Goal: Task Accomplishment & Management: Use online tool/utility

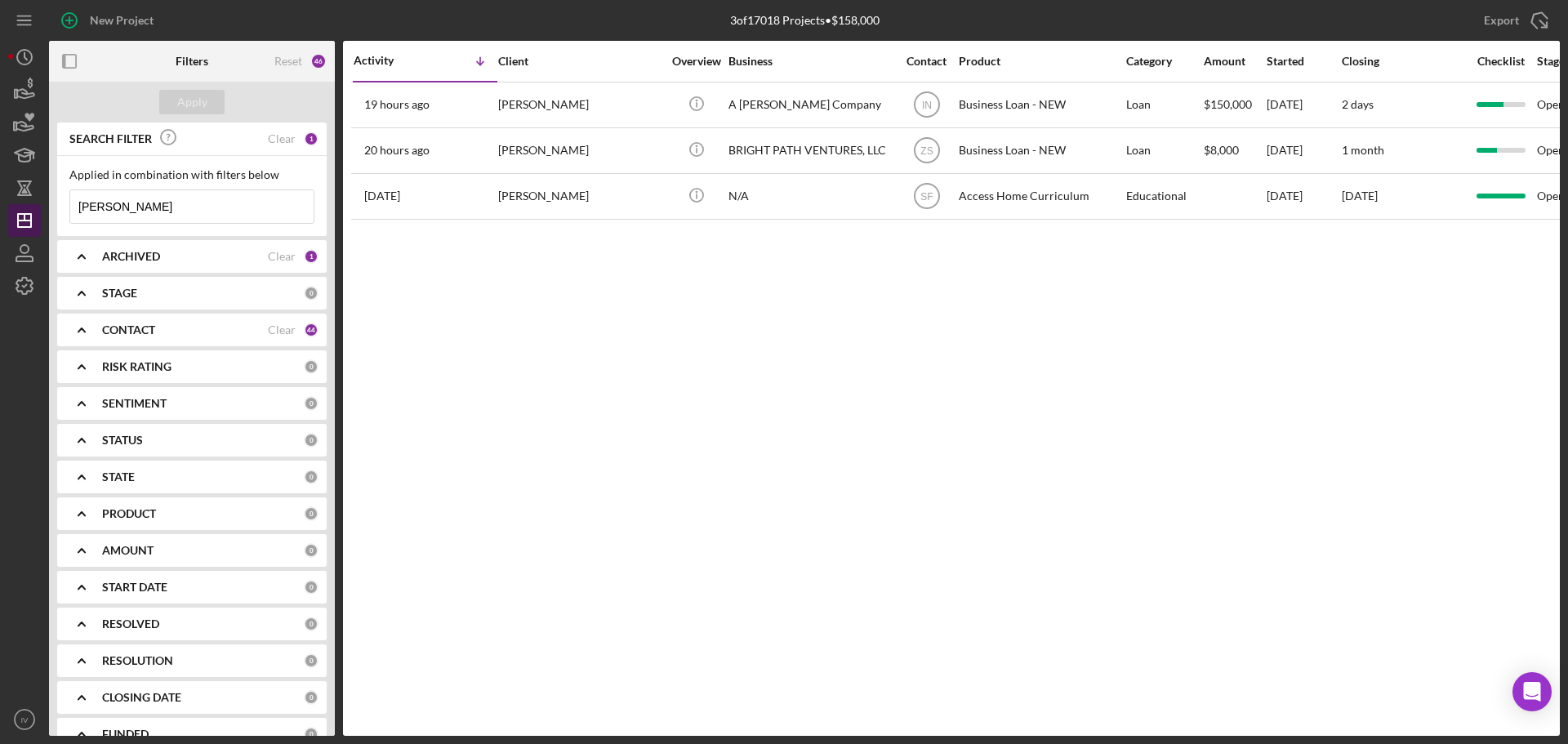
drag, startPoint x: 195, startPoint y: 201, endPoint x: 22, endPoint y: 216, distance: 173.6
click at [23, 217] on div "New Project 3 of 17018 Projects • $158,000 [PERSON_NAME] Export Icon/Export Fil…" at bounding box center [784, 368] width 1552 height 737
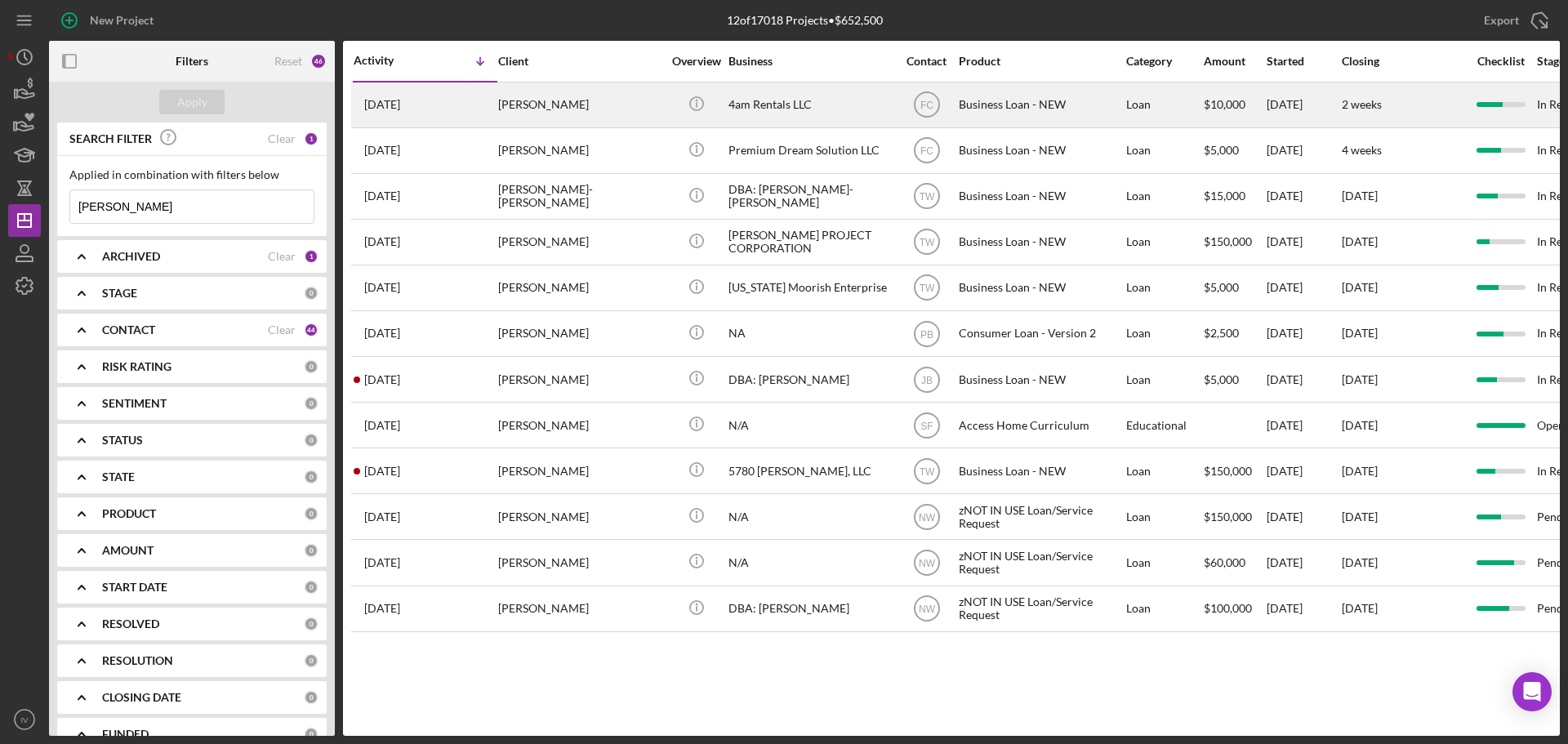
type input "[PERSON_NAME]"
click at [514, 101] on div "[PERSON_NAME]" at bounding box center [580, 105] width 164 height 43
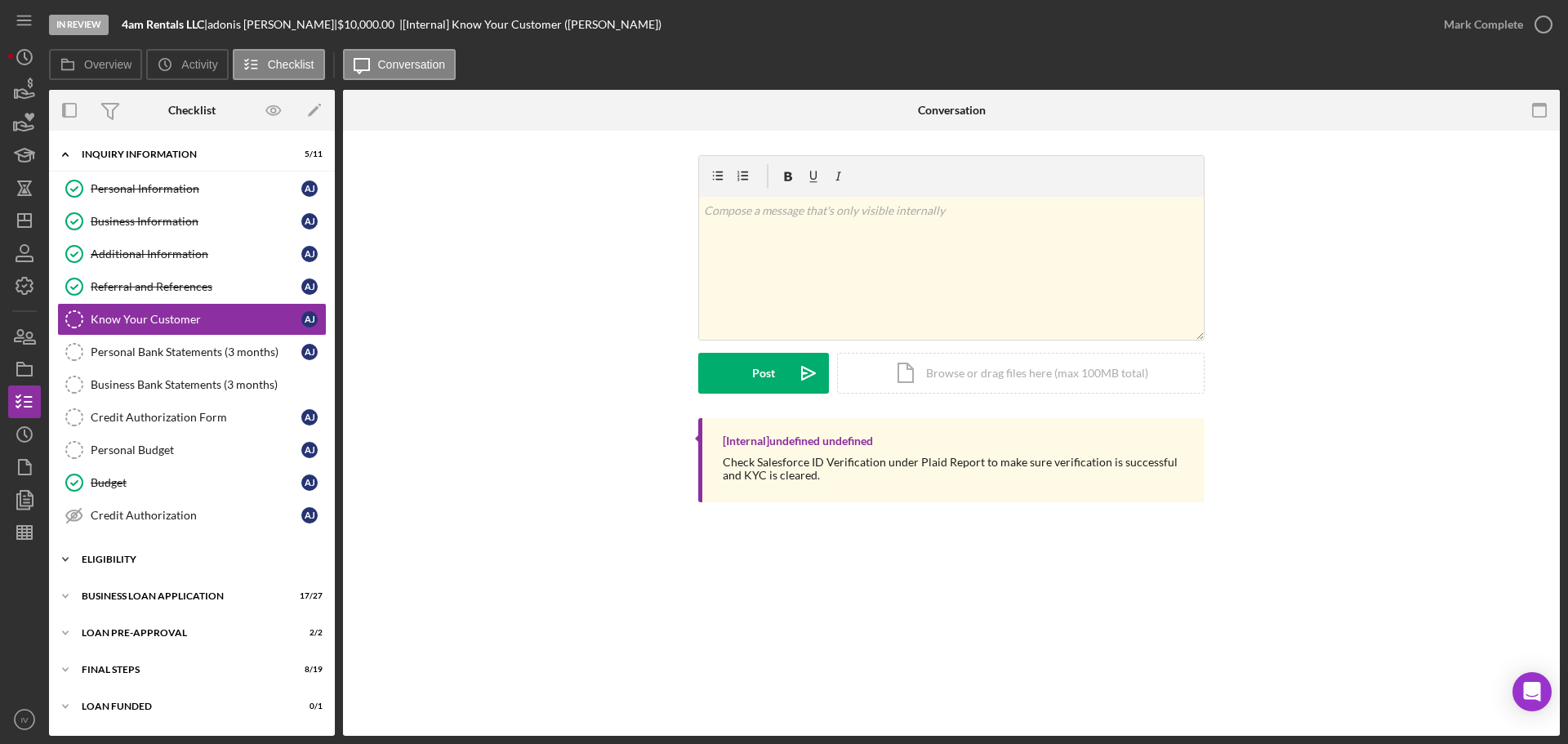
click at [110, 547] on div "Icon/Expander INQUIRY INFORMATION 5 / 11 Personal Information Personal Informat…" at bounding box center [192, 432] width 286 height 589
click at [119, 553] on div "Icon/Expander ELIGIBILITY 3 / 4" at bounding box center [192, 560] width 286 height 33
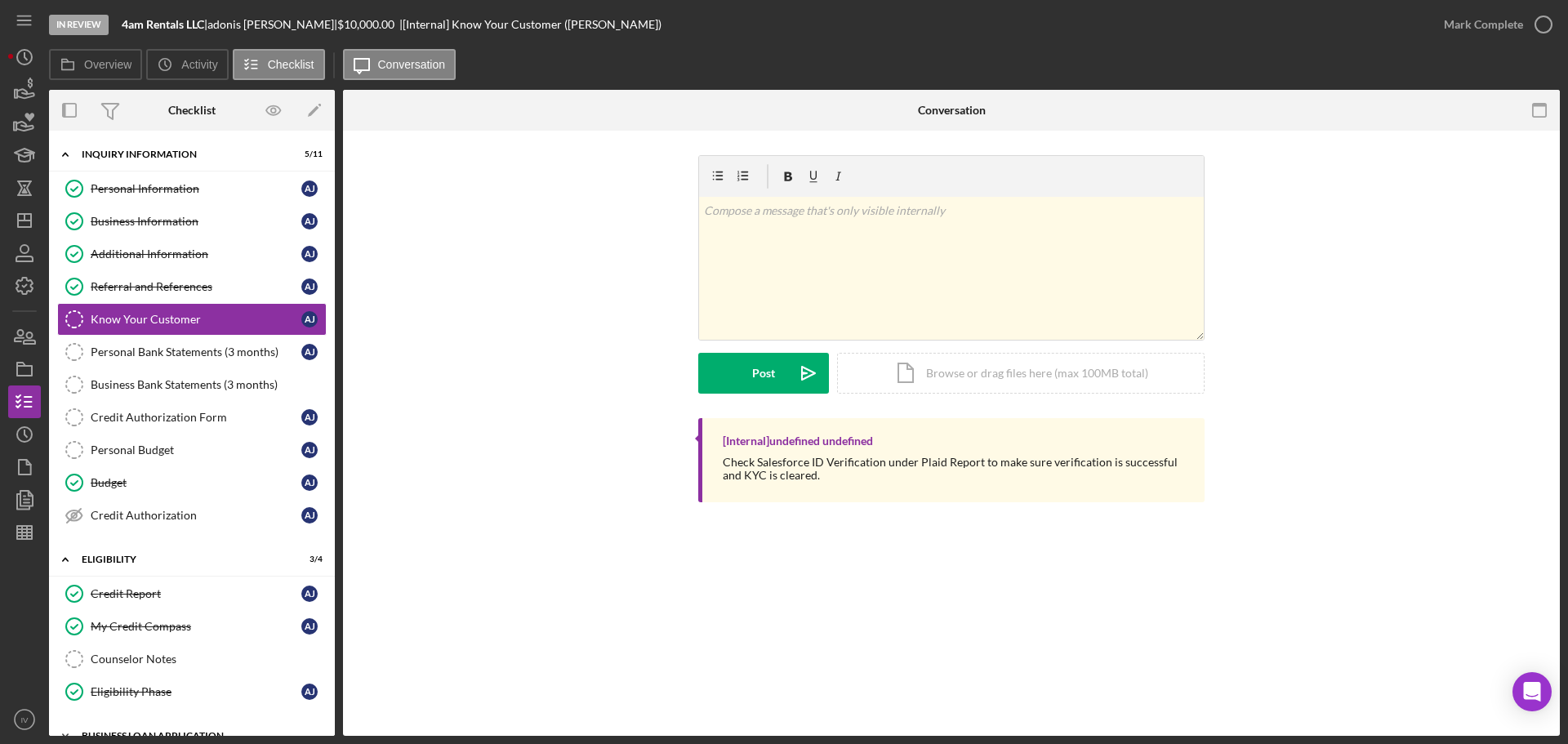
scroll to position [136, 0]
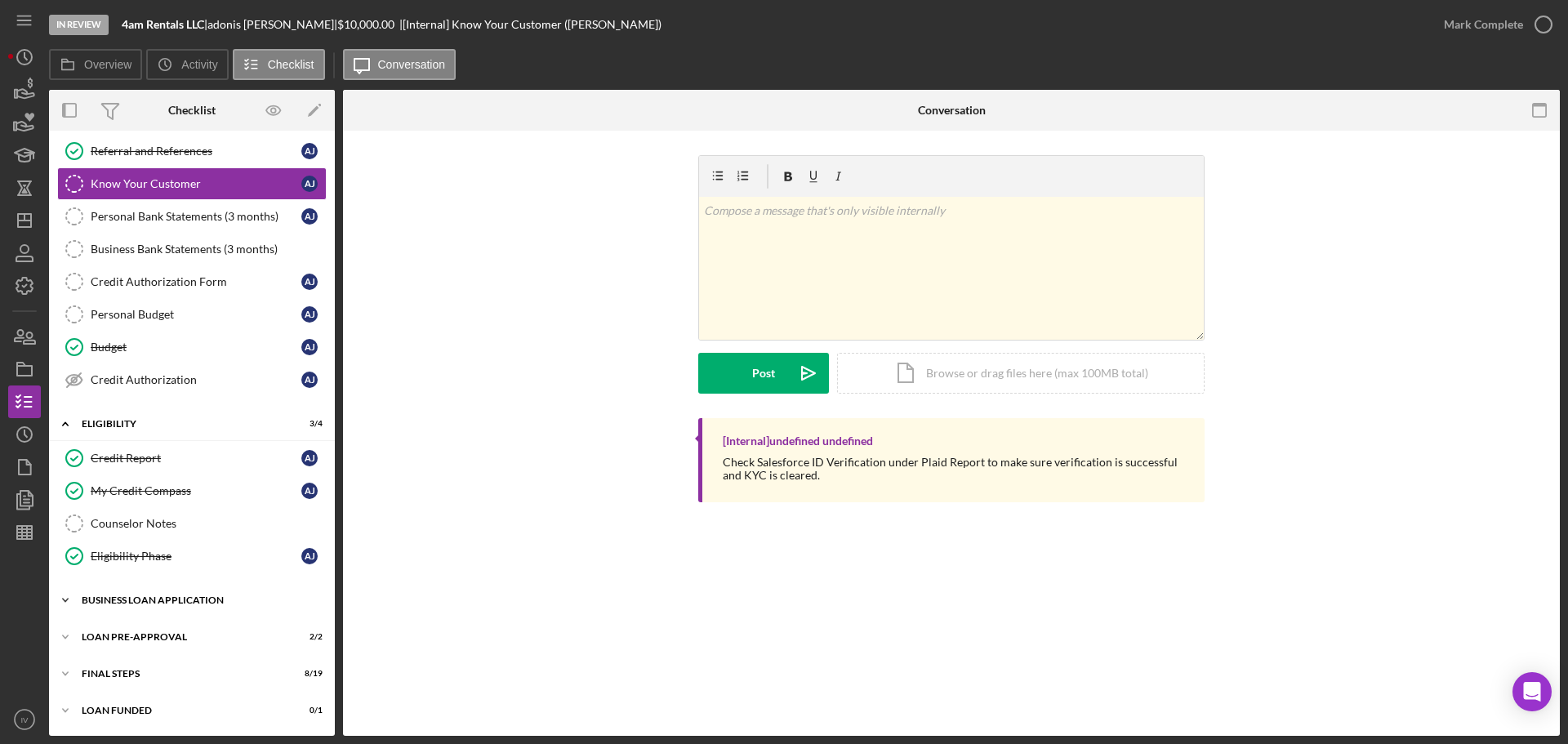
click at [176, 591] on div "Icon/Expander BUSINESS LOAN APPLICATION 17 / 27" at bounding box center [192, 600] width 286 height 33
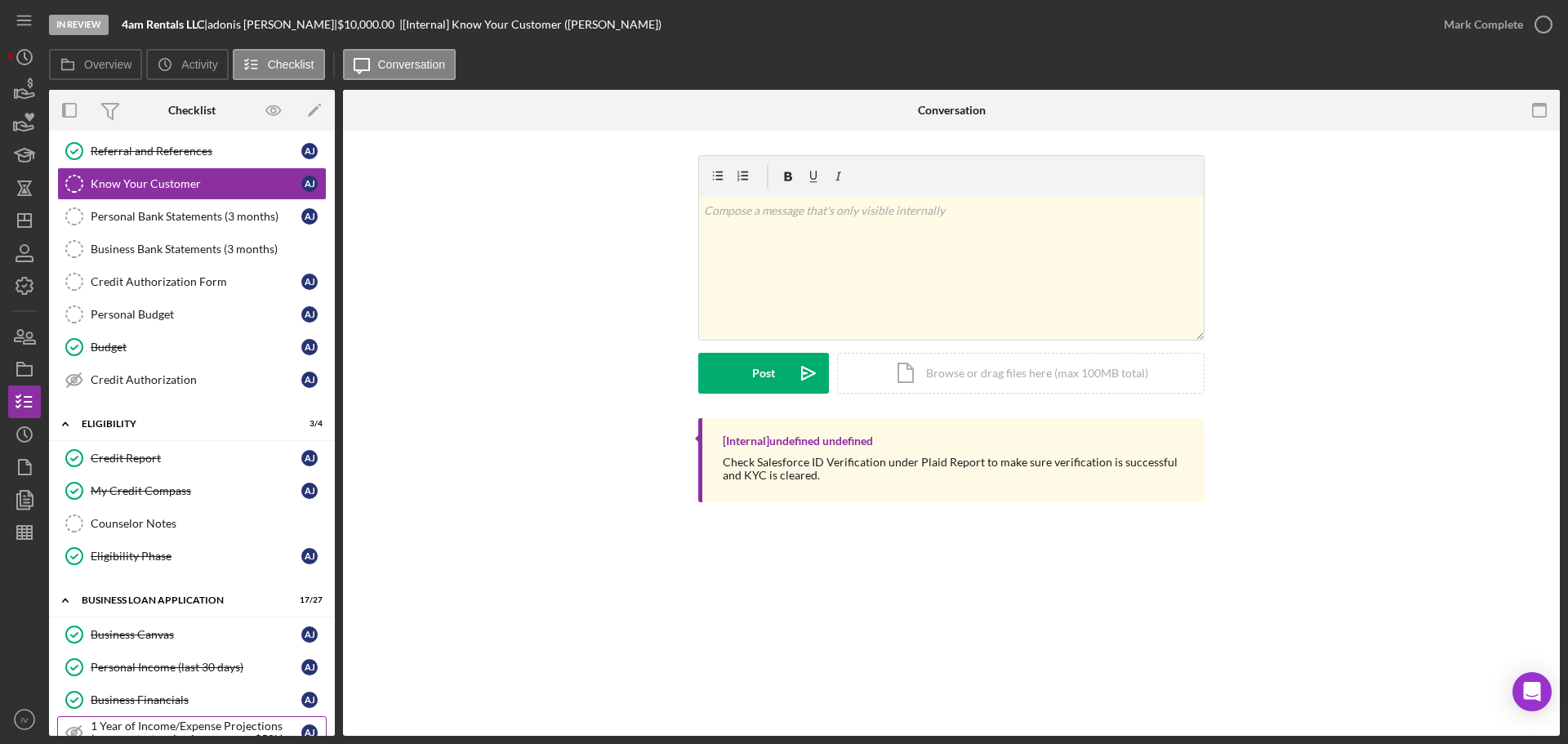
scroll to position [381, 0]
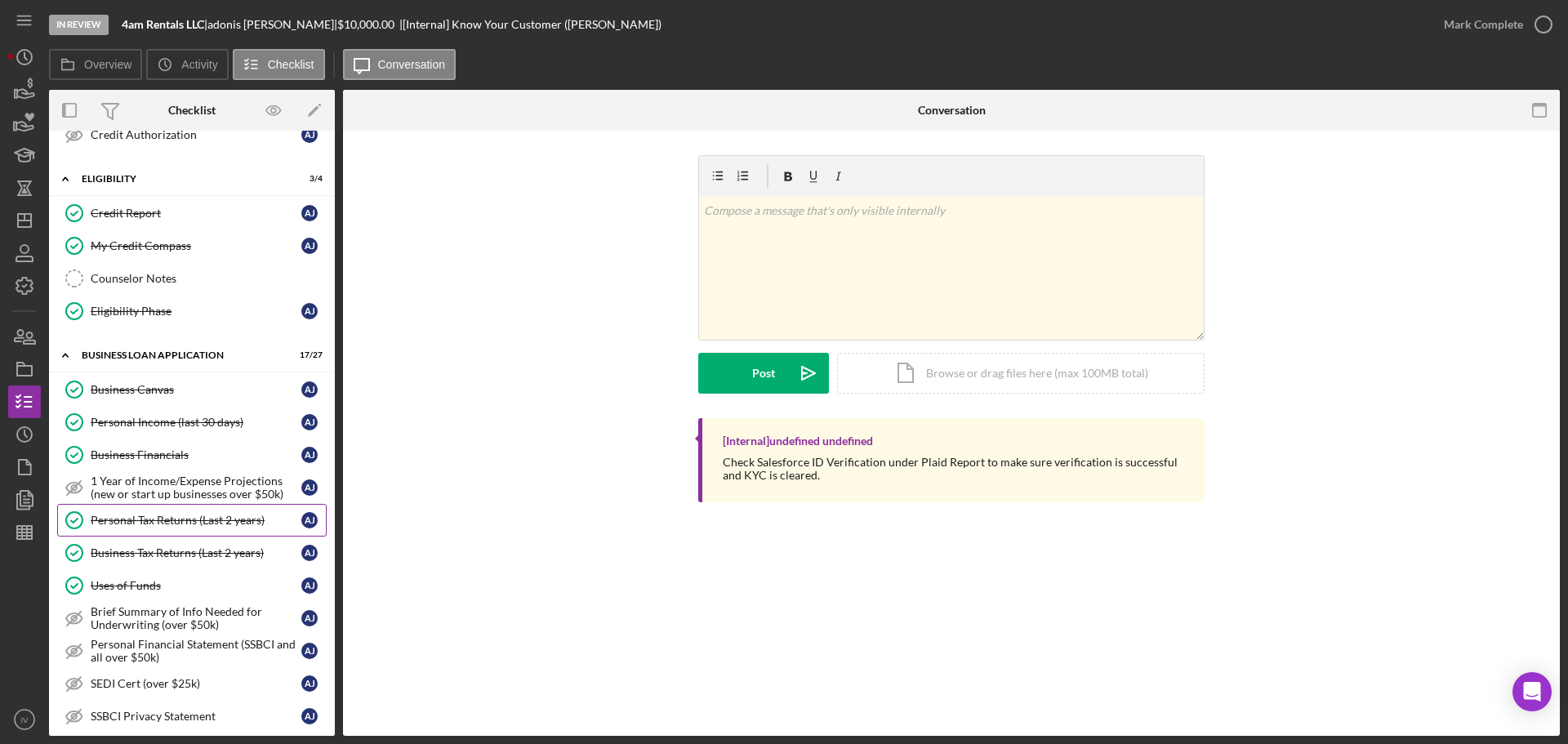
click at [135, 519] on div "Personal Tax Returns (Last 2 years)" at bounding box center [196, 520] width 211 height 13
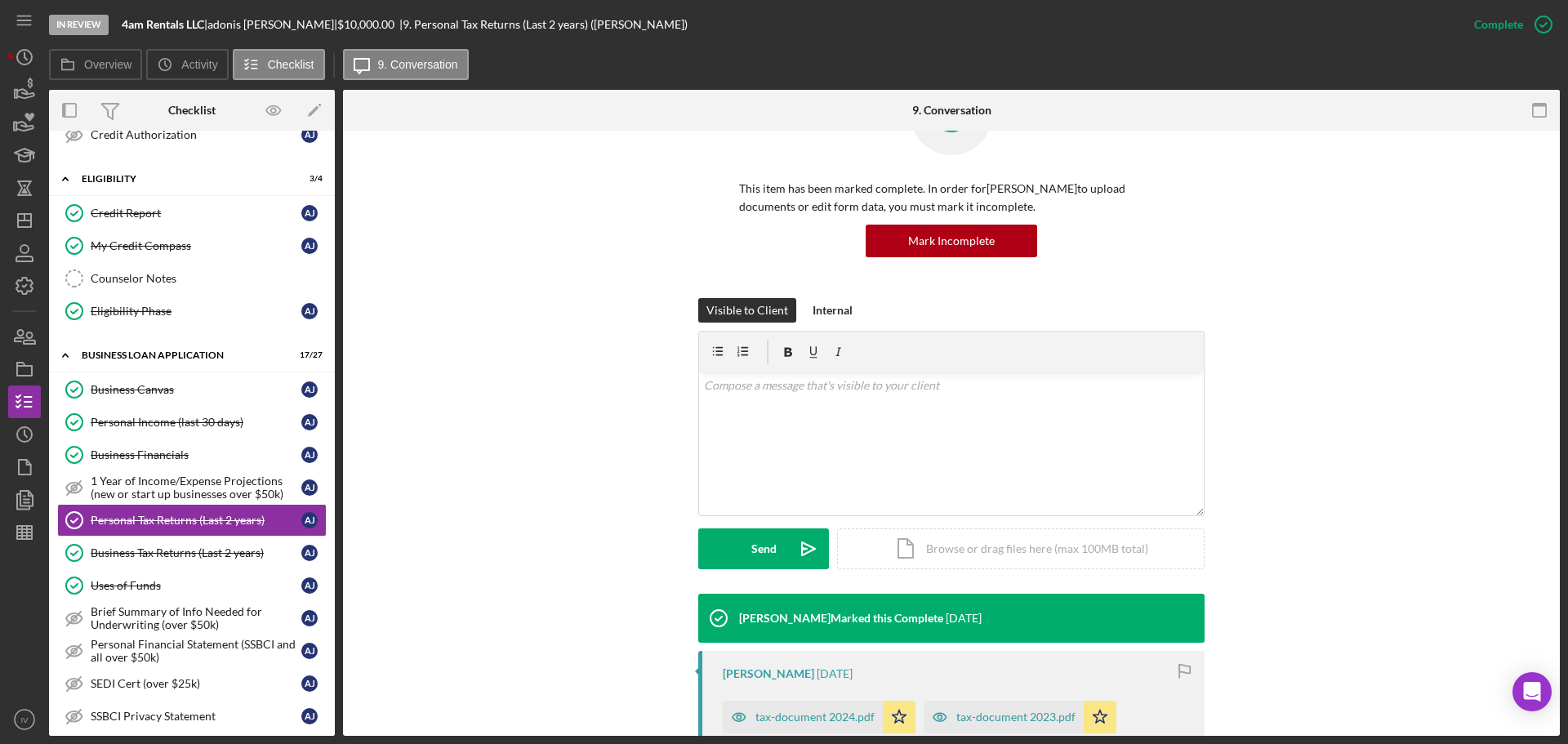
scroll to position [245, 0]
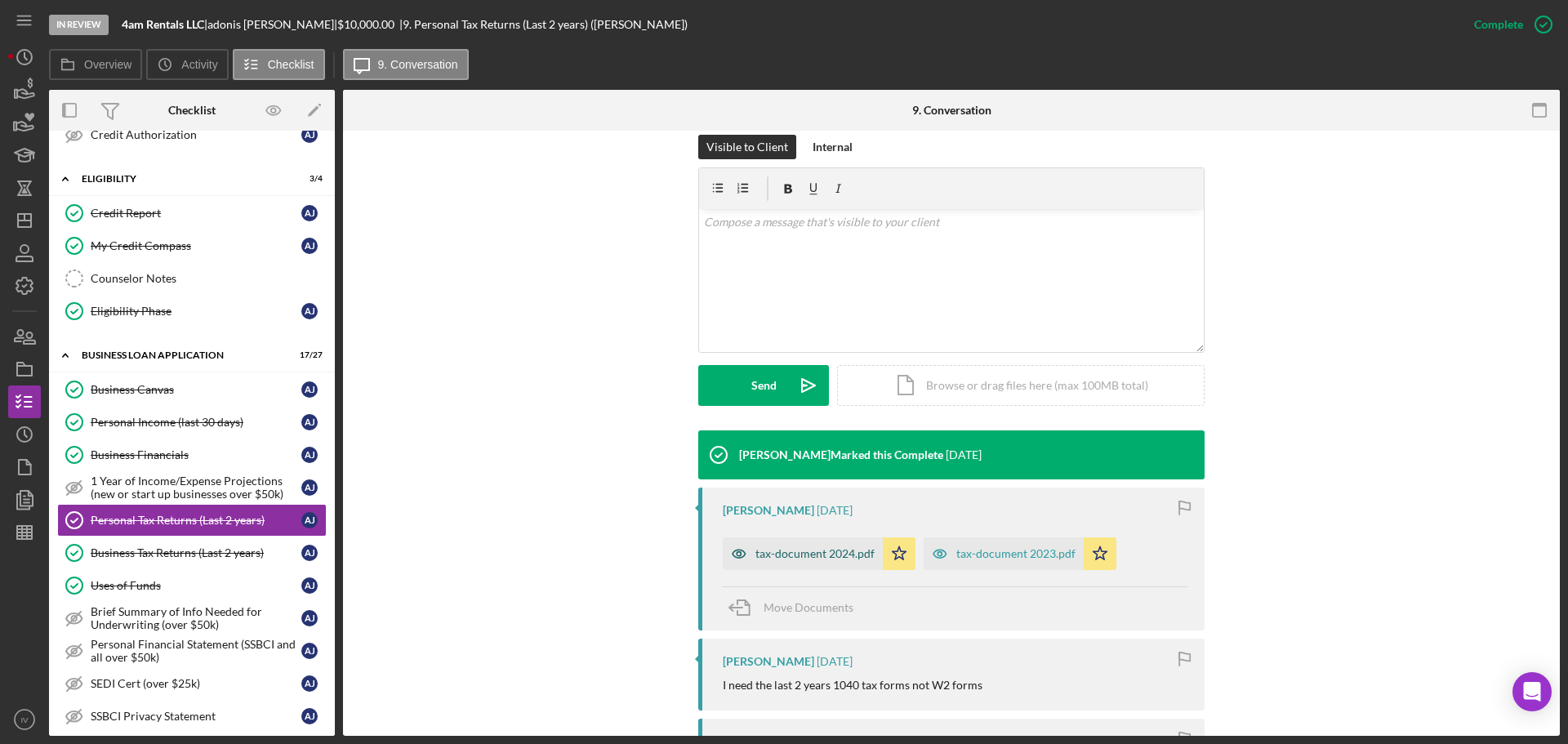
click at [774, 559] on div "tax-document 2024.pdf" at bounding box center [815, 554] width 119 height 13
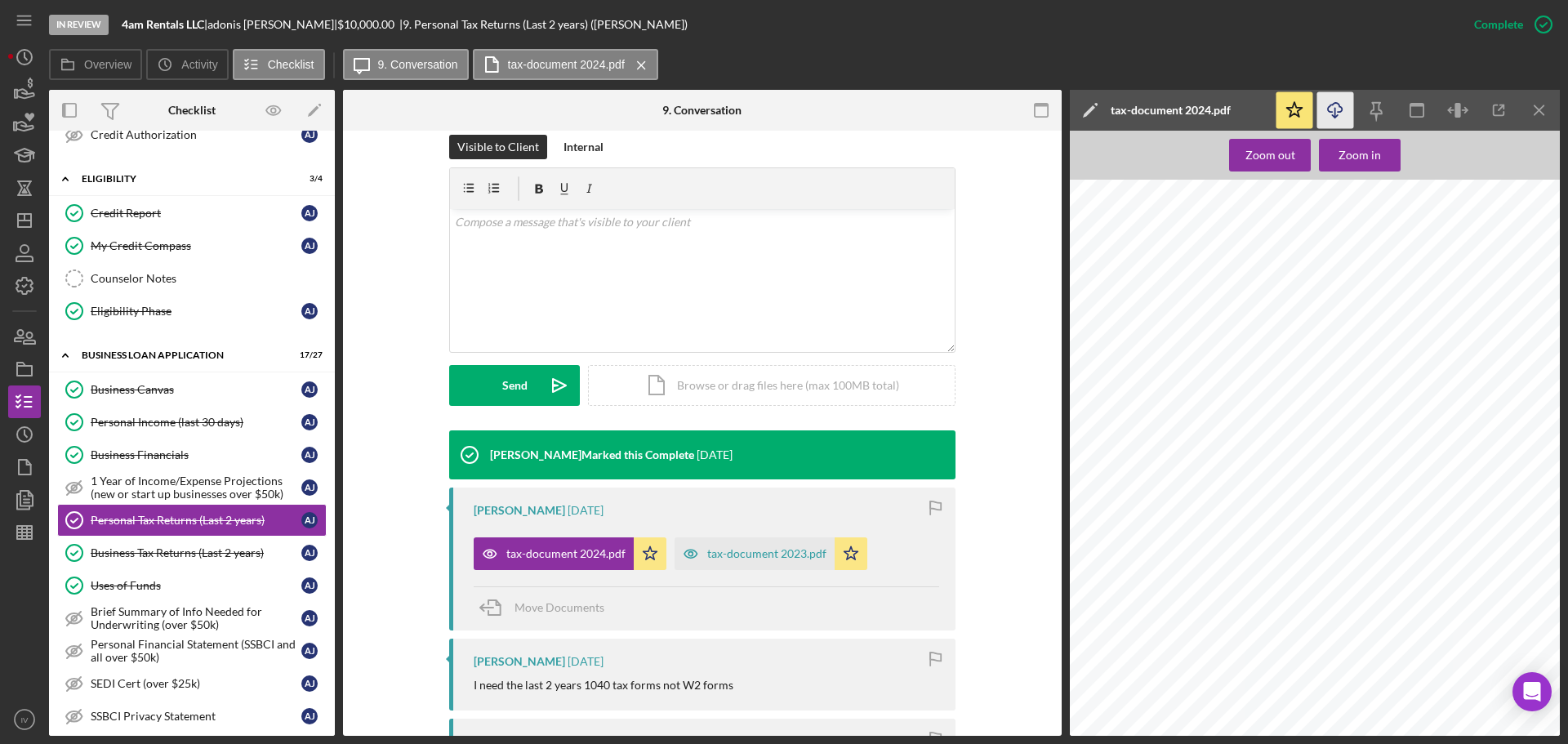
click at [1337, 109] on icon "Icon/Download" at bounding box center [1335, 110] width 36 height 36
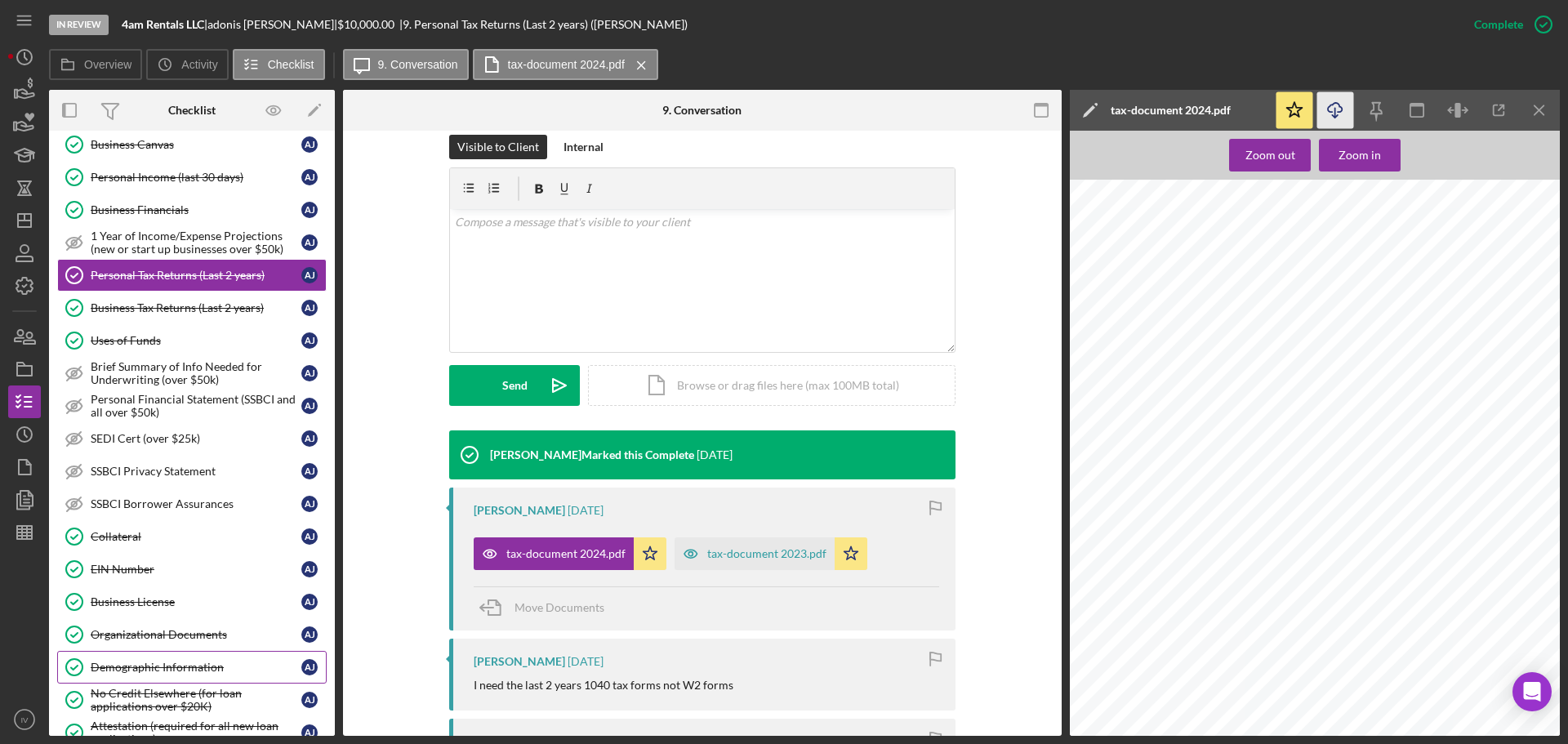
scroll to position [789, 0]
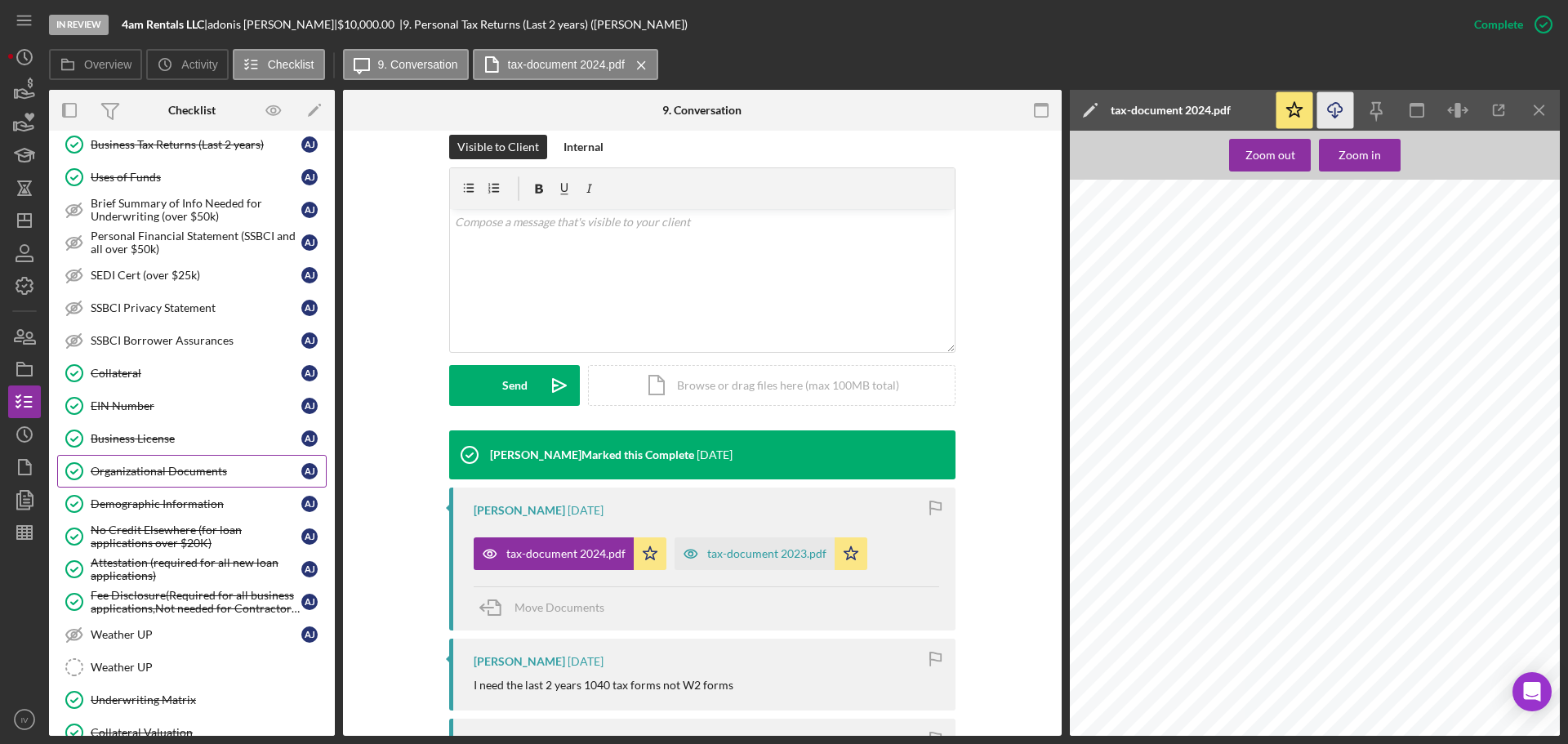
click at [145, 469] on div "Organizational Documents" at bounding box center [196, 472] width 211 height 13
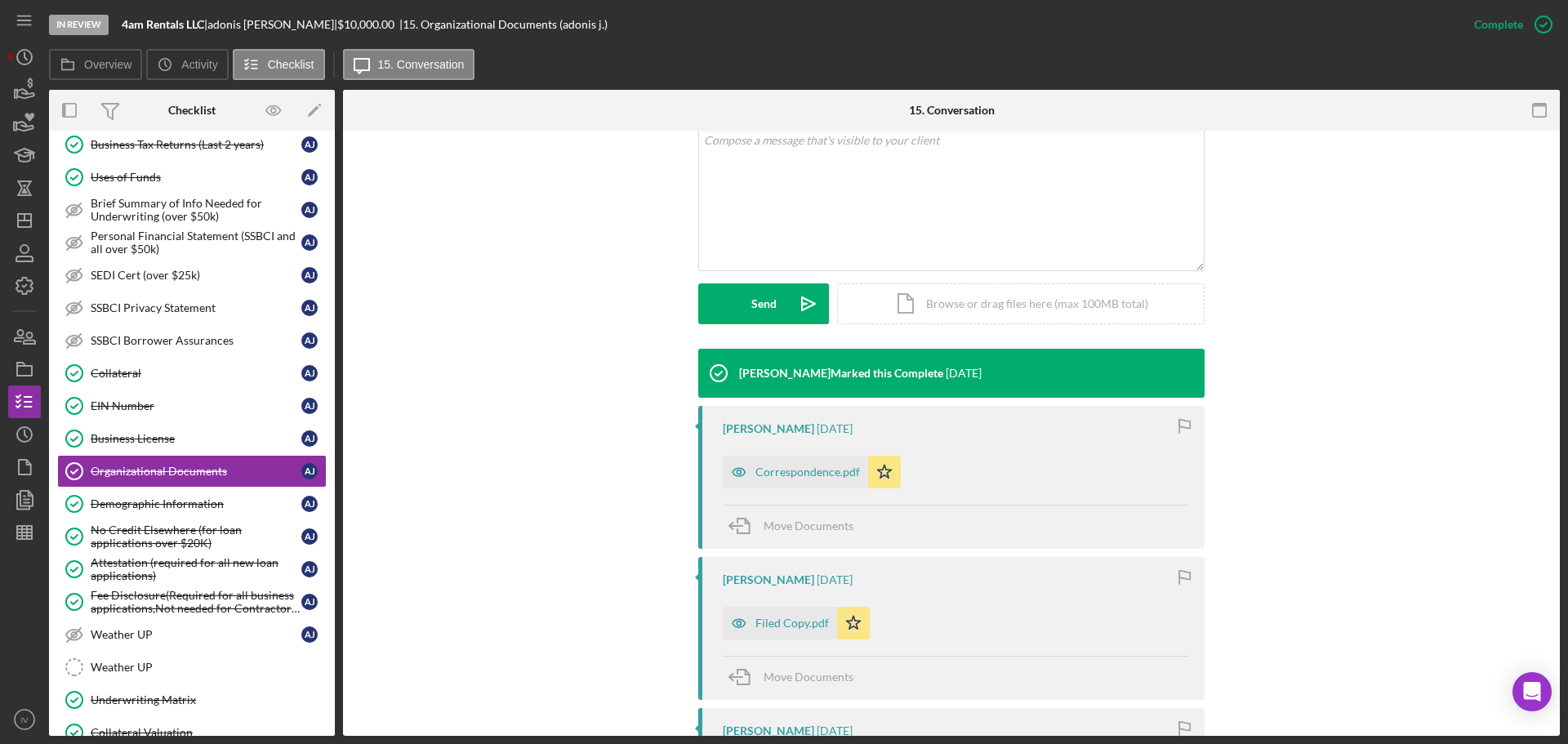
scroll to position [409, 0]
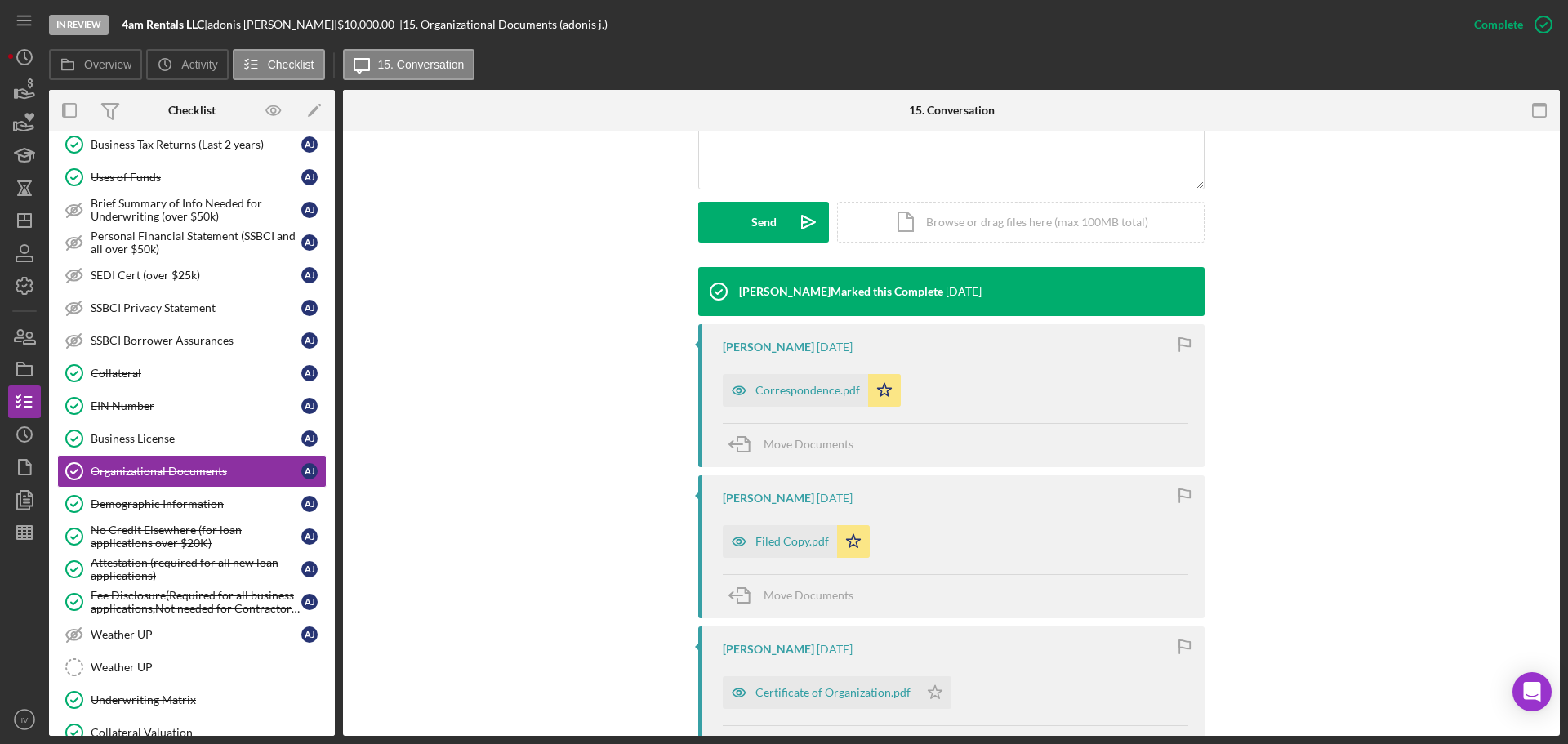
drag, startPoint x: 784, startPoint y: 391, endPoint x: 766, endPoint y: 382, distance: 20.1
click at [784, 400] on div "Correspondence.pdf" at bounding box center [795, 390] width 145 height 33
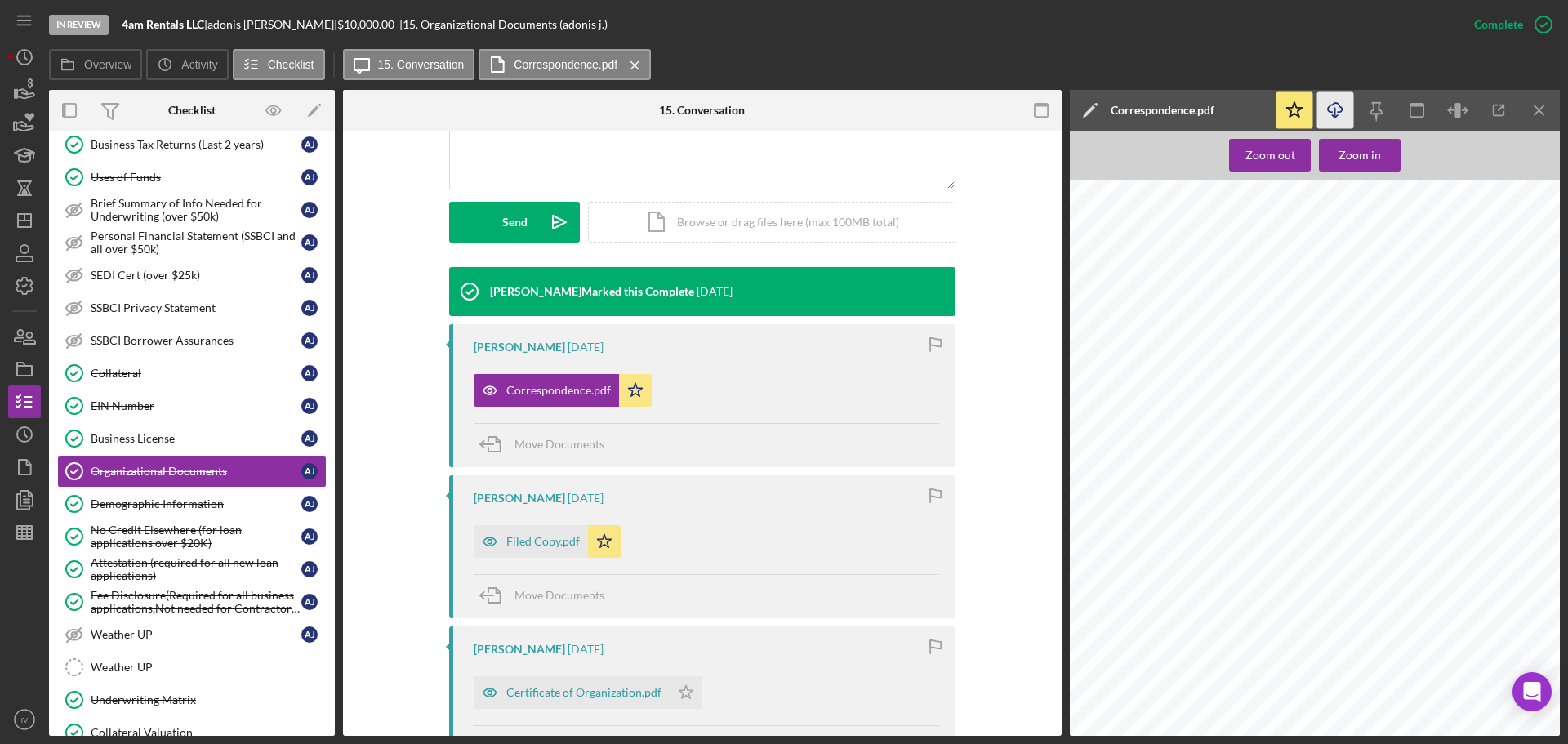
click at [1342, 113] on icon "Icon/Download" at bounding box center [1335, 110] width 36 height 36
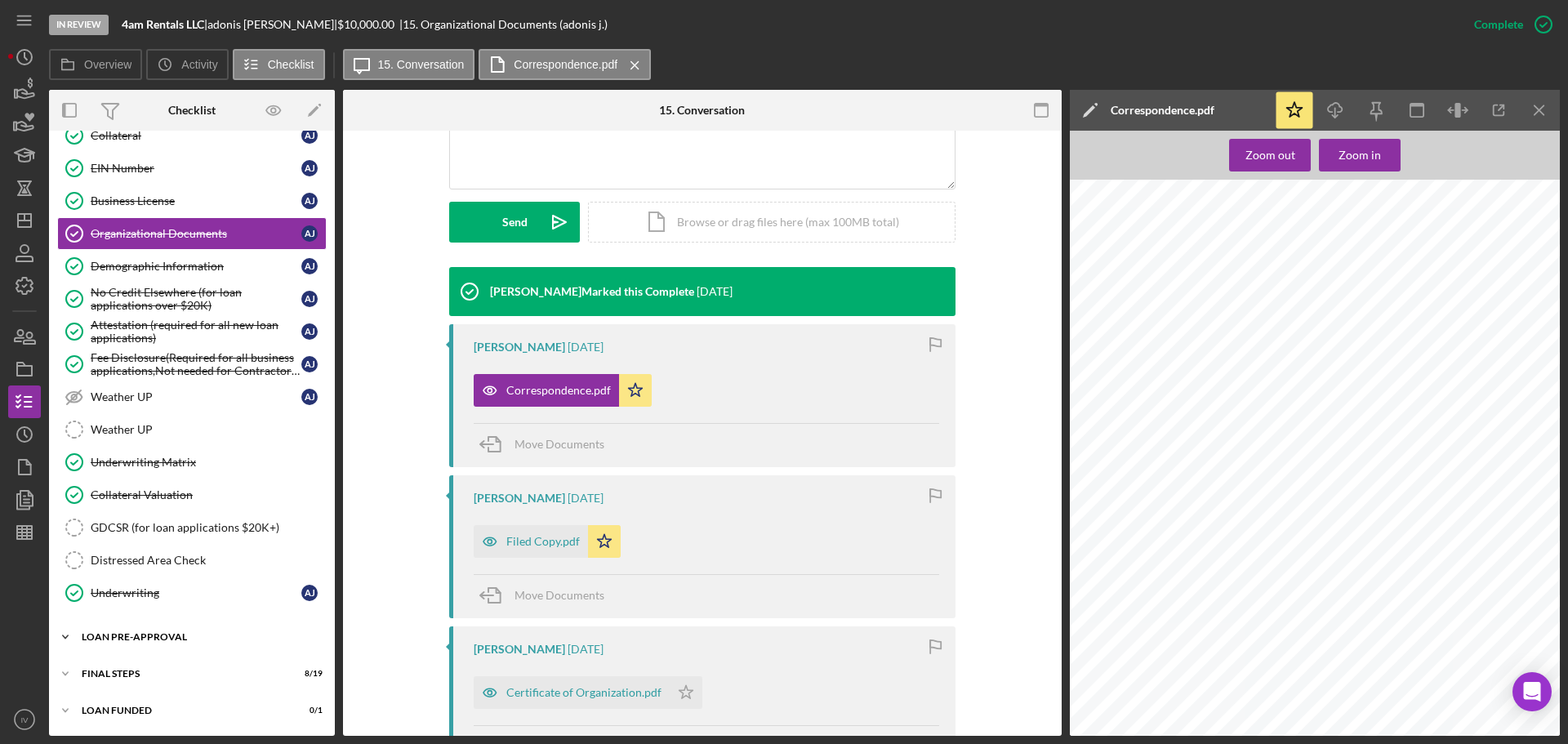
click at [145, 640] on div "LOAN PRE-APPROVAL" at bounding box center [197, 637] width 233 height 9
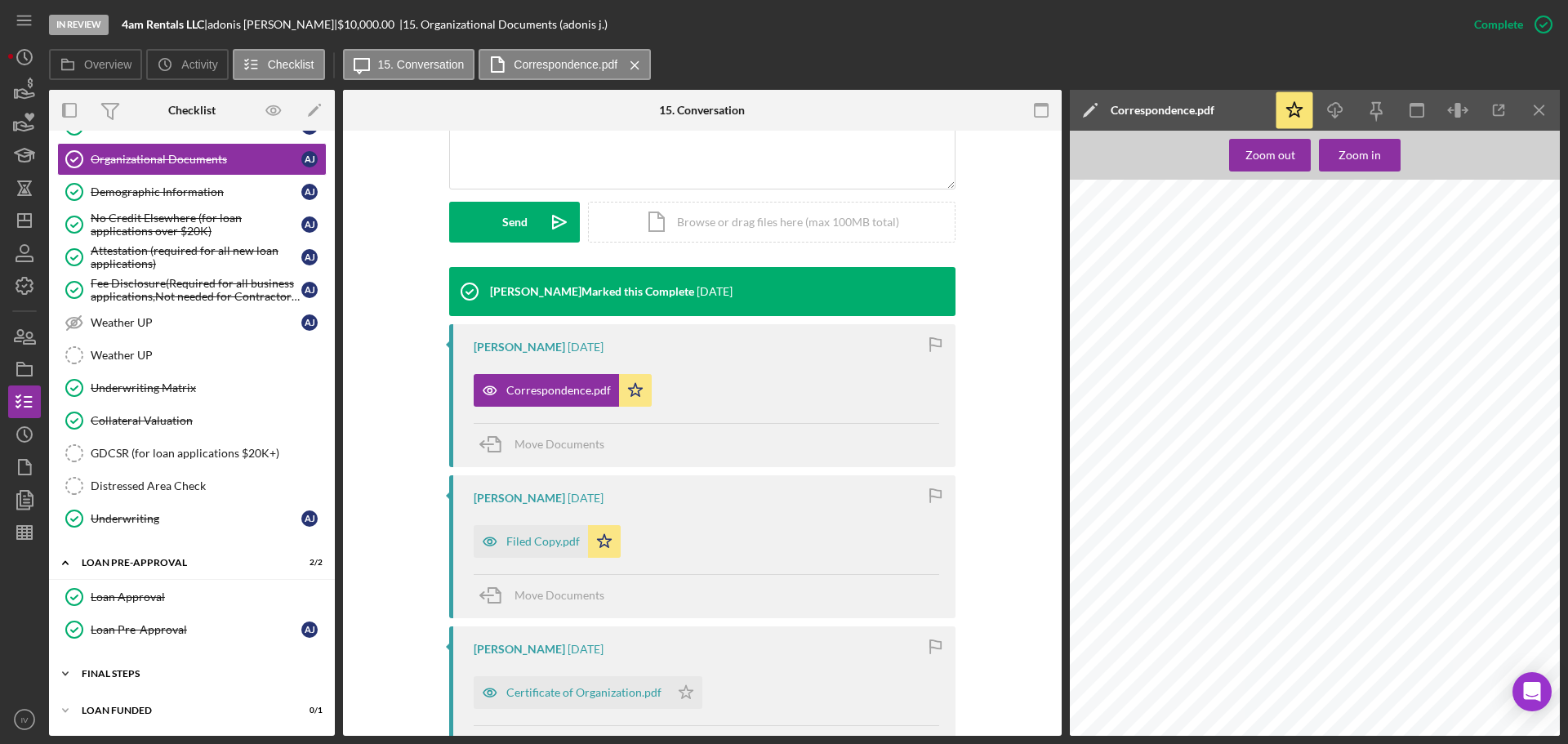
click at [143, 672] on div "FINAL STEPS" at bounding box center [197, 674] width 233 height 9
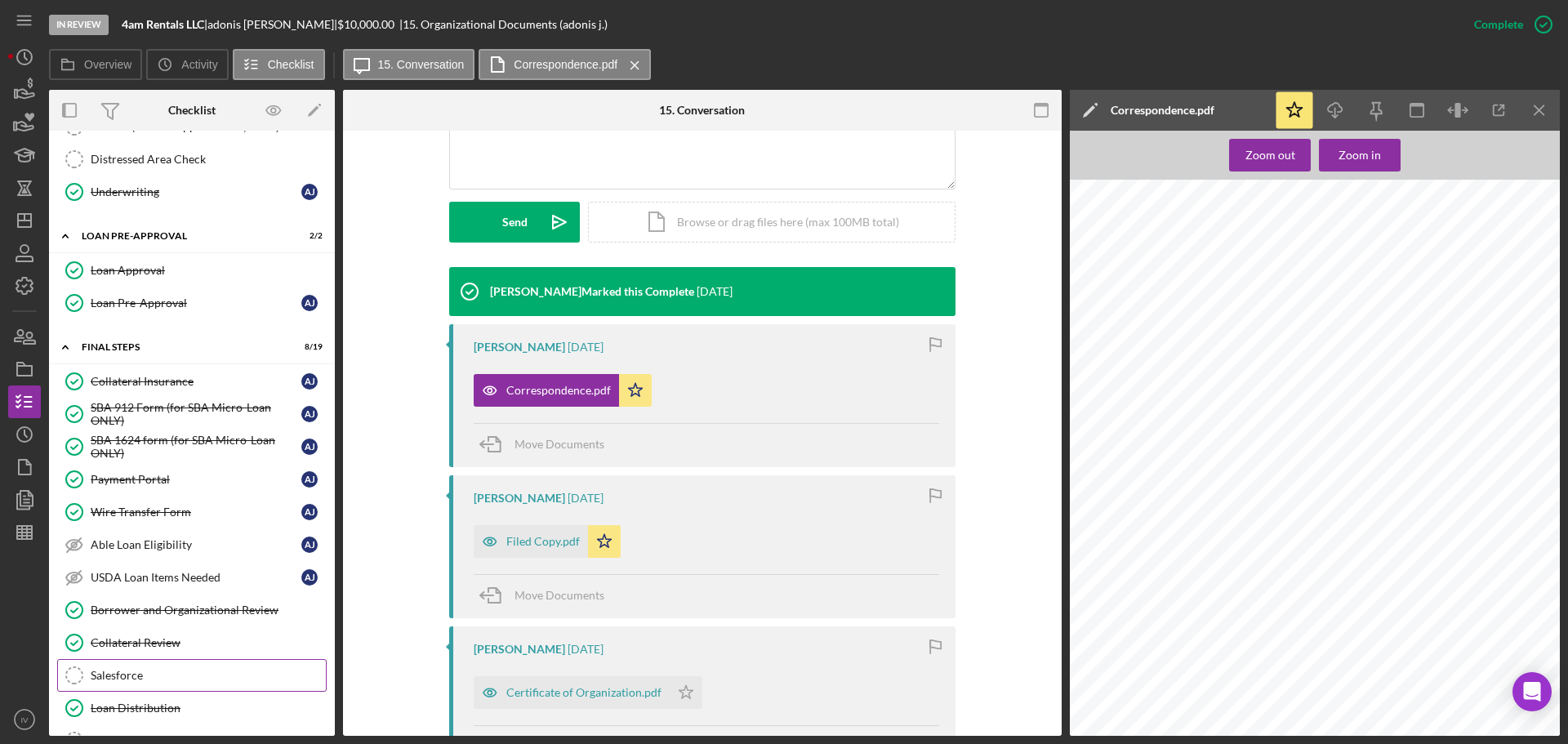
scroll to position [1510, 0]
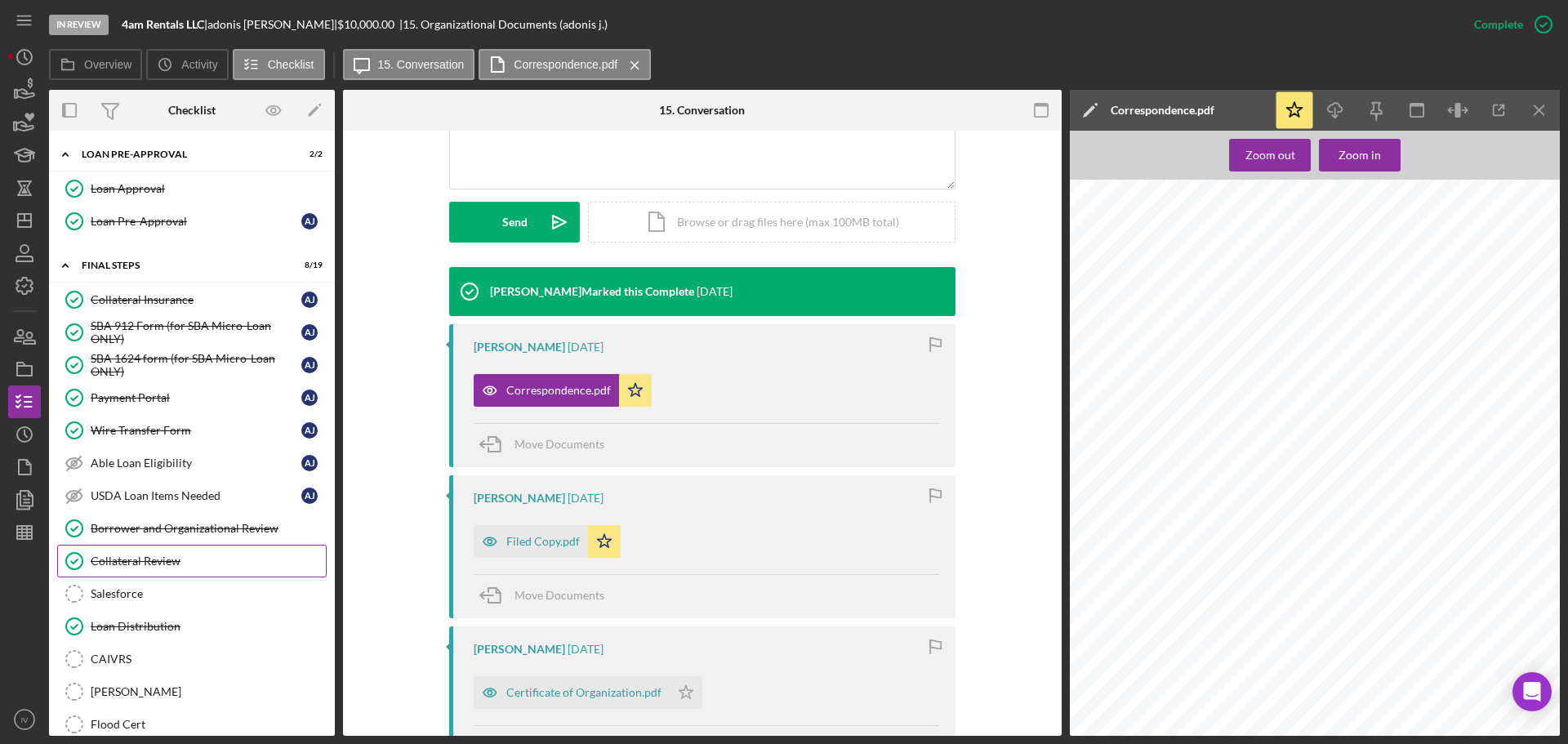
click at [136, 550] on link "Collateral Review Collateral Review" at bounding box center [192, 561] width 269 height 33
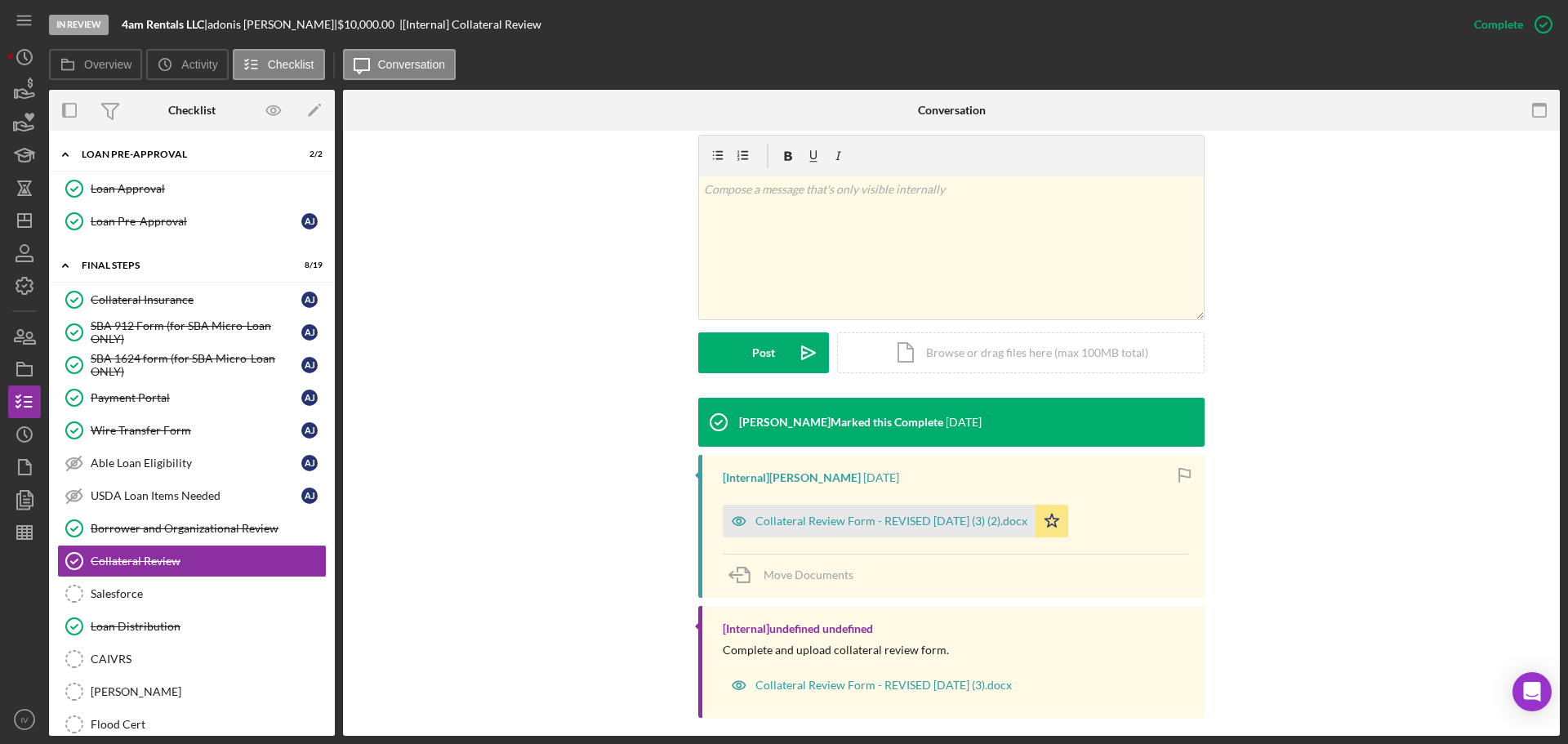
scroll to position [260, 0]
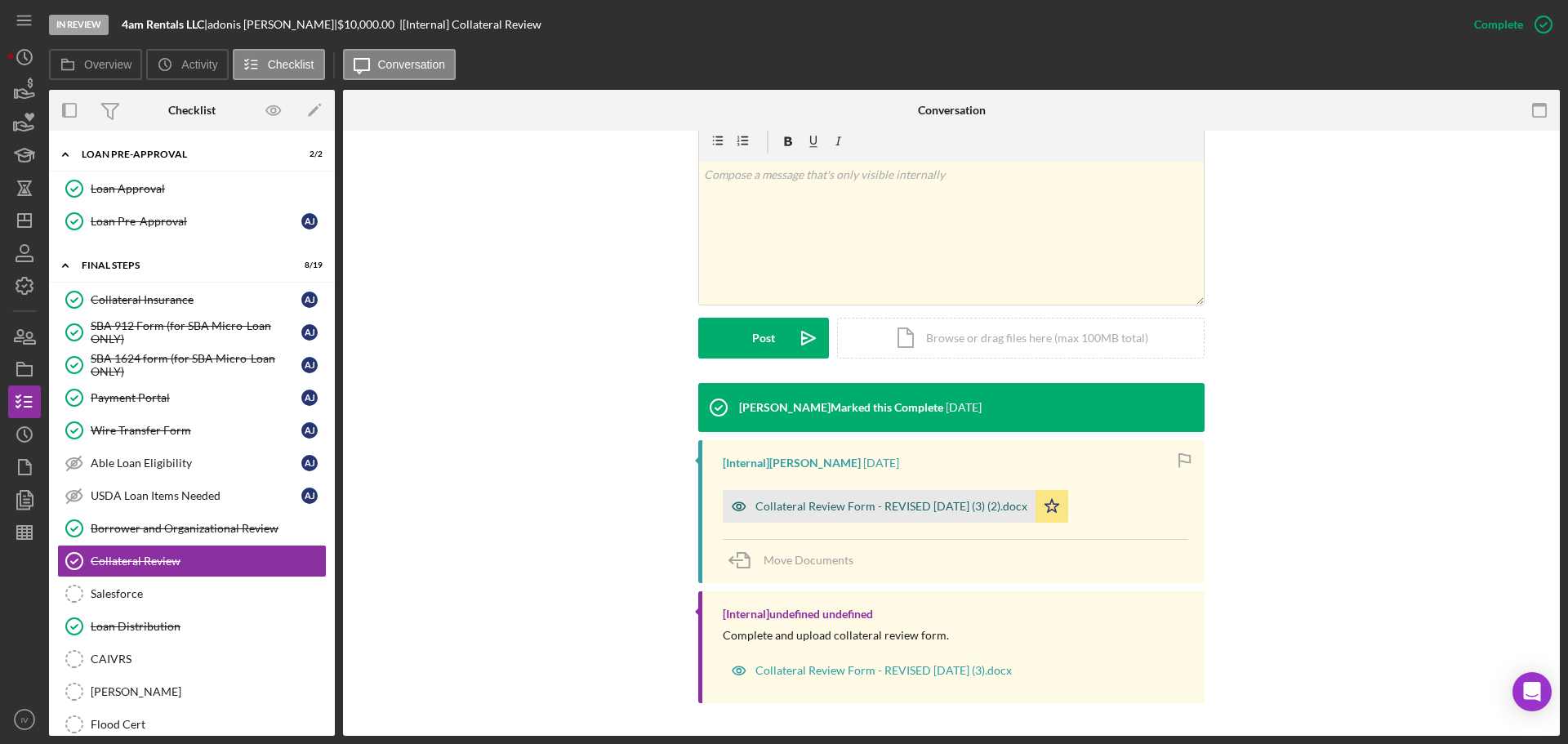
click at [845, 508] on div "Collateral Review Form - REVISED [DATE] (3) (2).docx" at bounding box center [892, 506] width 272 height 13
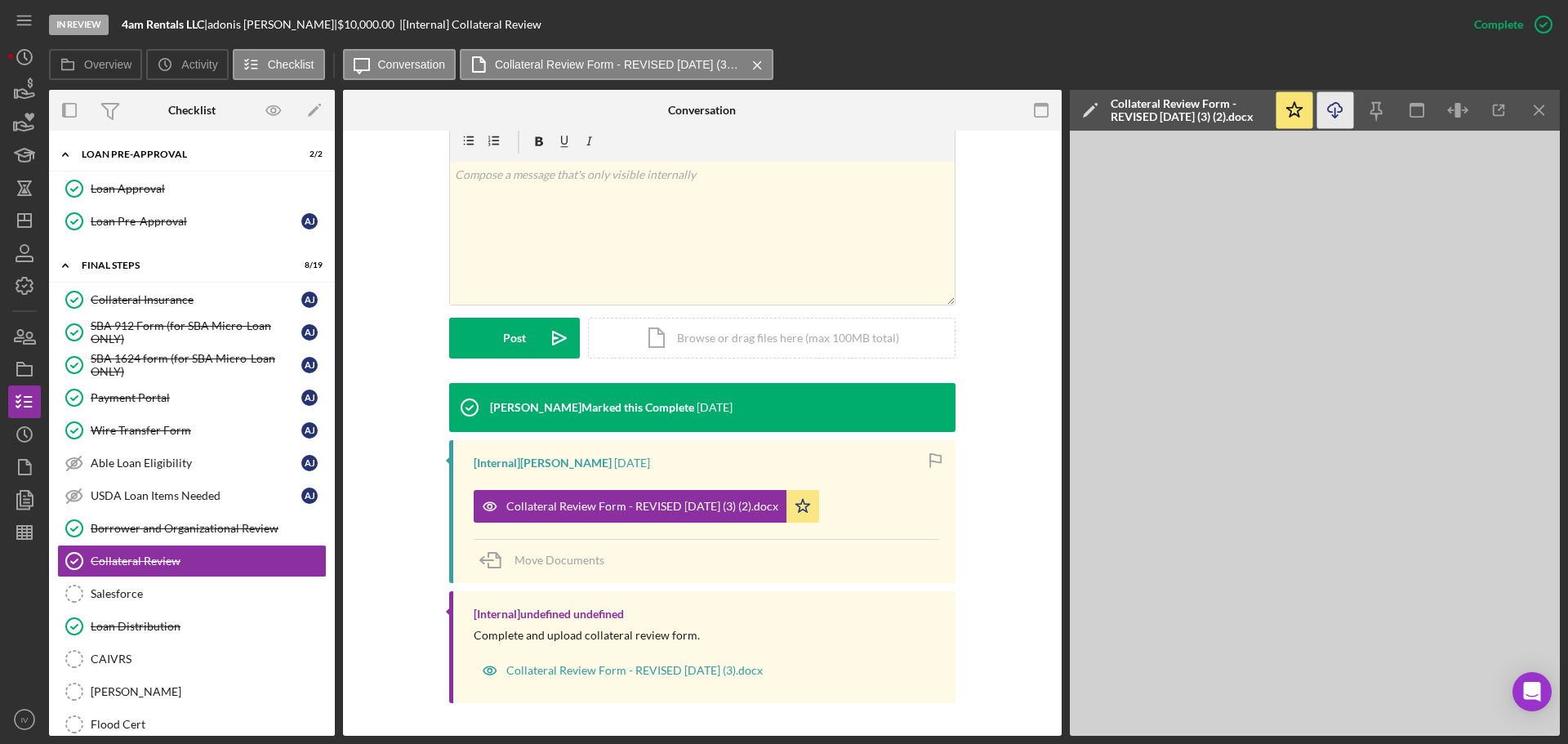
click at [1335, 112] on line "button" at bounding box center [1335, 112] width 0 height 9
click at [1336, 110] on icon "Icon/Download" at bounding box center [1335, 110] width 36 height 36
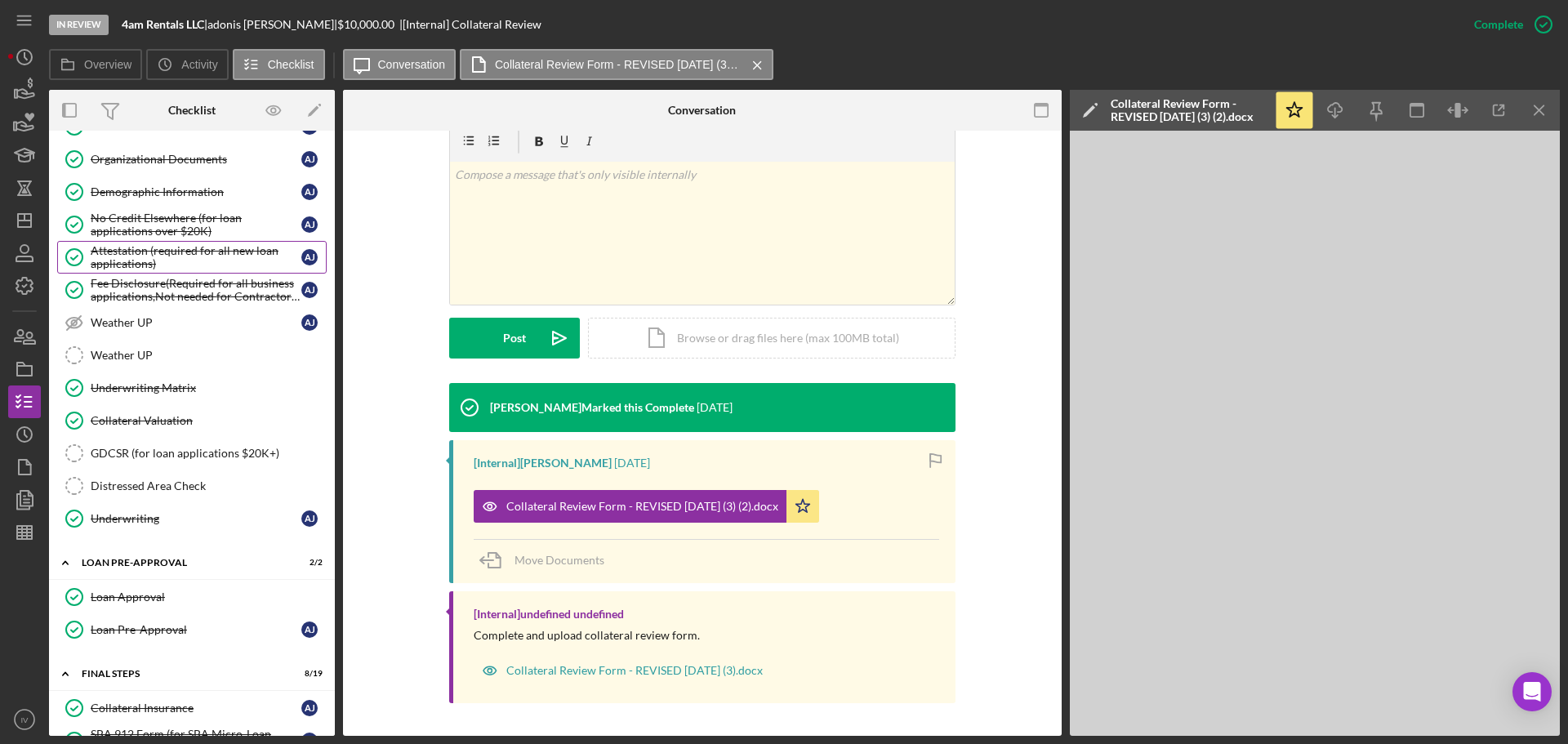
scroll to position [938, 0]
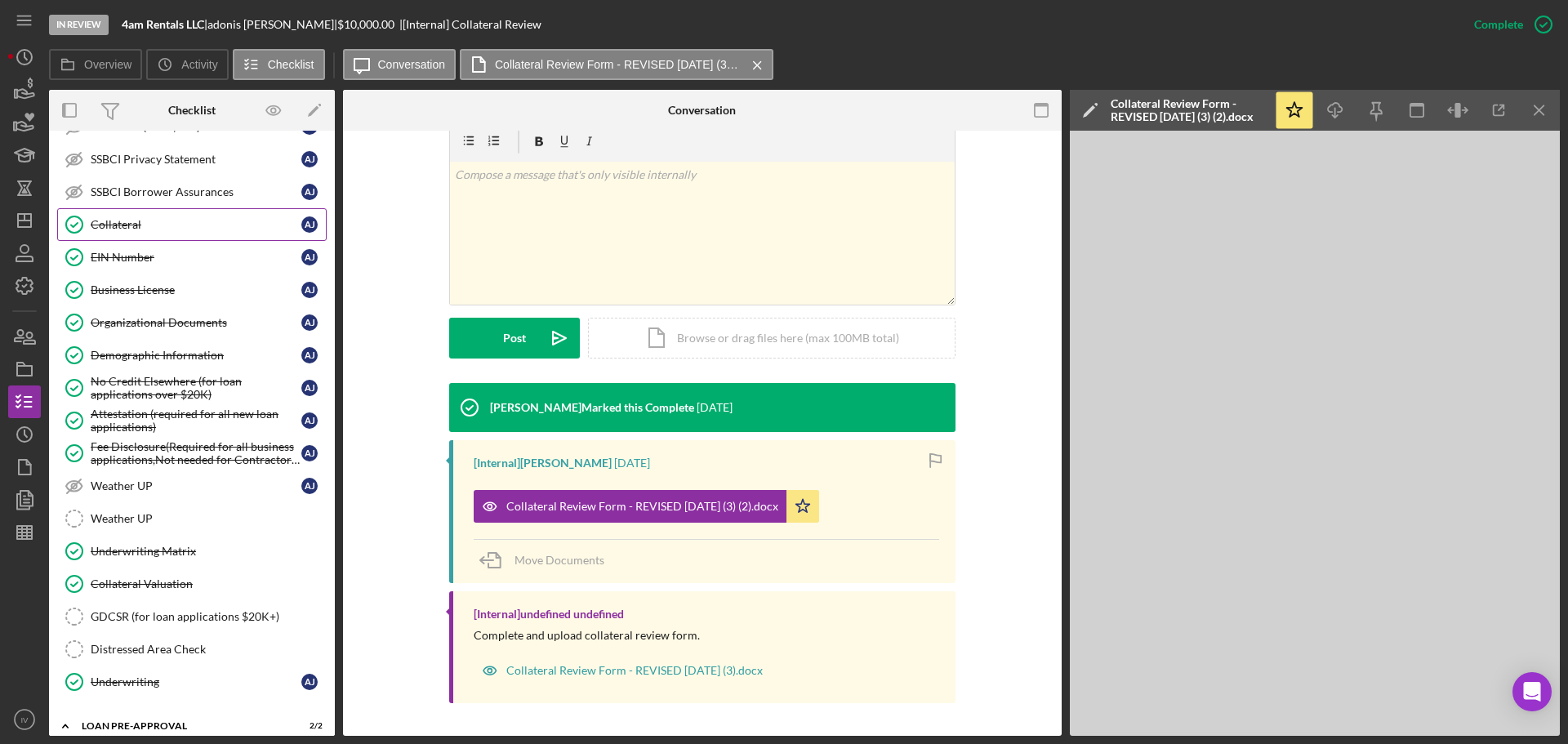
click at [113, 224] on div "Collateral" at bounding box center [196, 225] width 211 height 13
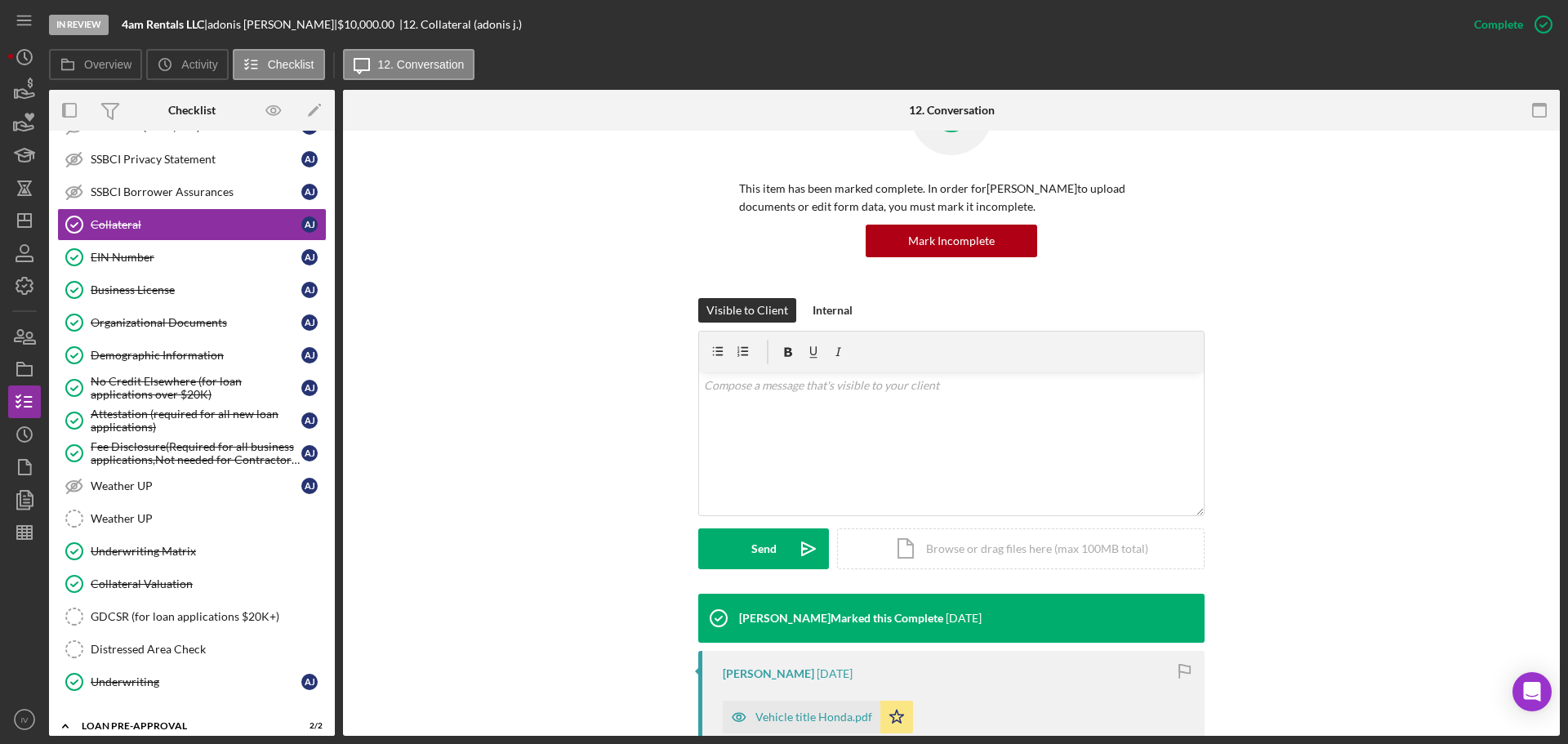
scroll to position [327, 0]
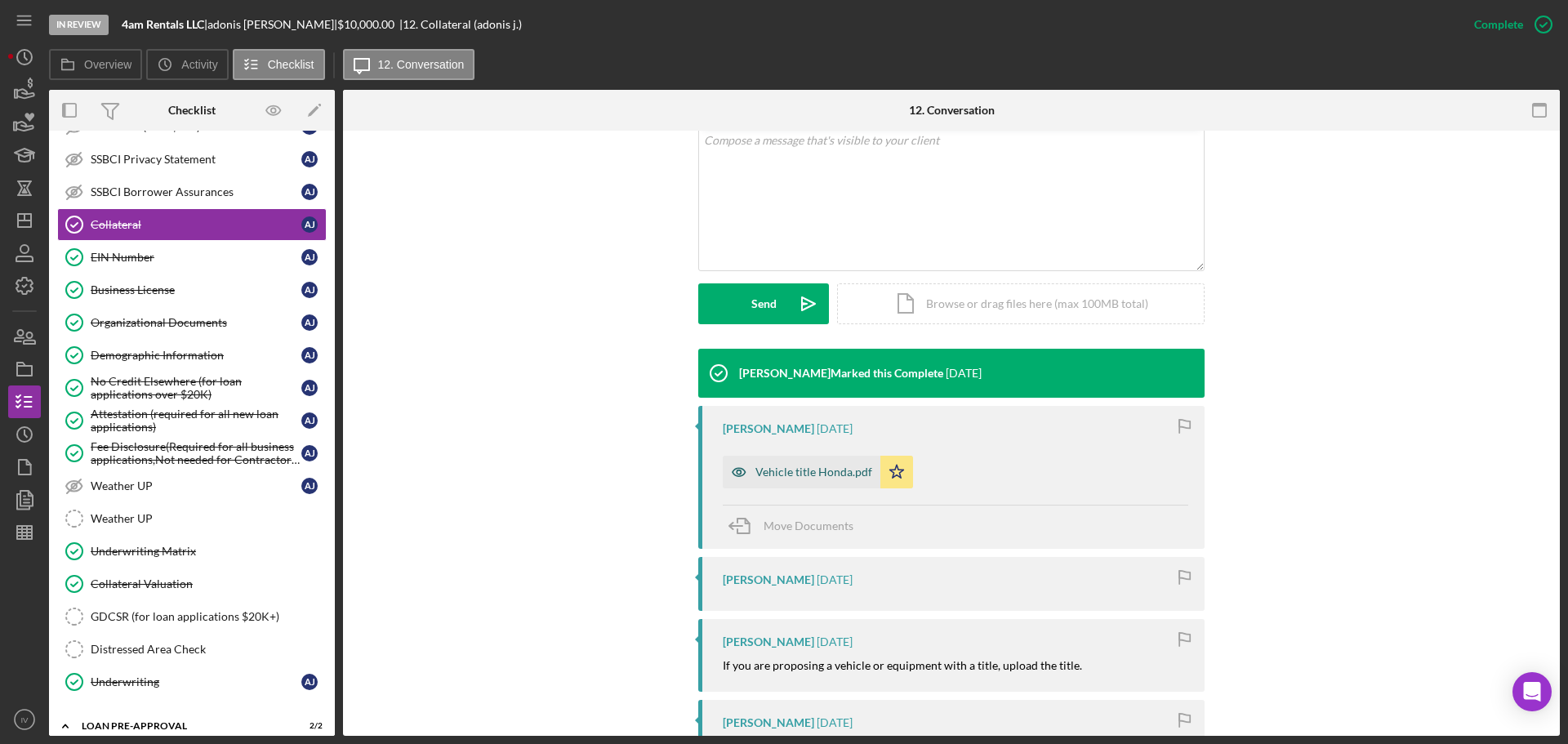
drag, startPoint x: 776, startPoint y: 474, endPoint x: 766, endPoint y: 476, distance: 10.2
click at [770, 474] on div "Vehicle title Honda.pdf" at bounding box center [814, 473] width 117 height 13
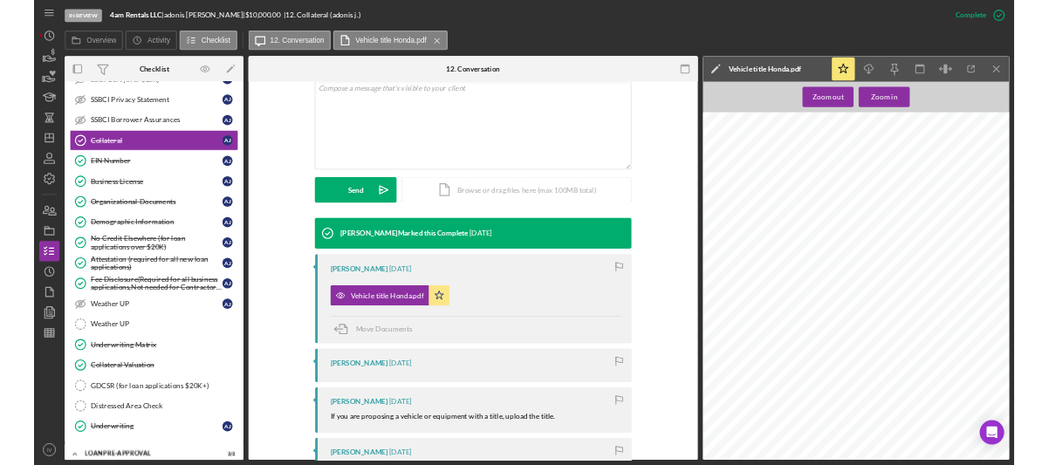
scroll to position [3492, 579]
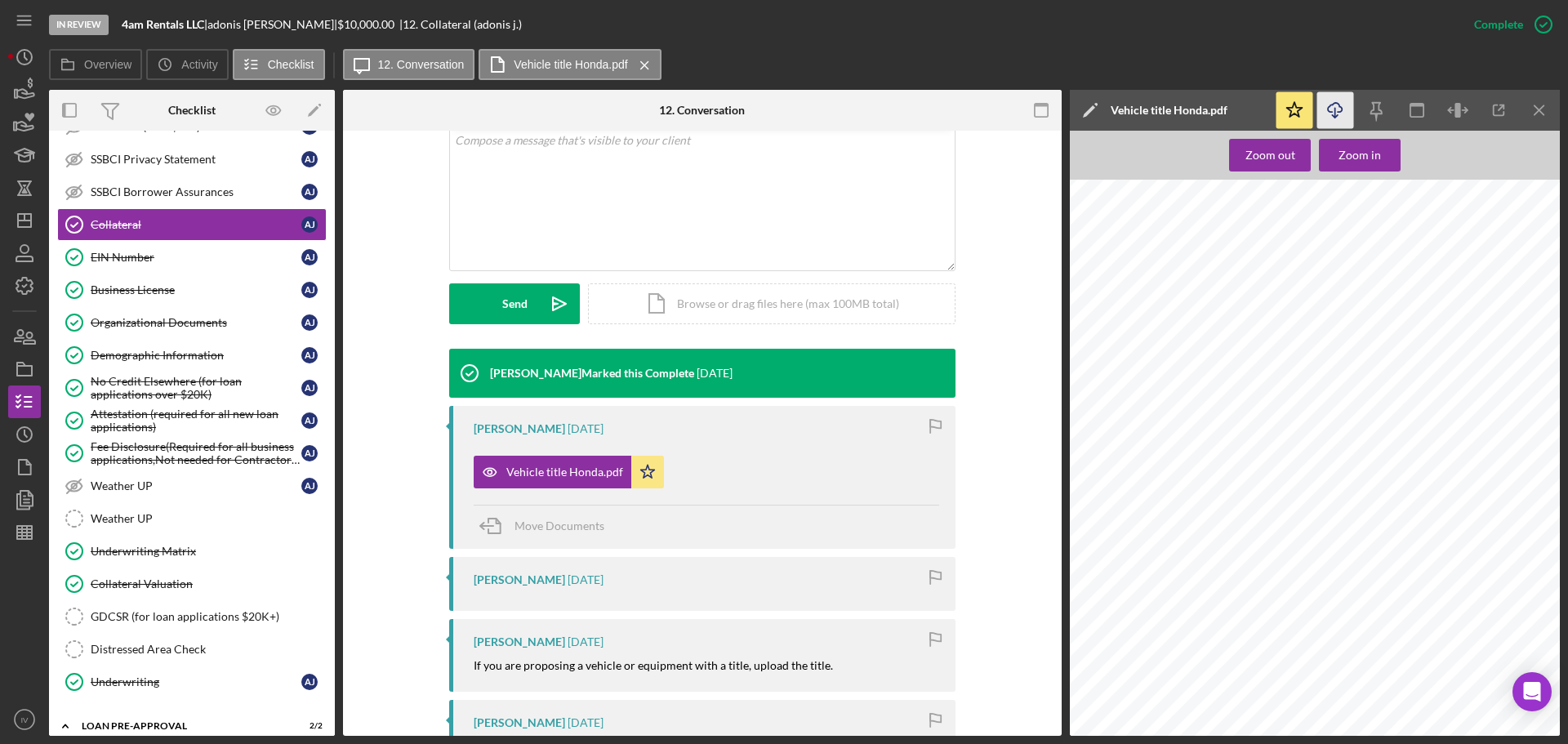
click at [1335, 115] on line "button" at bounding box center [1335, 112] width 0 height 9
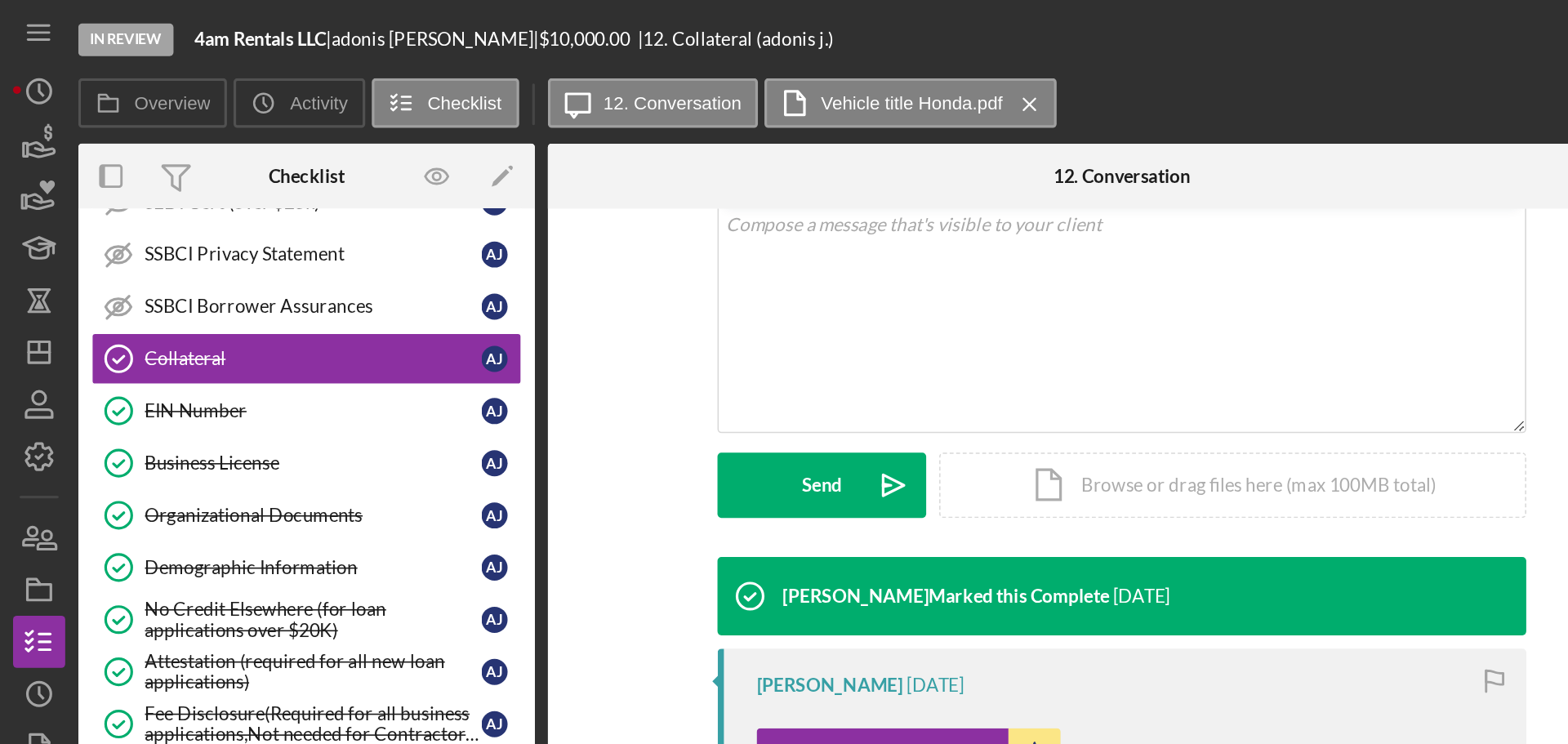
scroll to position [327, 0]
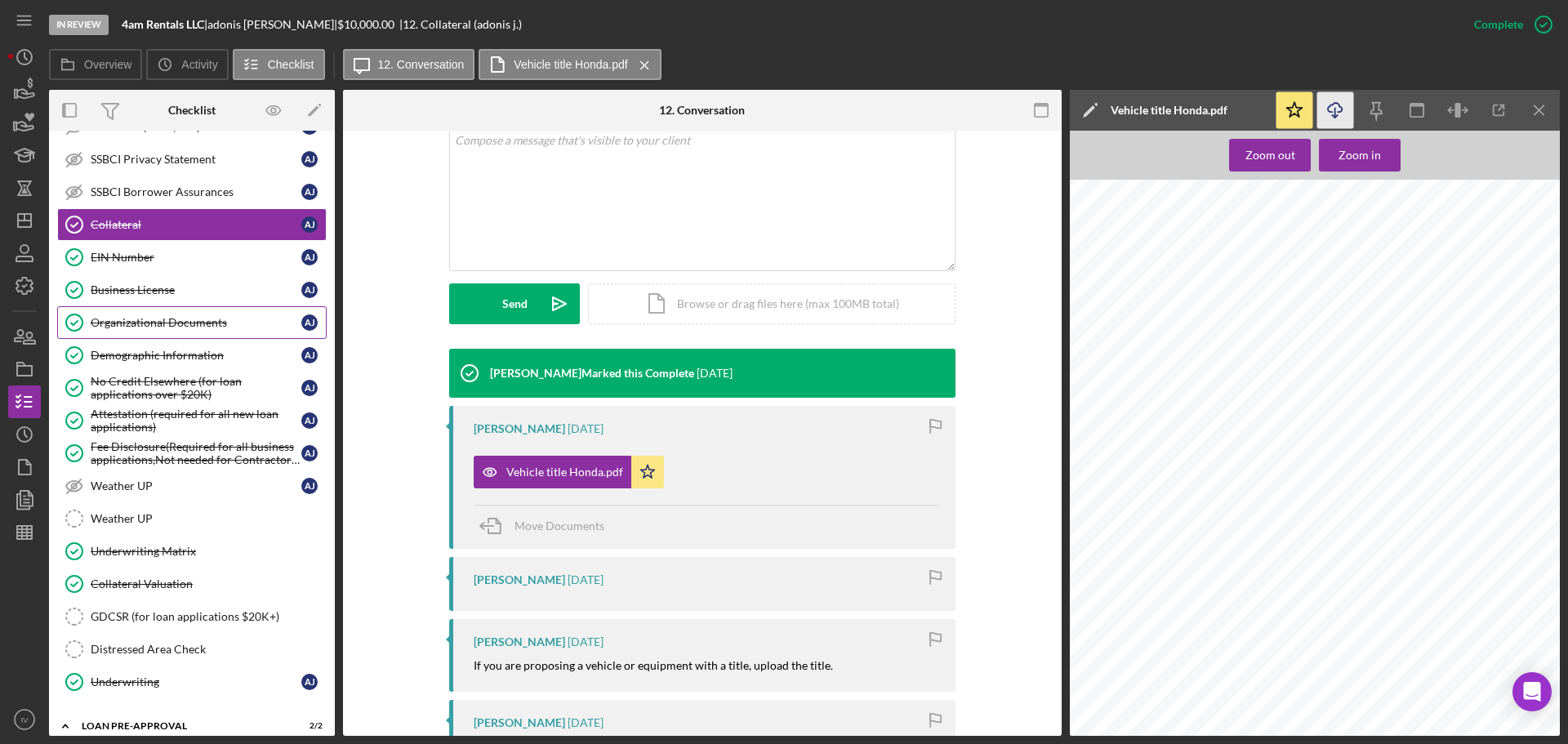
click at [128, 321] on div "Organizational Documents" at bounding box center [196, 323] width 211 height 13
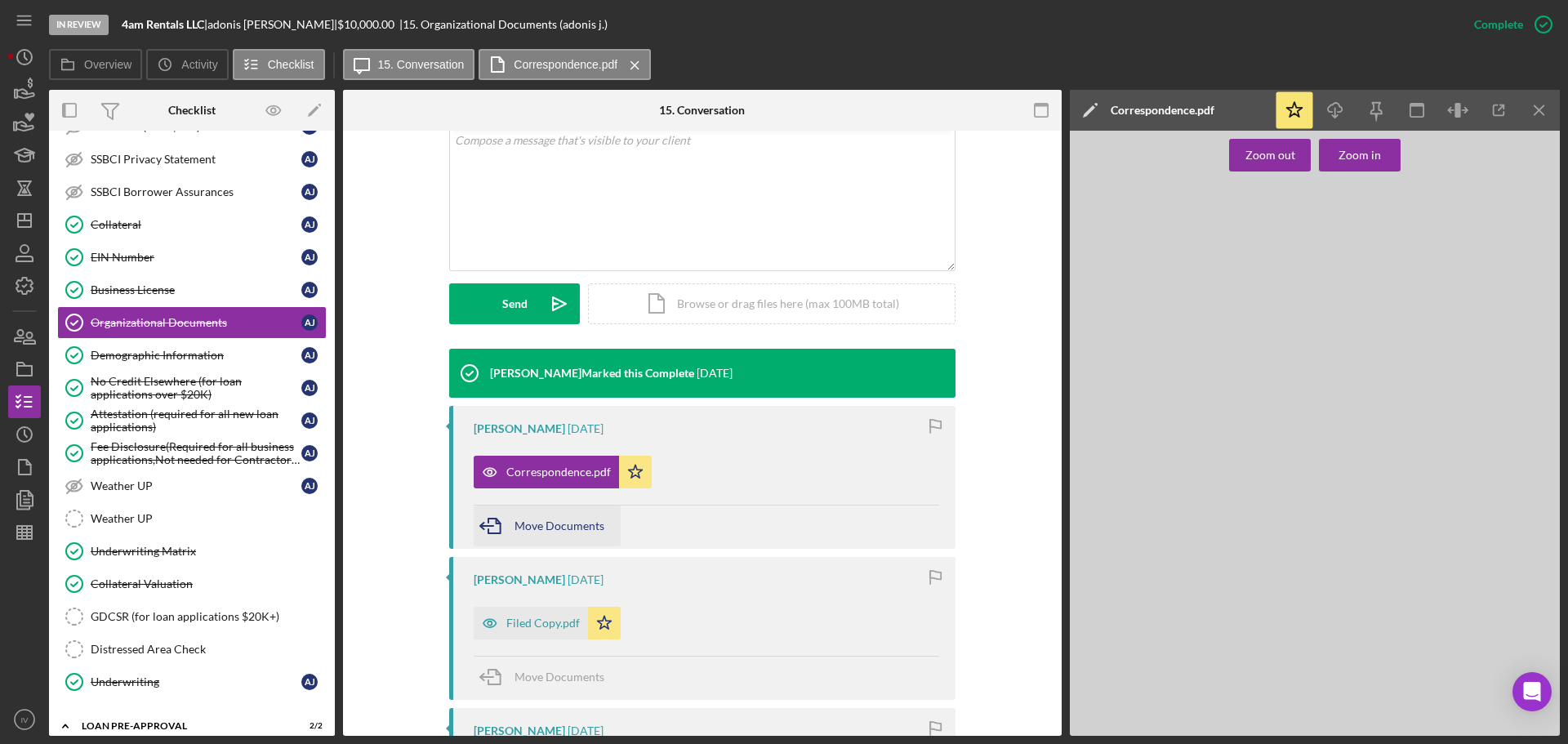
scroll to position [409, 0]
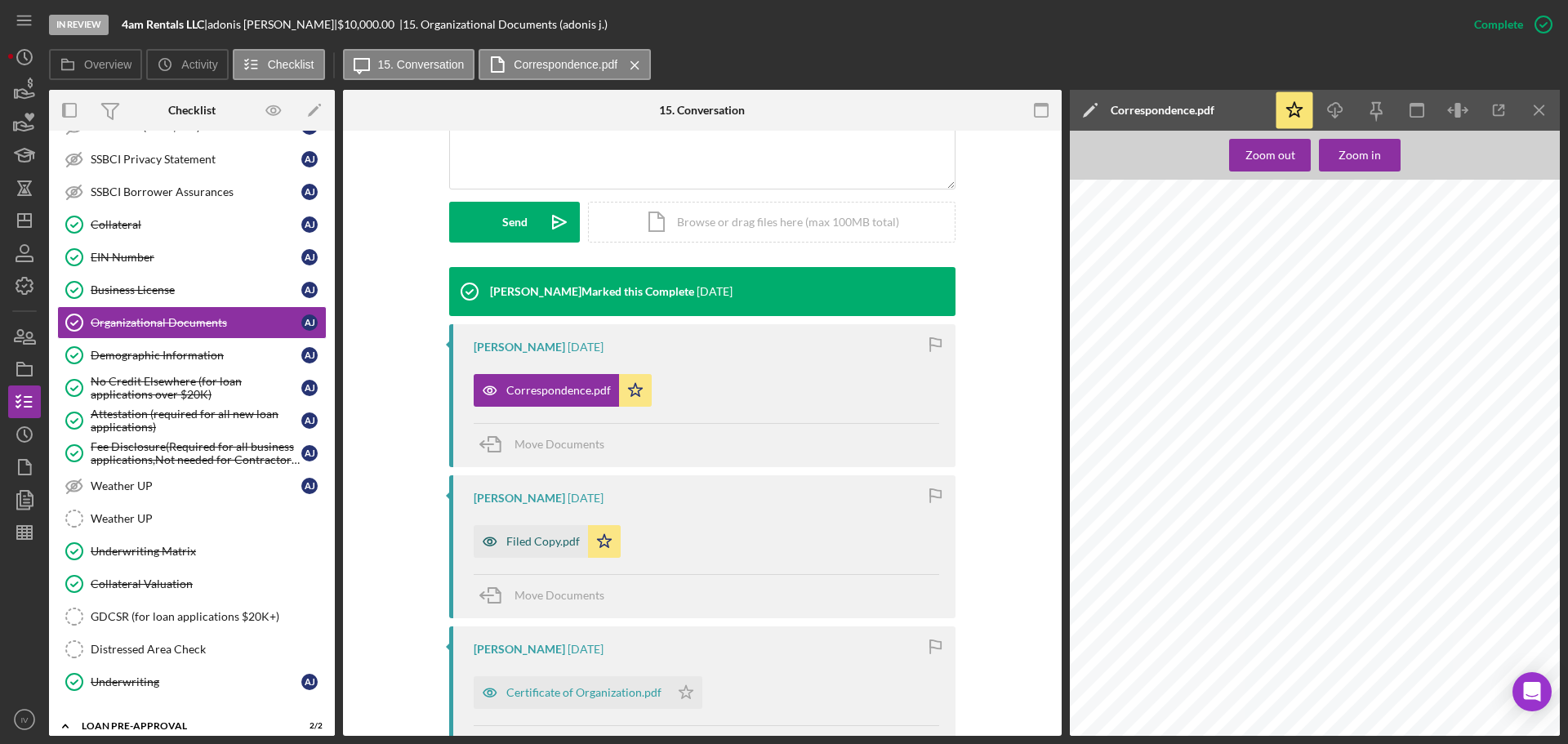
click at [532, 535] on div "Filed Copy.pdf" at bounding box center [543, 542] width 74 height 13
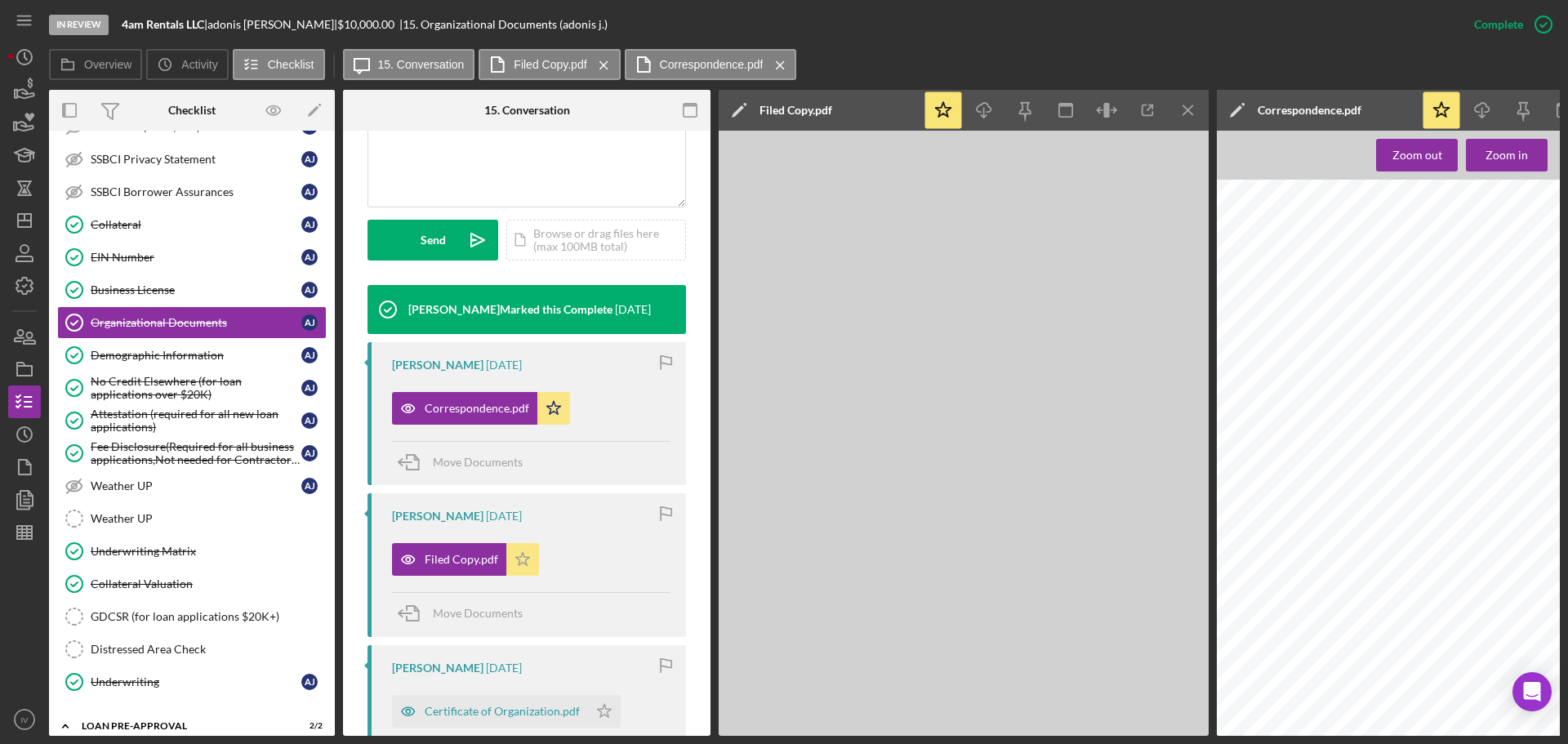
scroll to position [427, 0]
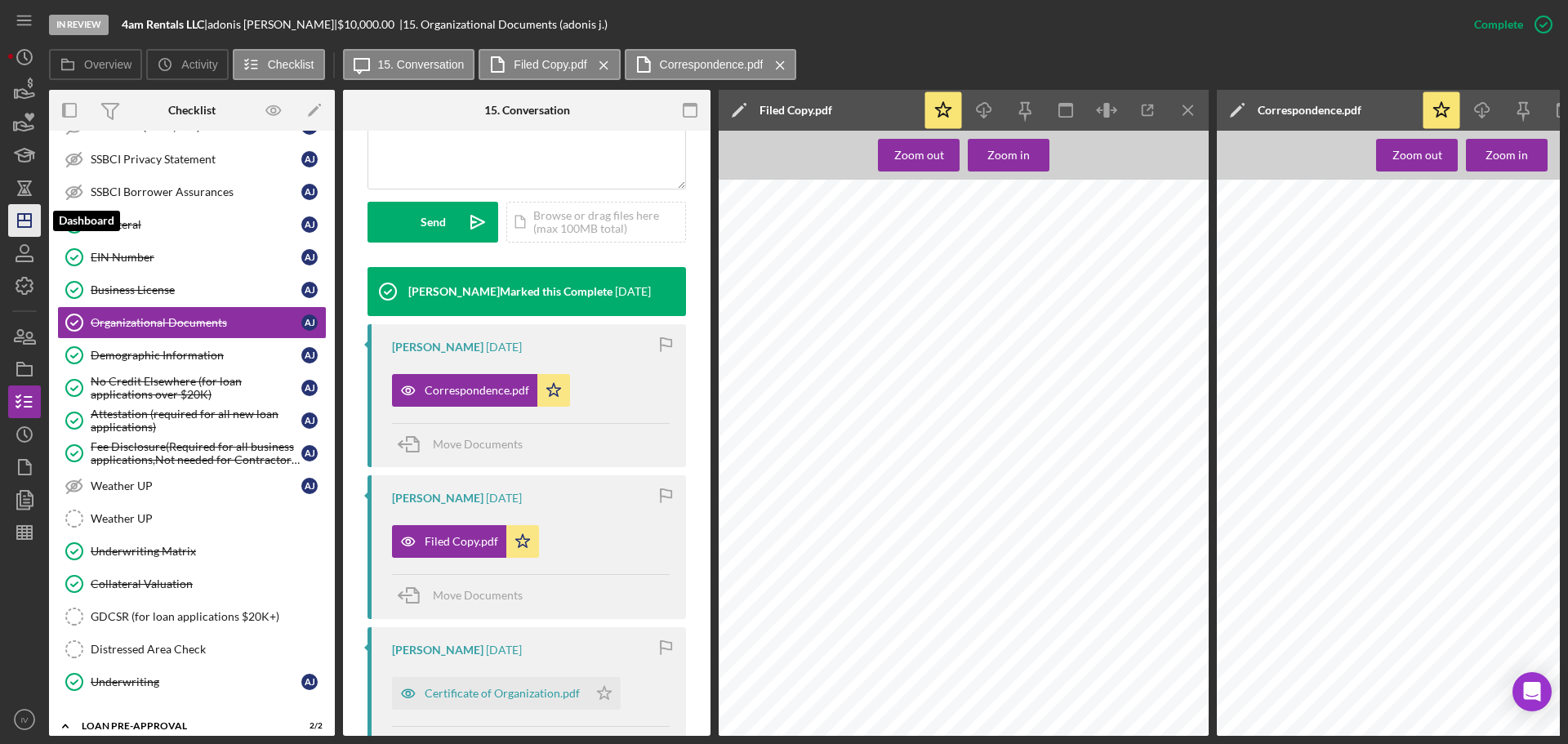
click at [24, 218] on line "button" at bounding box center [24, 217] width 0 height 7
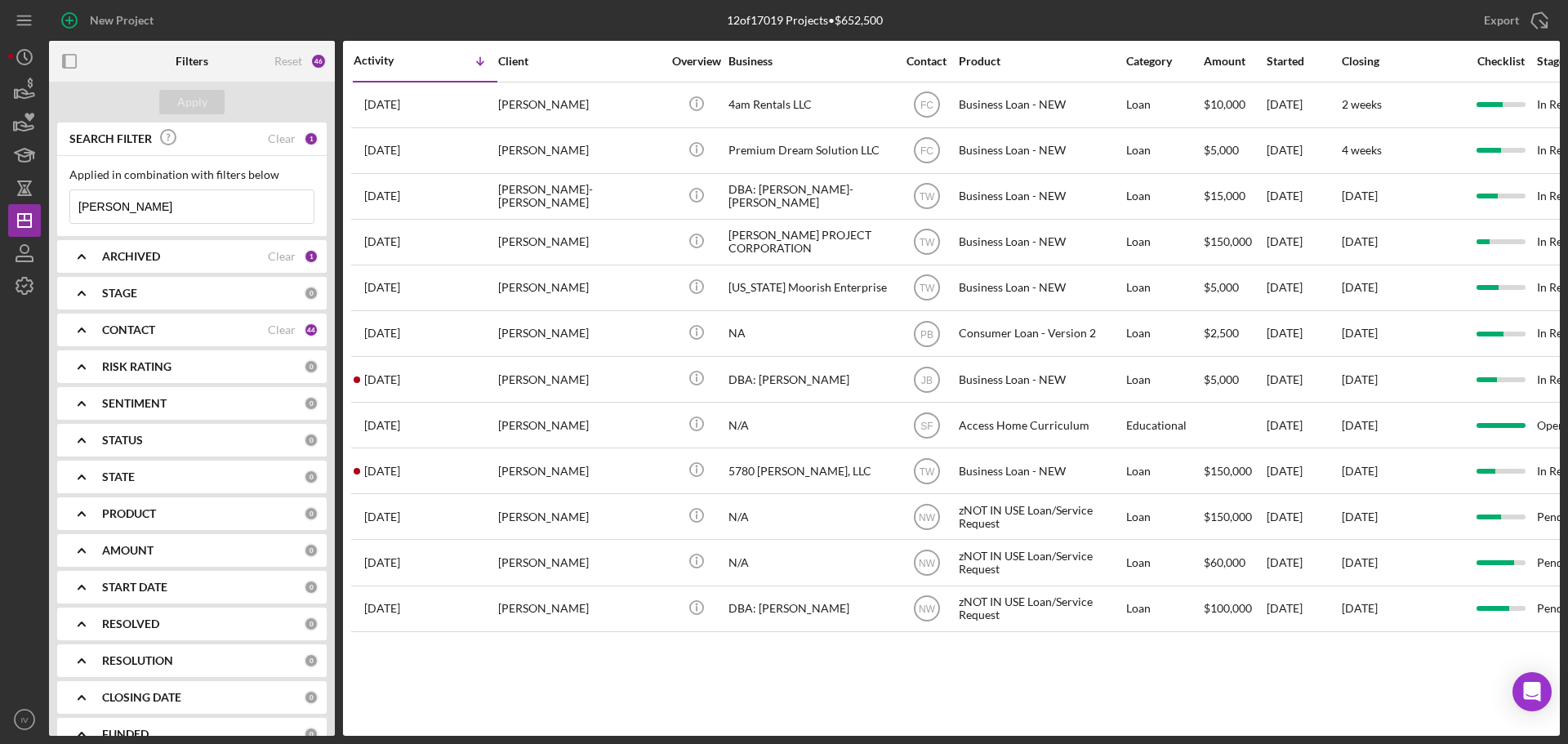
drag, startPoint x: 139, startPoint y: 218, endPoint x: -29, endPoint y: 210, distance: 168.2
click at [0, 210] on html "New Project 12 of 17019 Projects • $652,500 [PERSON_NAME] Export Icon/Export Fi…" at bounding box center [784, 372] width 1568 height 744
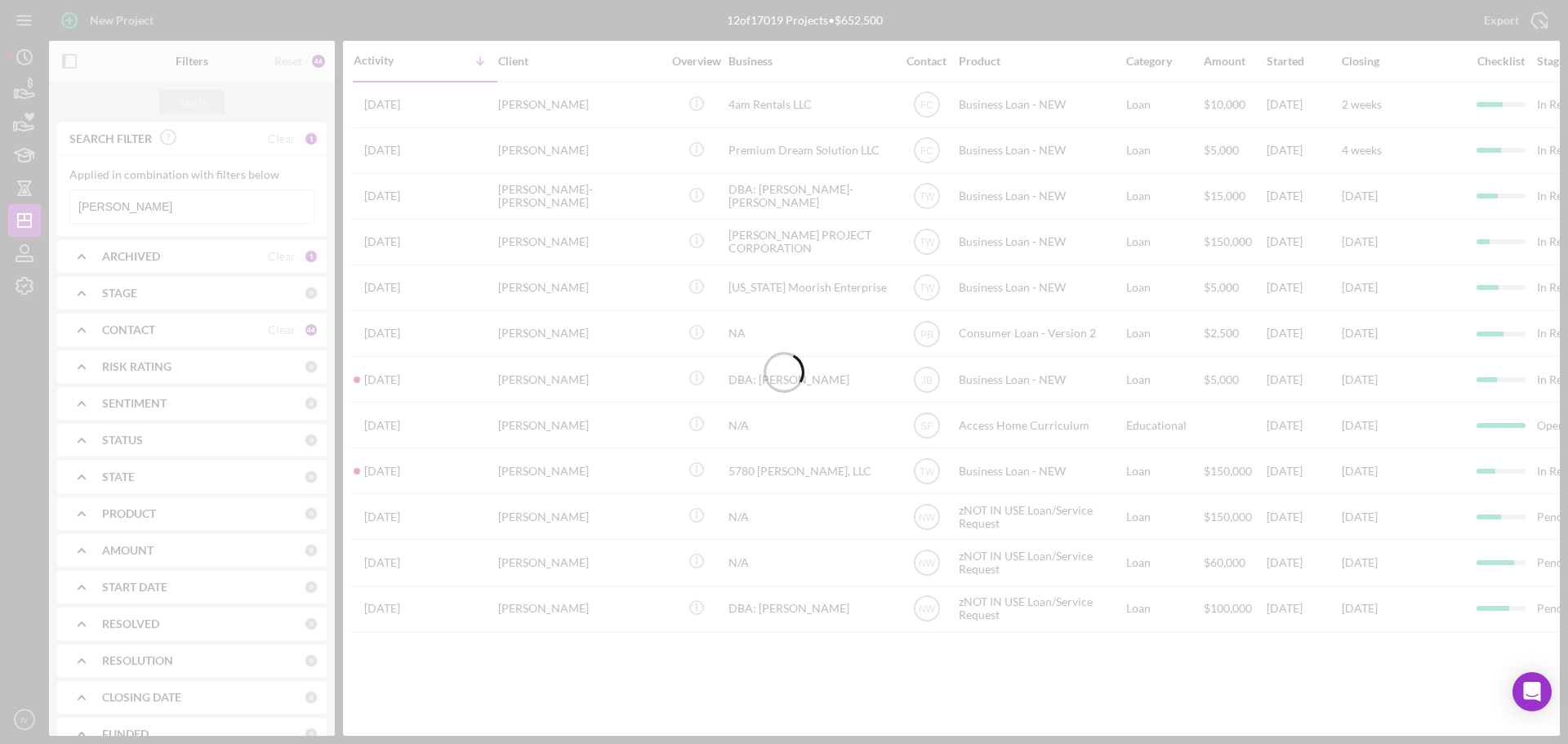
type input "[PERSON_NAME]"
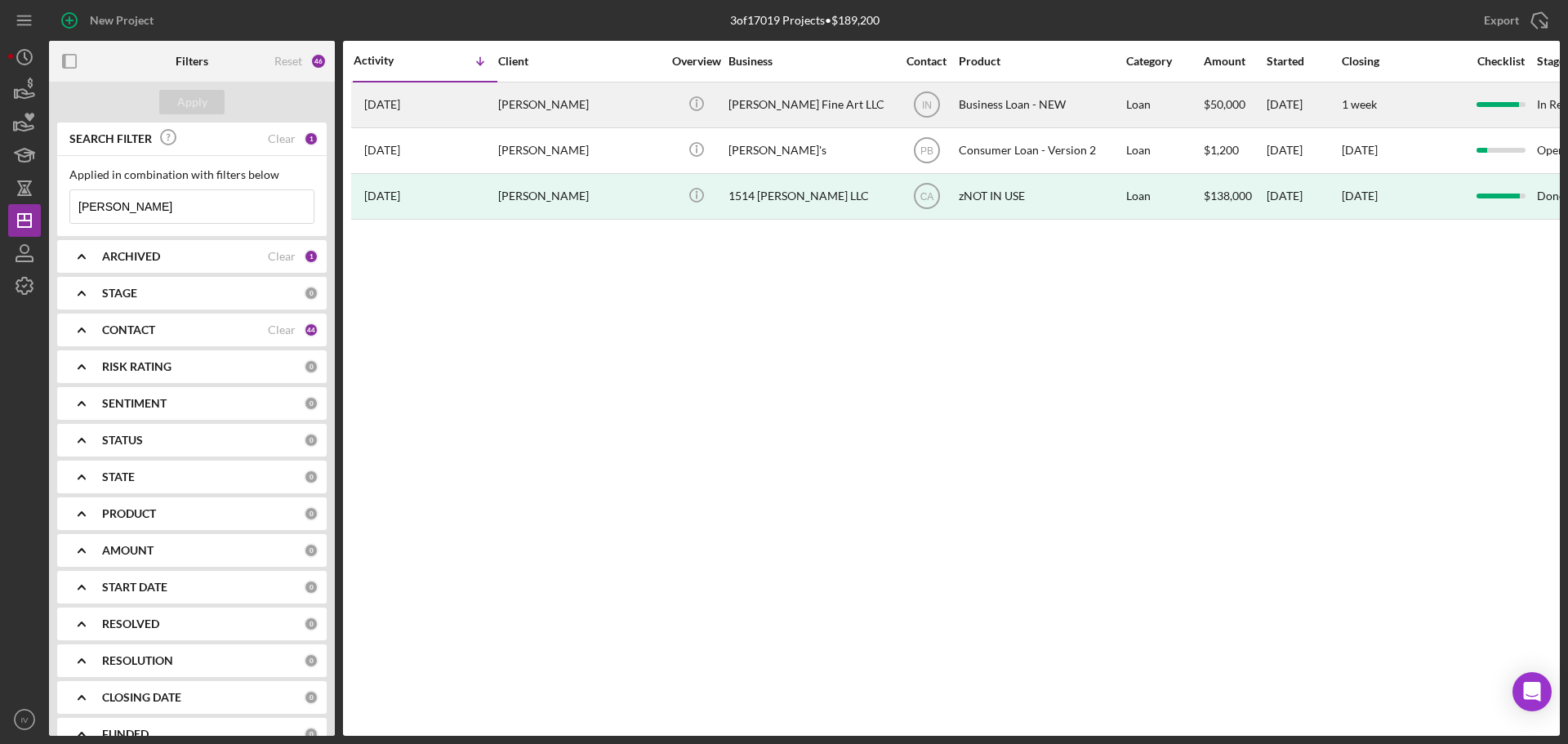
click at [538, 108] on div "[PERSON_NAME]" at bounding box center [580, 105] width 164 height 43
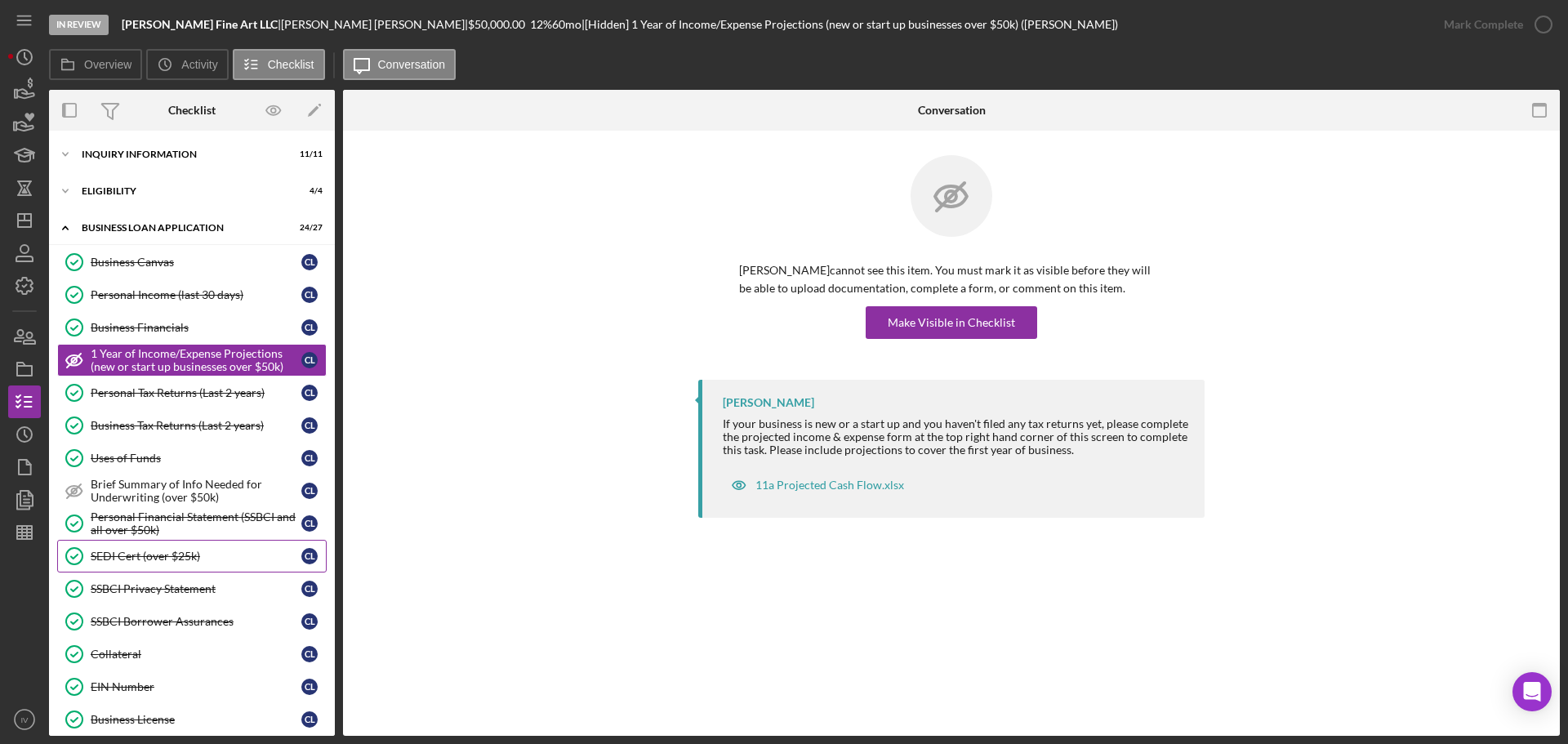
scroll to position [81, 0]
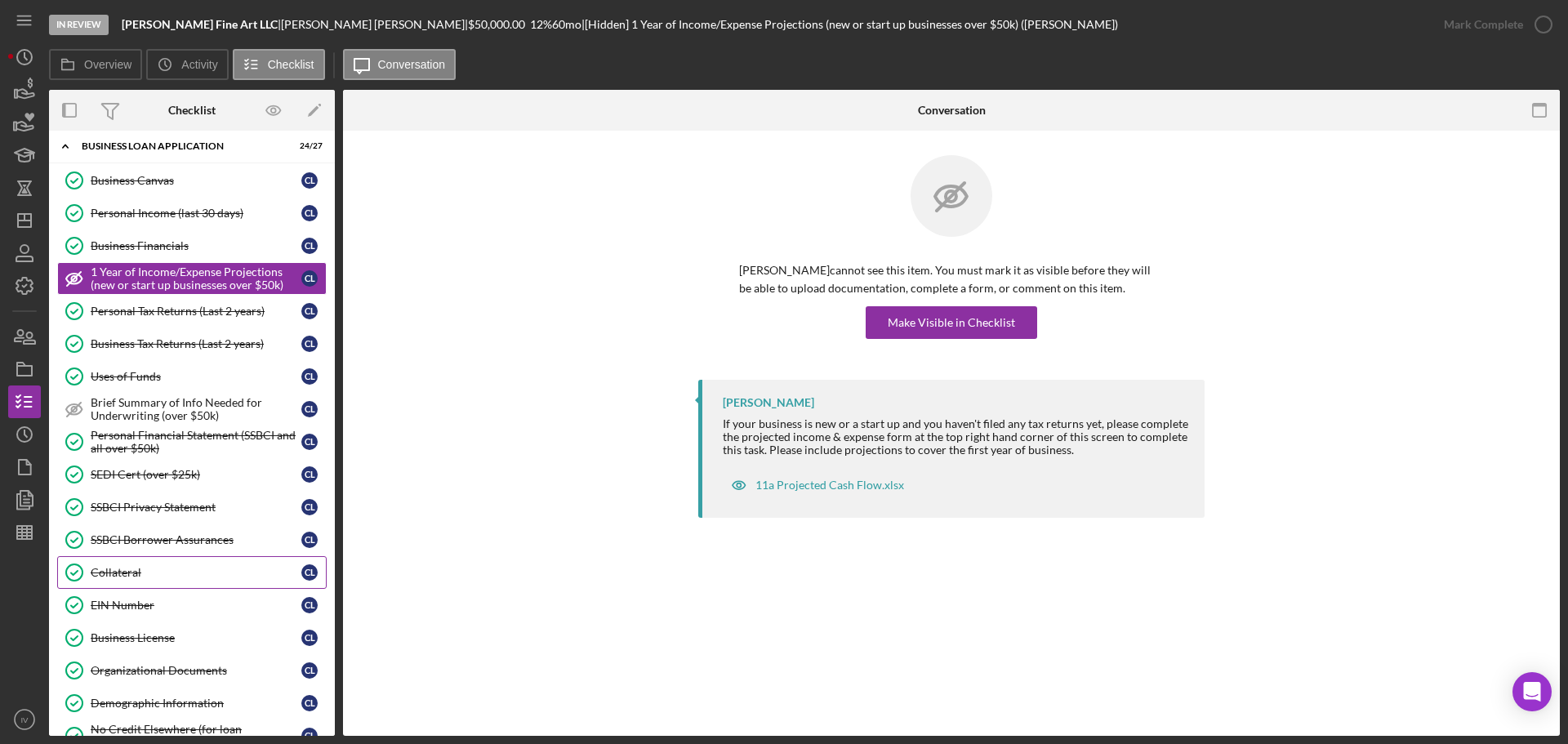
drag, startPoint x: 135, startPoint y: 573, endPoint x: 152, endPoint y: 567, distance: 18.0
click at [135, 573] on div "Collateral" at bounding box center [196, 573] width 211 height 13
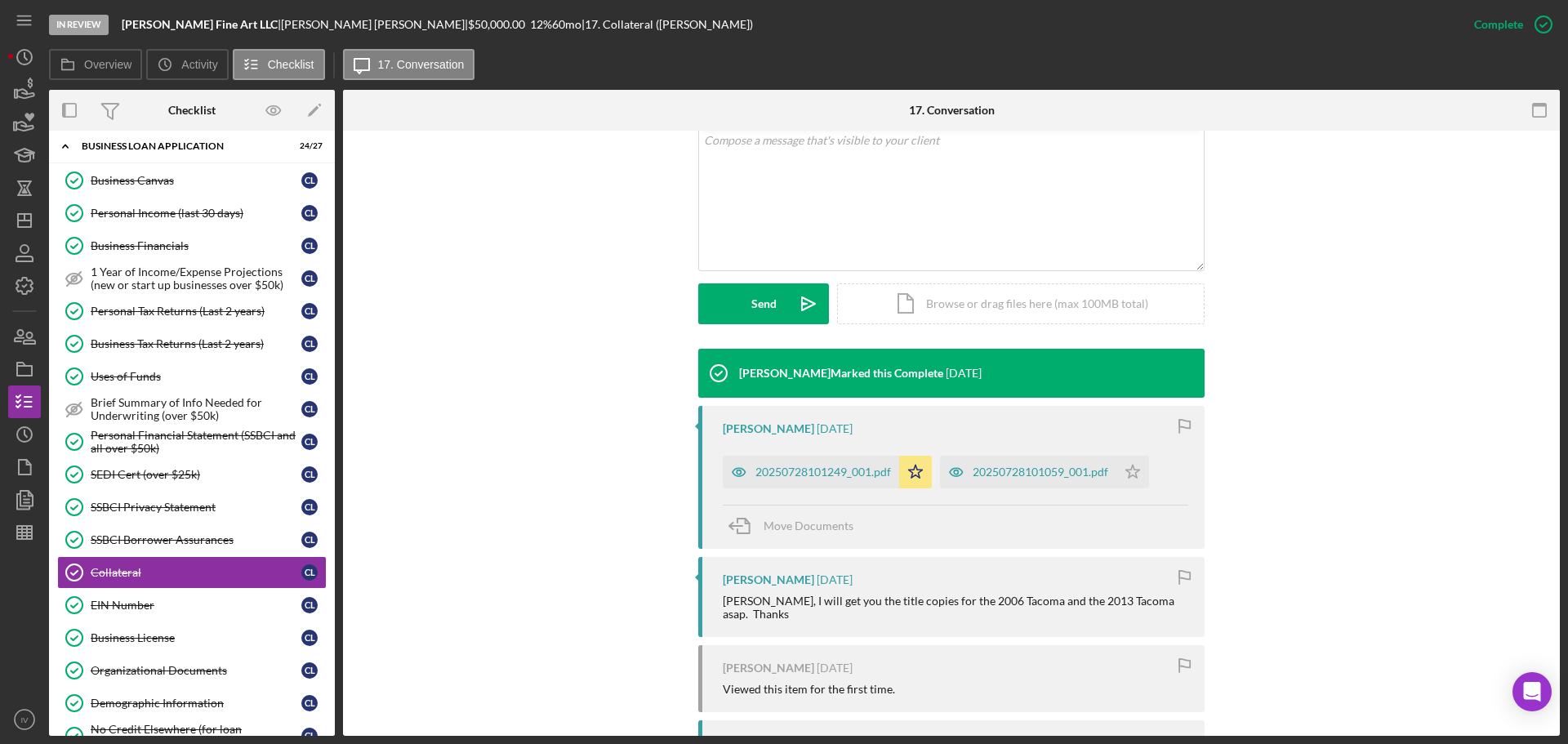
scroll to position [409, 0]
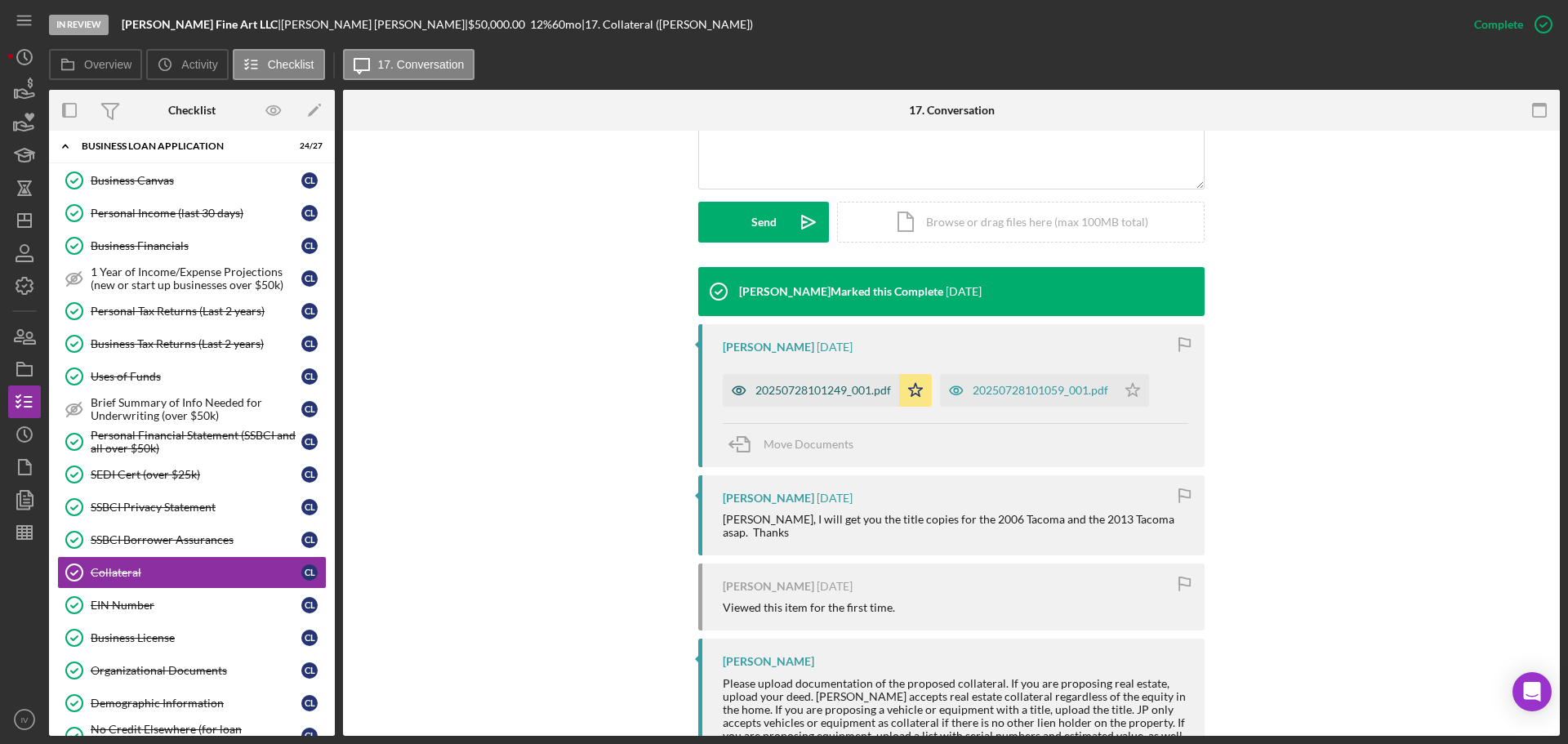
click at [820, 385] on div "20250728101249_001.pdf" at bounding box center [823, 390] width 136 height 13
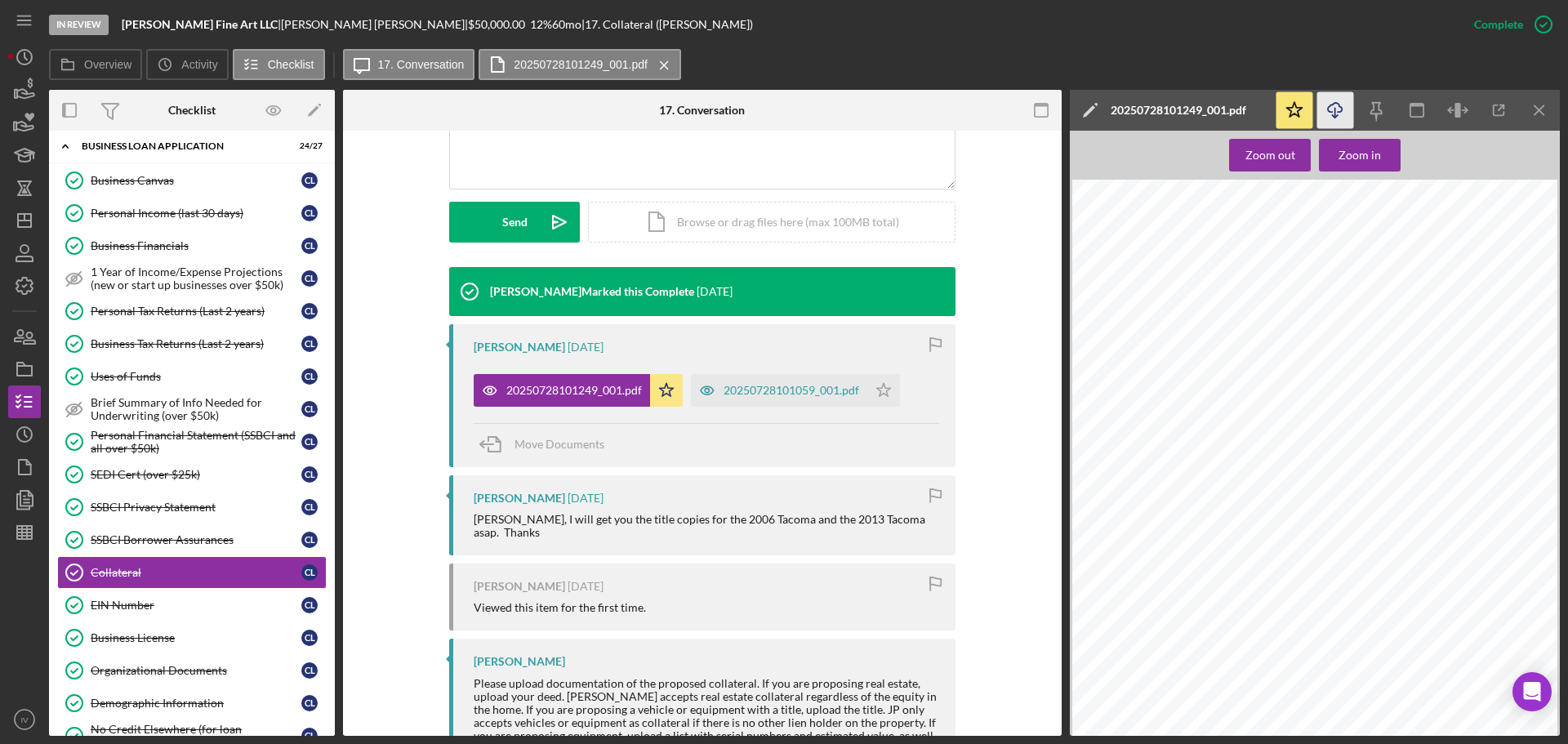
click at [1341, 108] on icon "Icon/Download" at bounding box center [1335, 110] width 36 height 36
click at [177, 672] on div "Organizational Documents" at bounding box center [196, 671] width 211 height 13
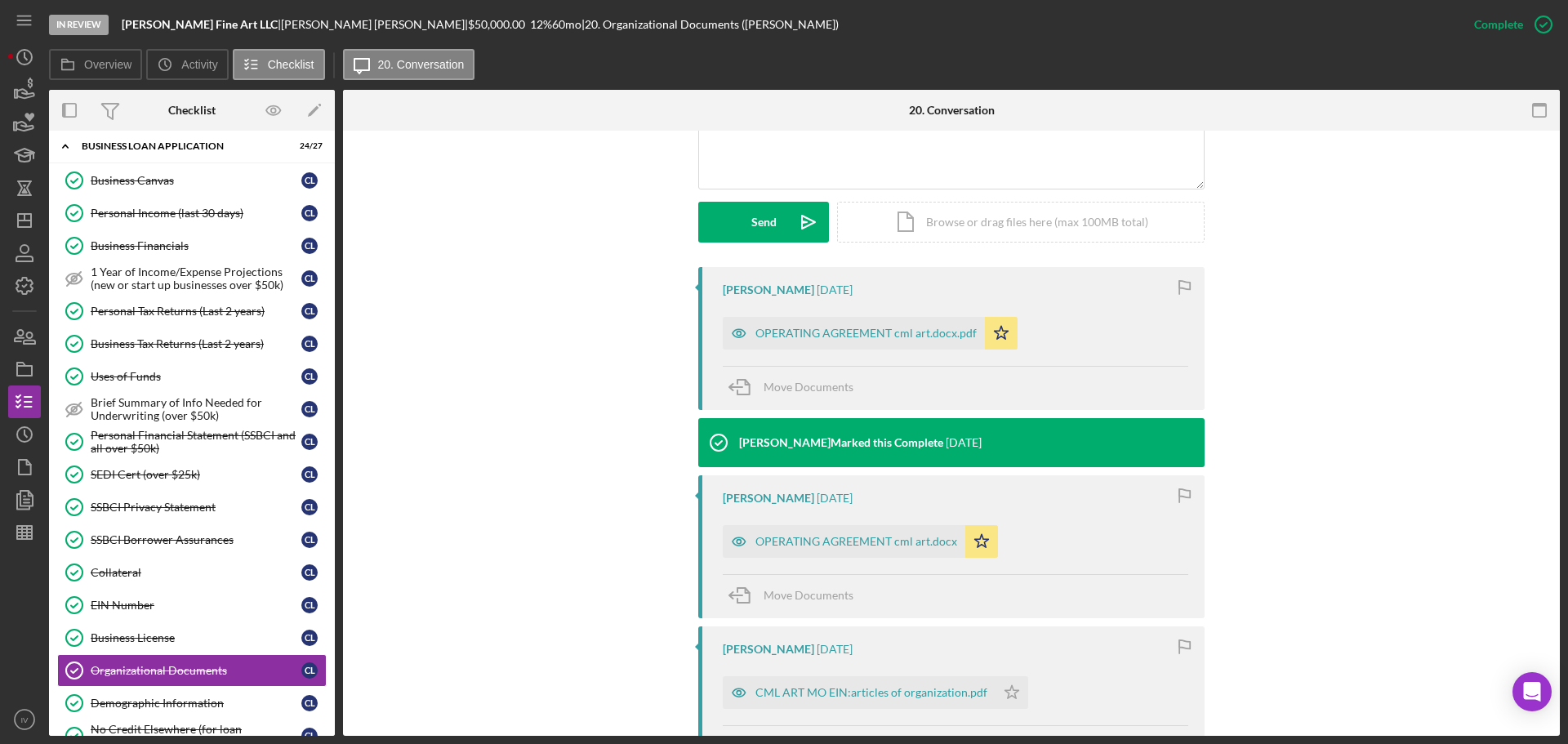
scroll to position [572, 0]
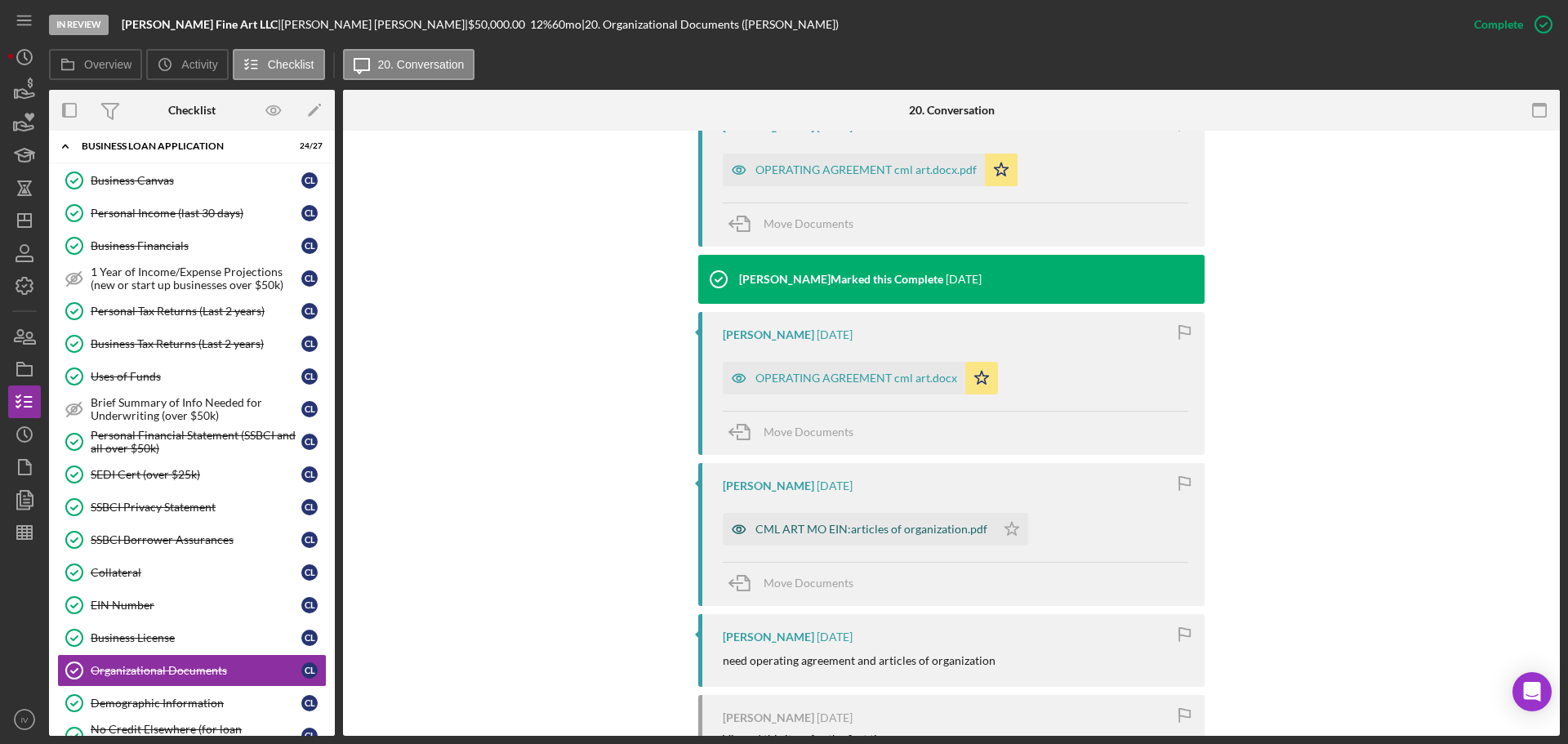
click at [839, 530] on div "CML ART MO EIN:articles of organization.pdf" at bounding box center [872, 530] width 232 height 13
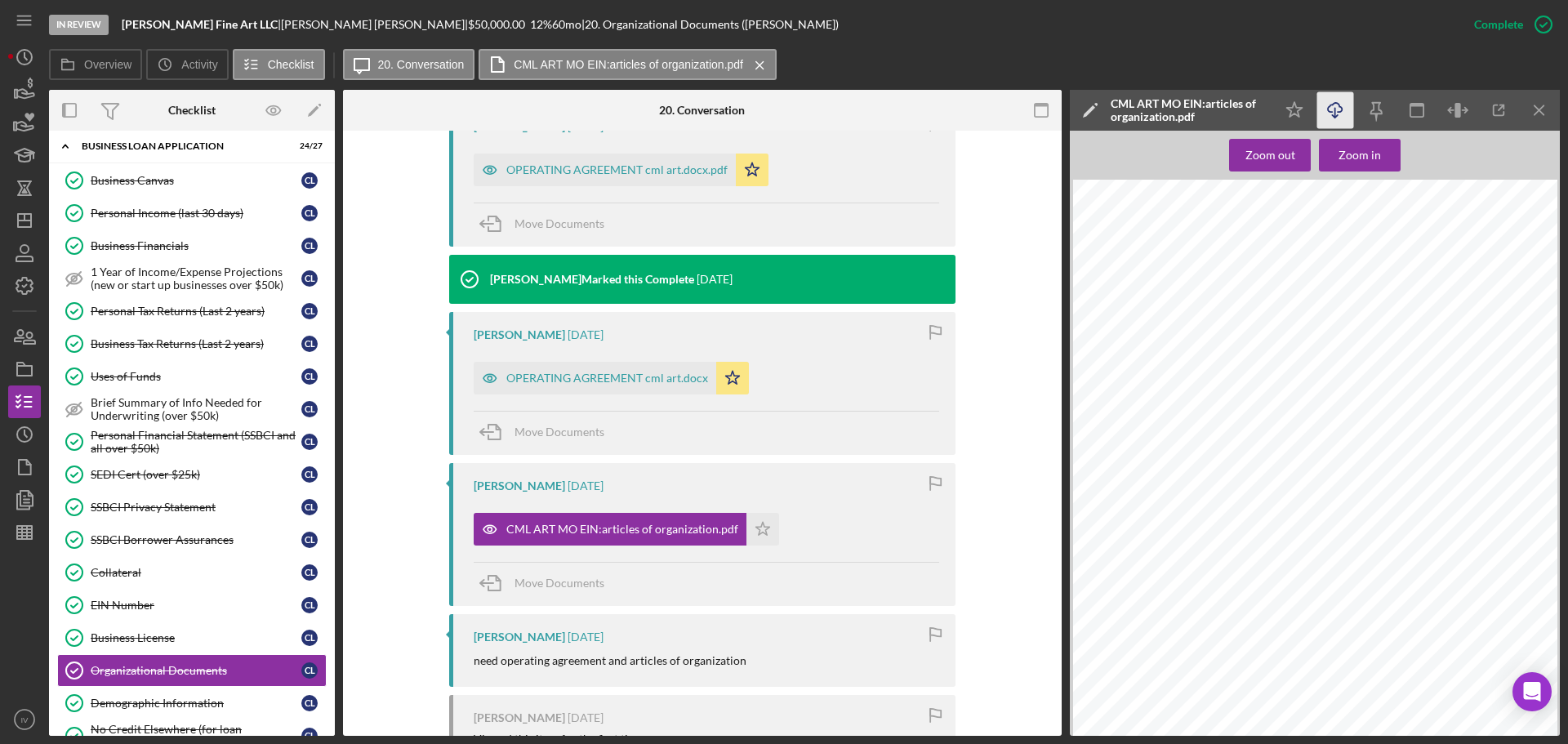
click at [1333, 107] on icon "Icon/Download" at bounding box center [1335, 110] width 36 height 36
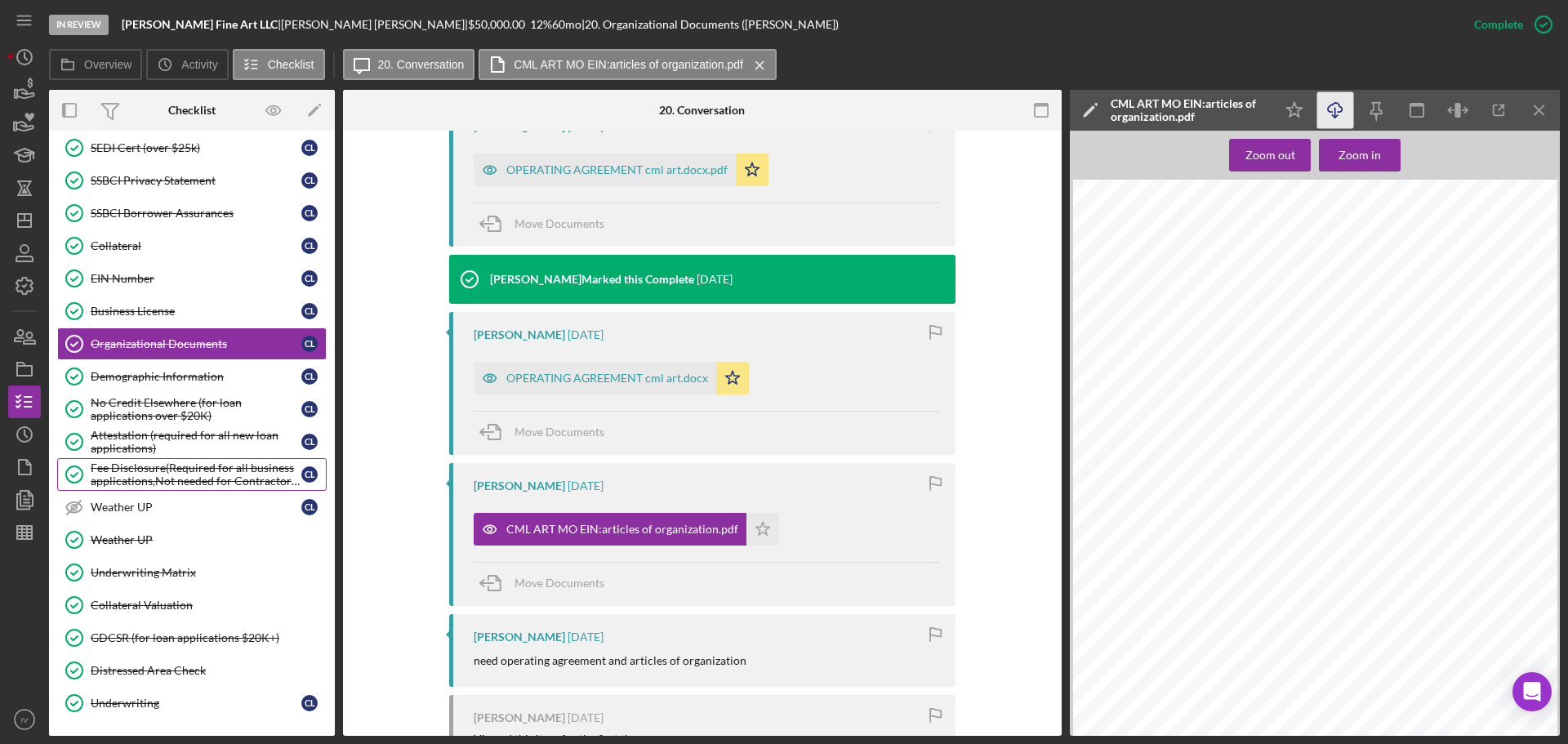
scroll to position [518, 0]
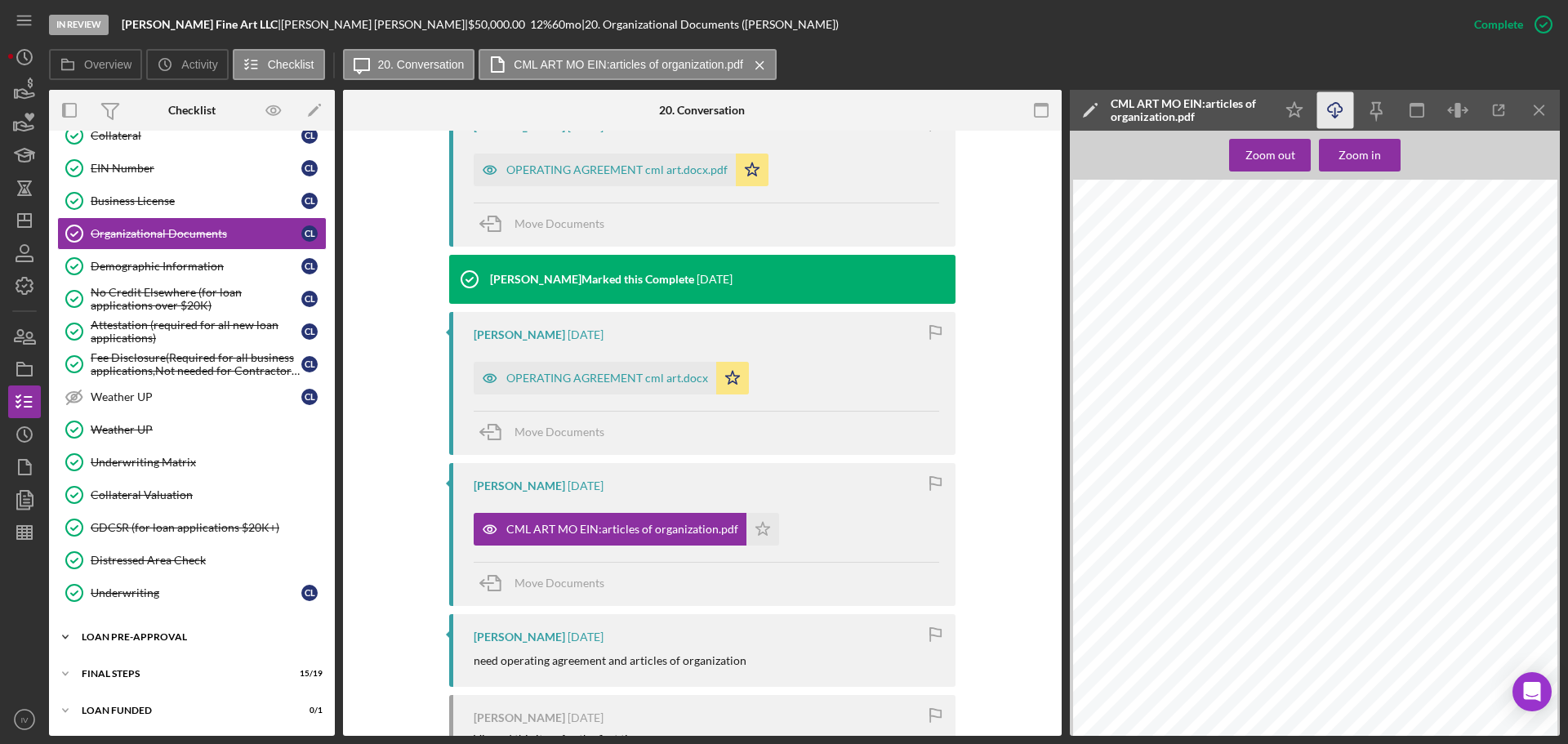
click at [144, 647] on div "Icon/Expander LOAN PRE-APPROVAL 2 / 2" at bounding box center [192, 637] width 286 height 33
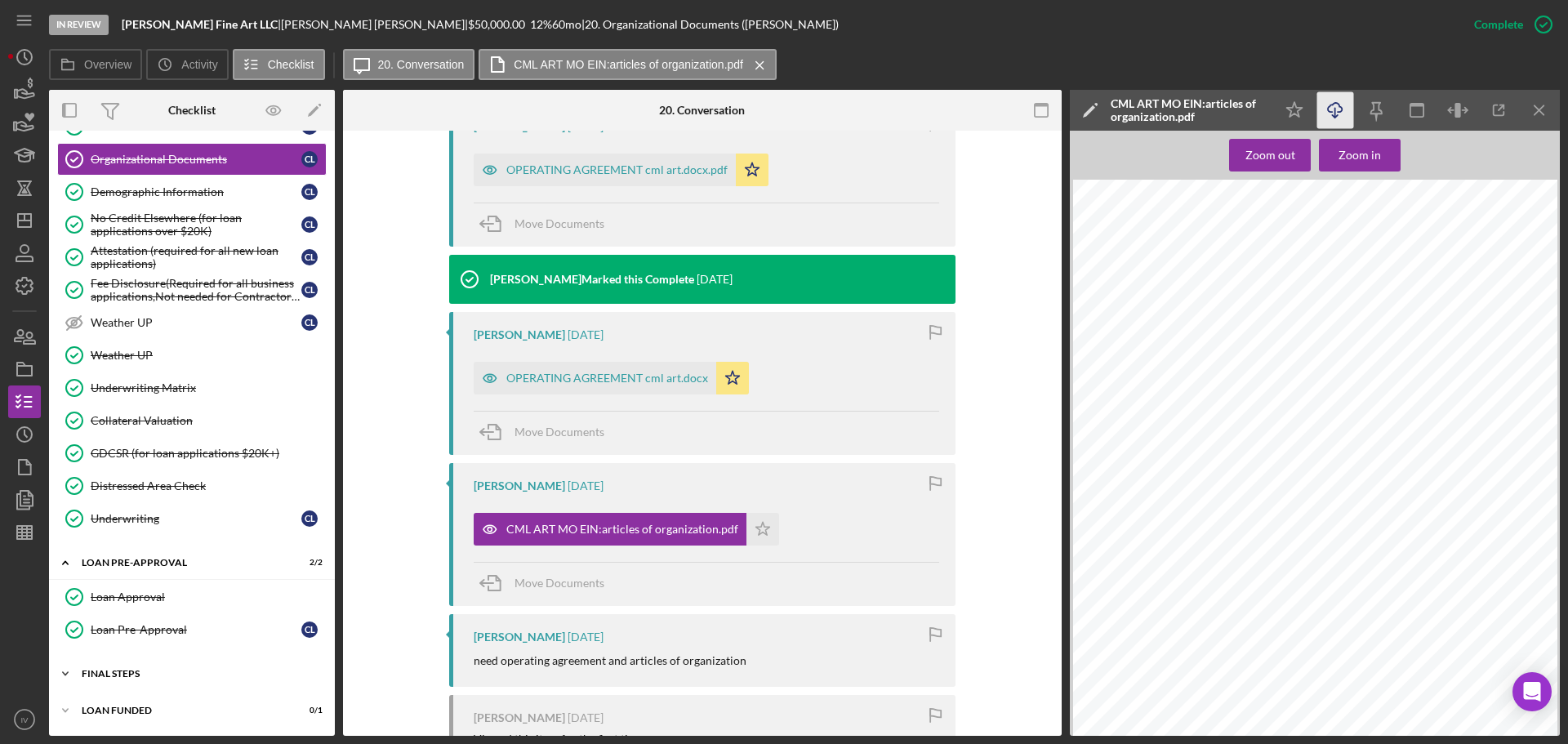
click at [114, 675] on div "FINAL STEPS" at bounding box center [197, 674] width 233 height 9
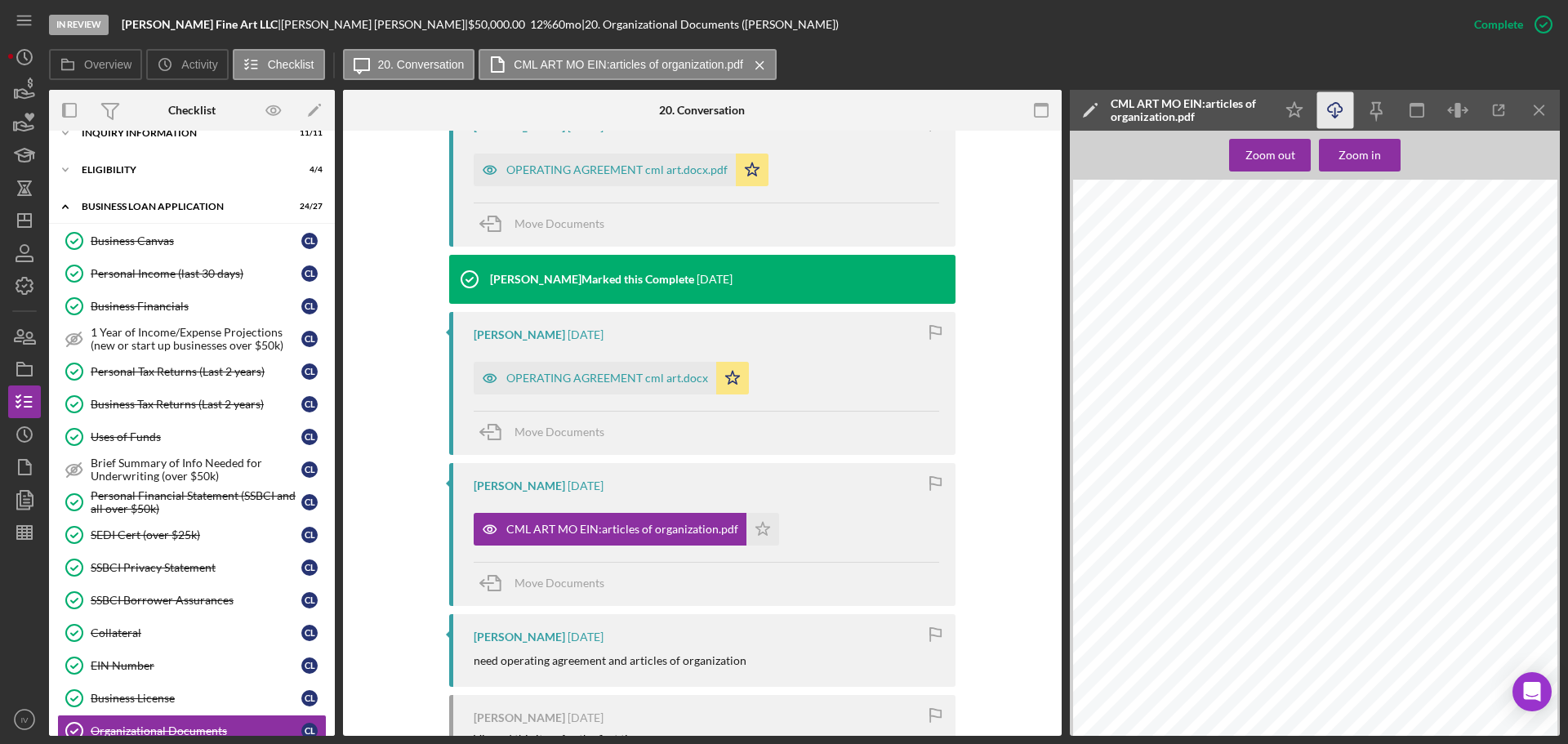
scroll to position [0, 0]
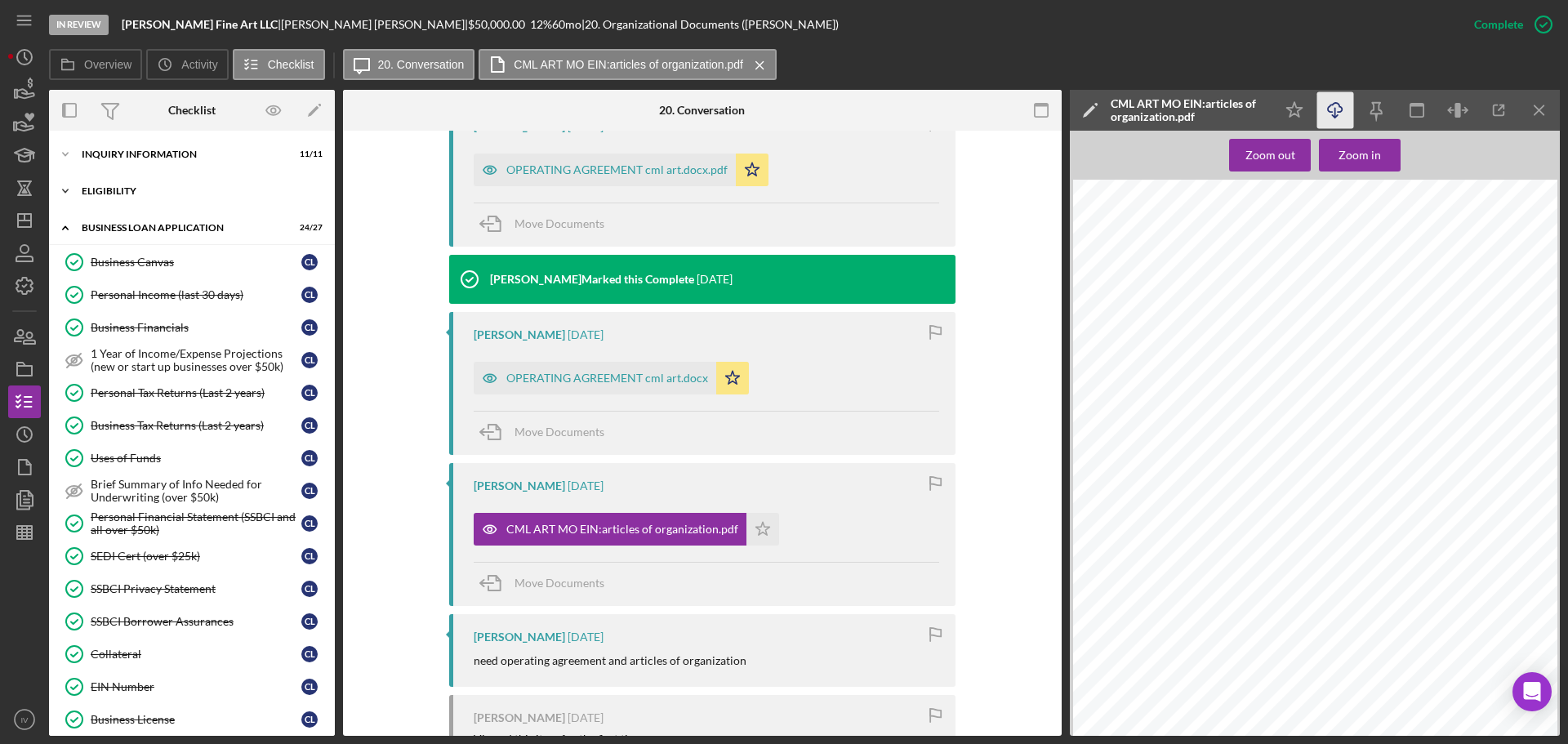
click at [122, 186] on div "Icon/Expander ELIGIBILITY 4 / 4" at bounding box center [192, 191] width 286 height 33
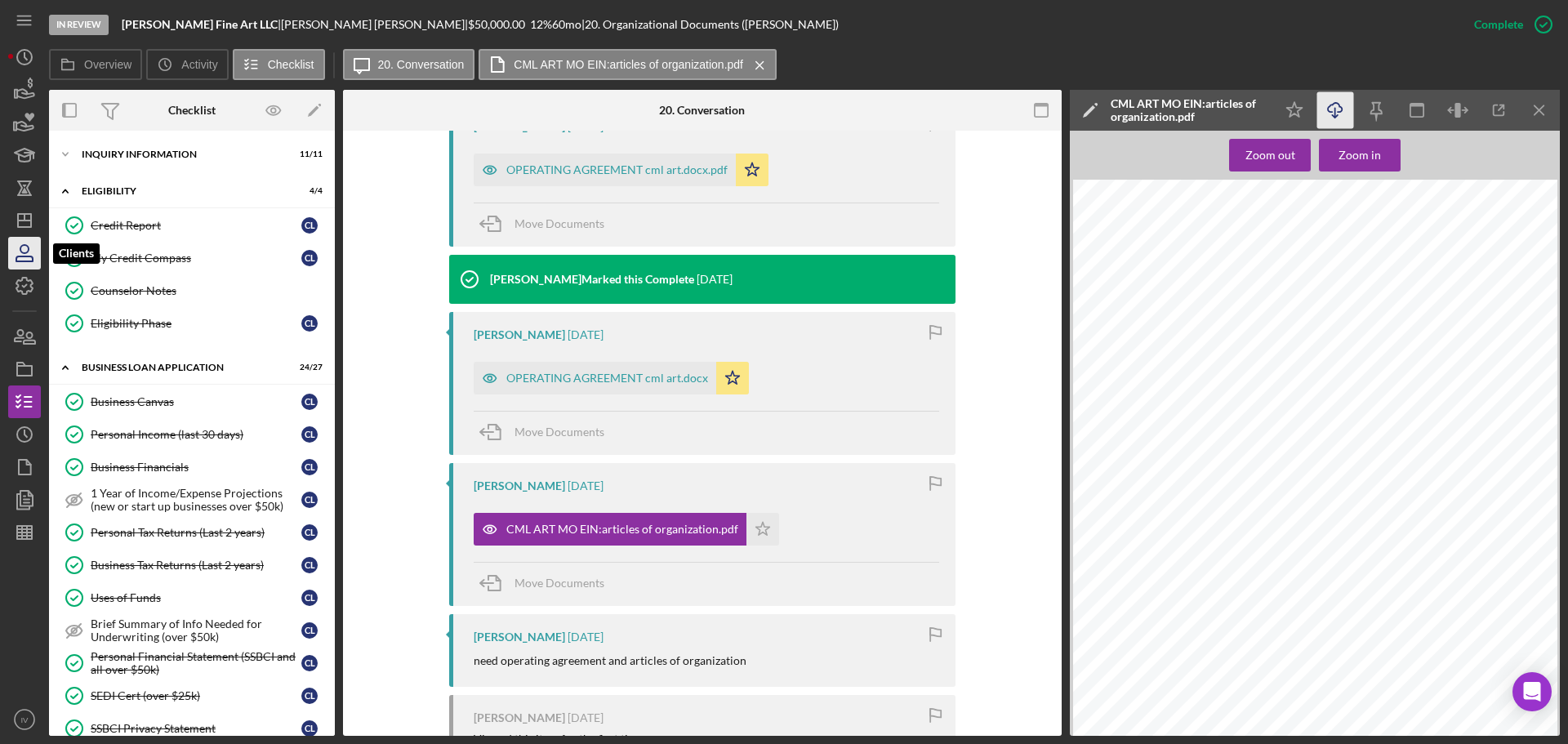
click at [17, 255] on icon "button" at bounding box center [24, 254] width 41 height 41
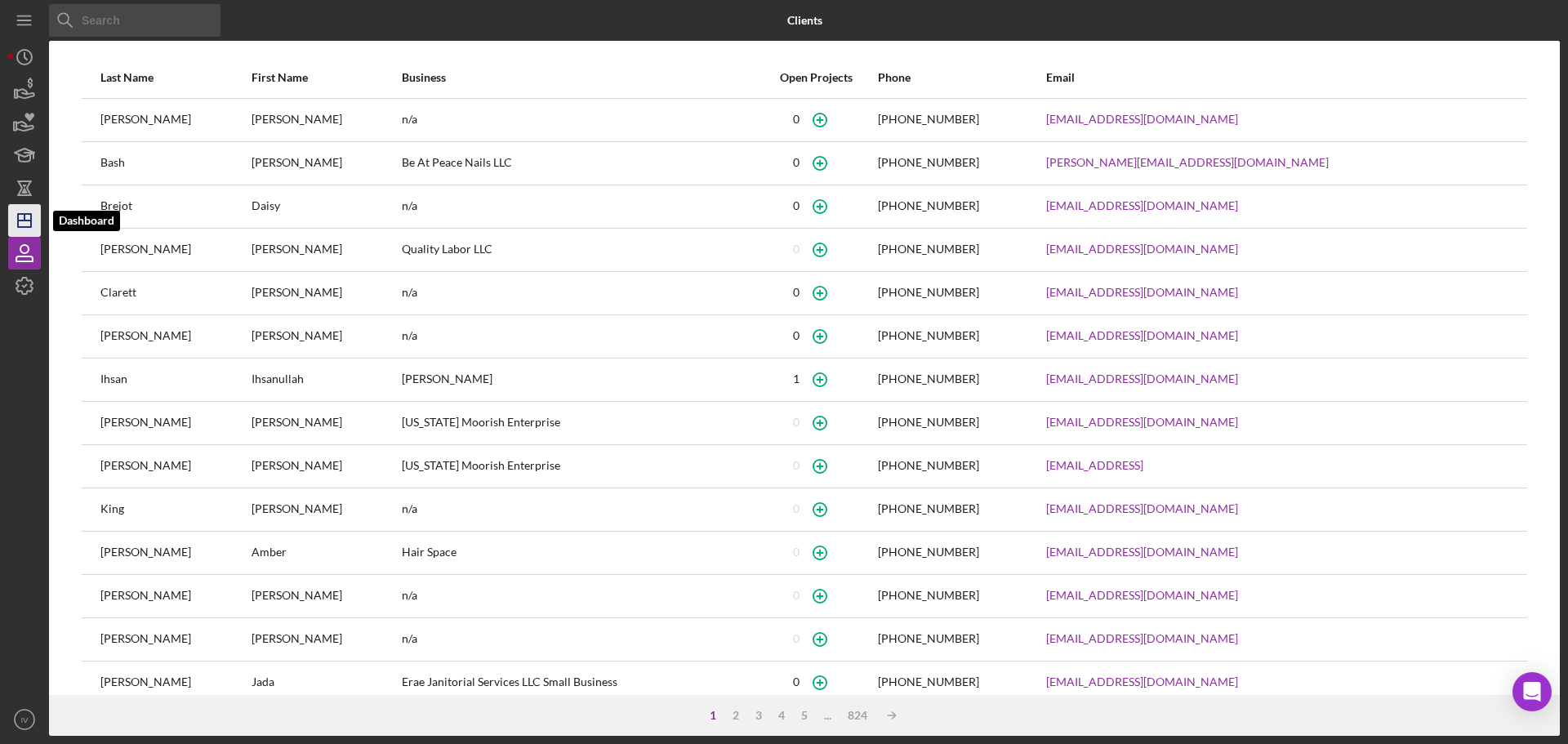
click at [30, 226] on polygon "button" at bounding box center [24, 221] width 13 height 13
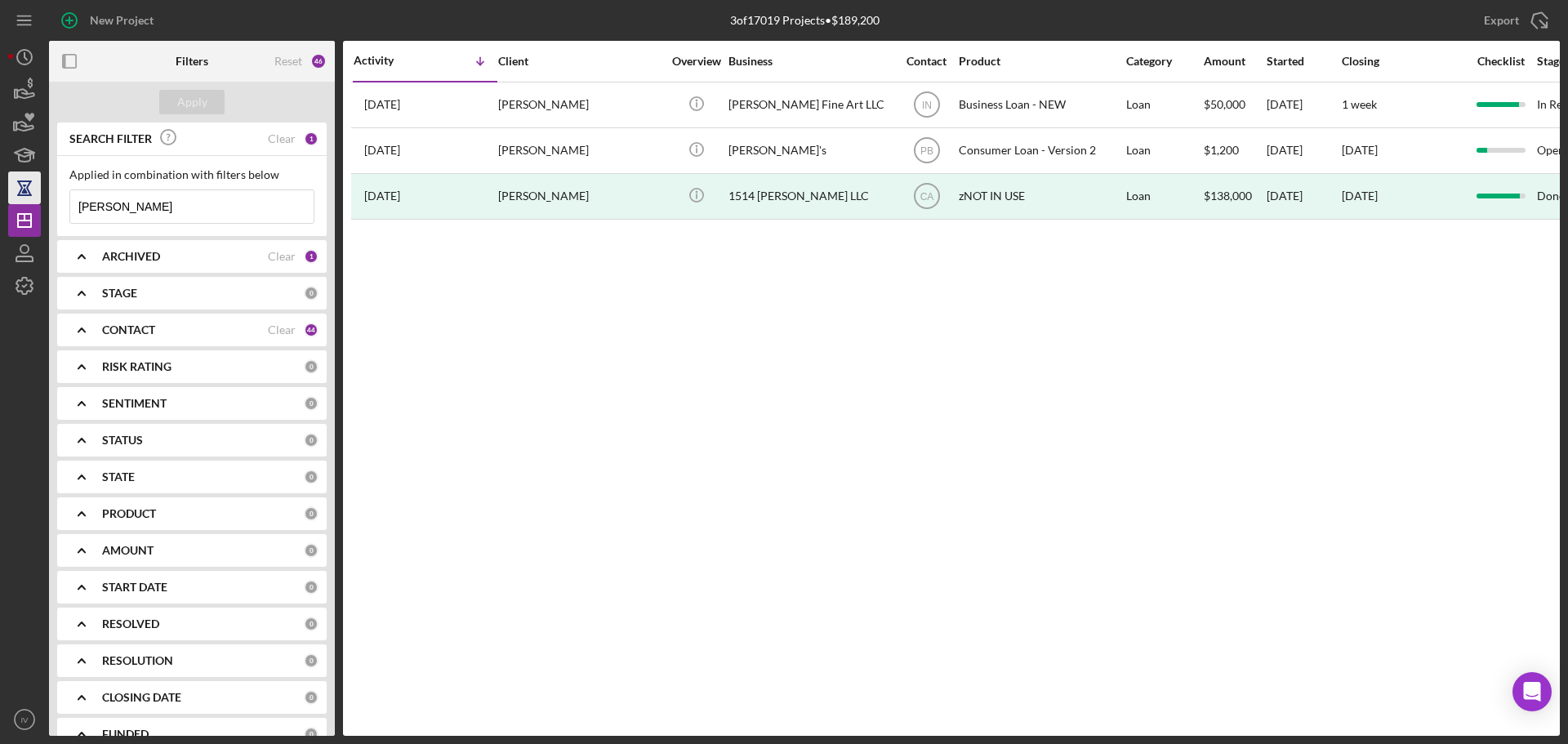
drag, startPoint x: 119, startPoint y: 207, endPoint x: 22, endPoint y: 194, distance: 97.9
click at [22, 194] on div "New Project 3 of 17019 Projects • $189,200 [PERSON_NAME] Export Icon/Export Fil…" at bounding box center [784, 368] width 1552 height 737
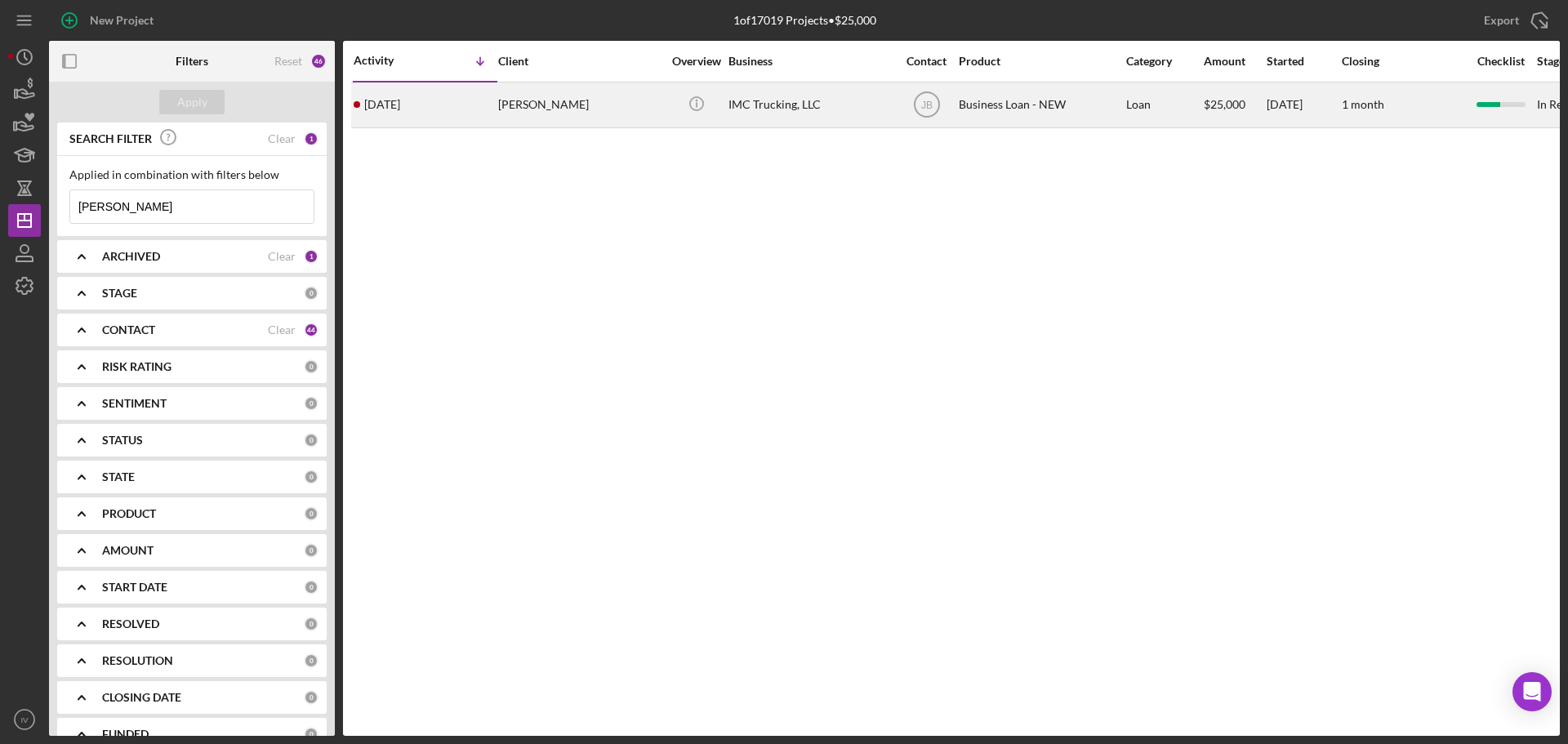
type input "[PERSON_NAME]"
click at [529, 105] on div "[PERSON_NAME]" at bounding box center [580, 105] width 164 height 43
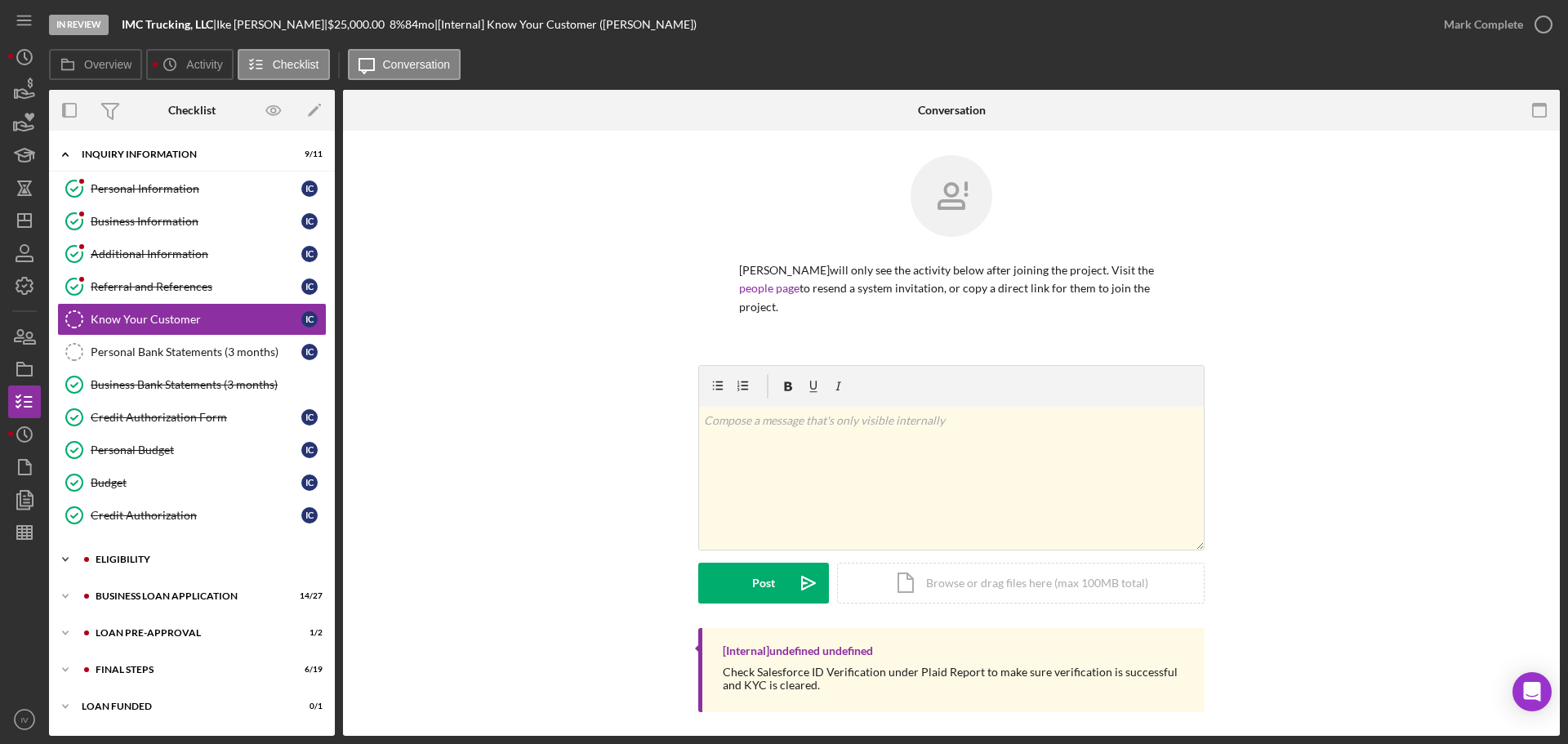
click at [128, 556] on div "ELIGIBILITY" at bounding box center [205, 560] width 219 height 9
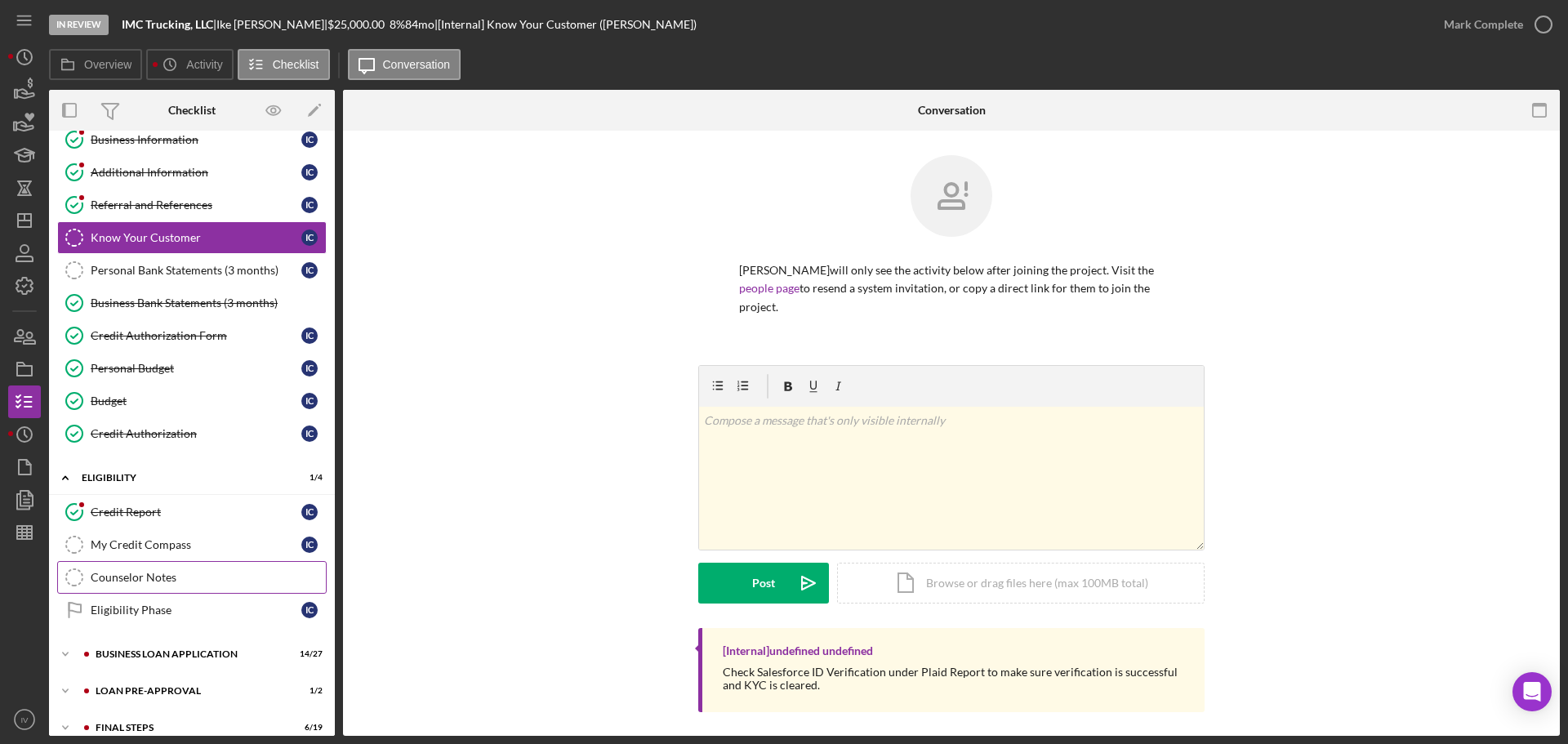
scroll to position [136, 0]
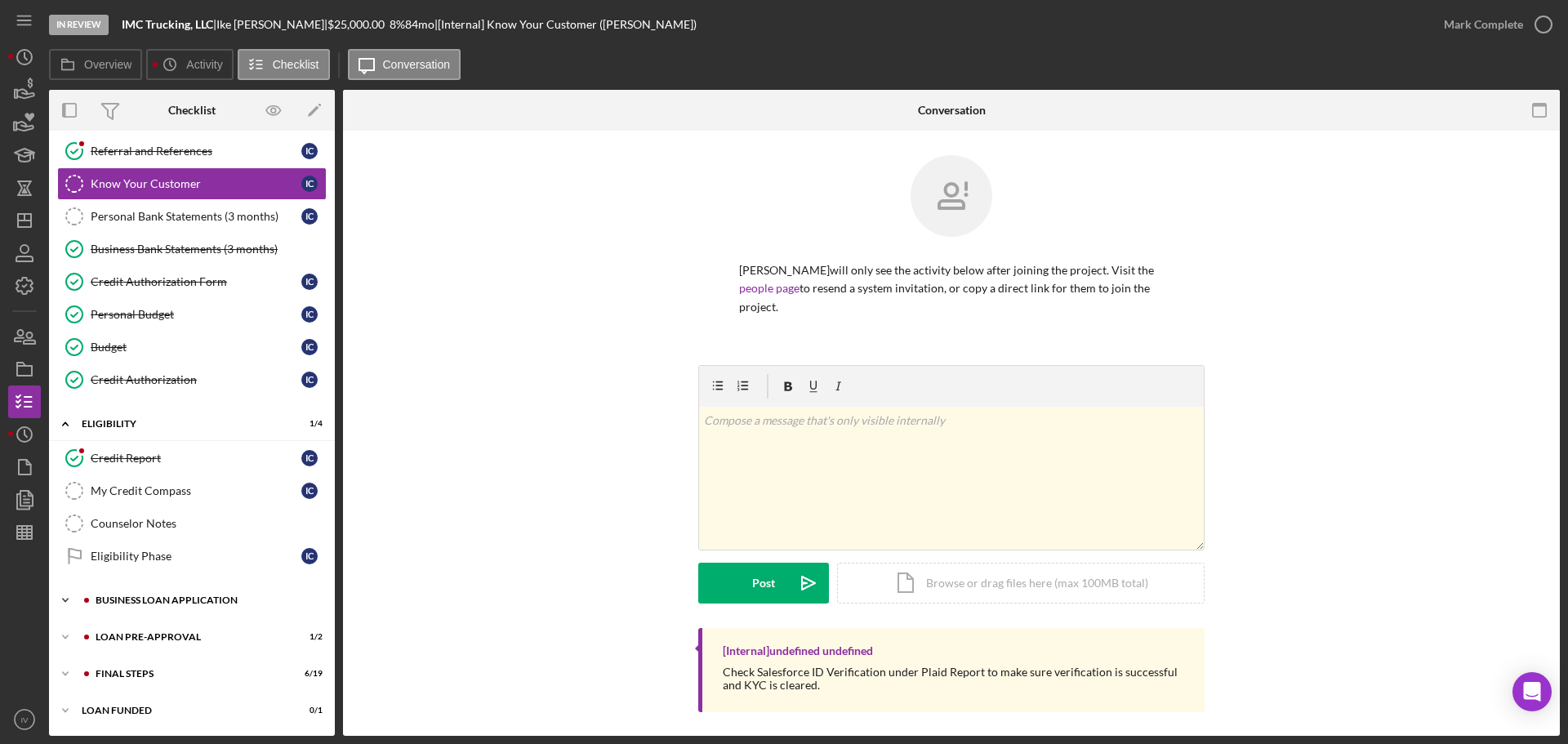
click at [155, 604] on div "Icon/Expander BUSINESS LOAN APPLICATION 14 / 27" at bounding box center [192, 600] width 286 height 33
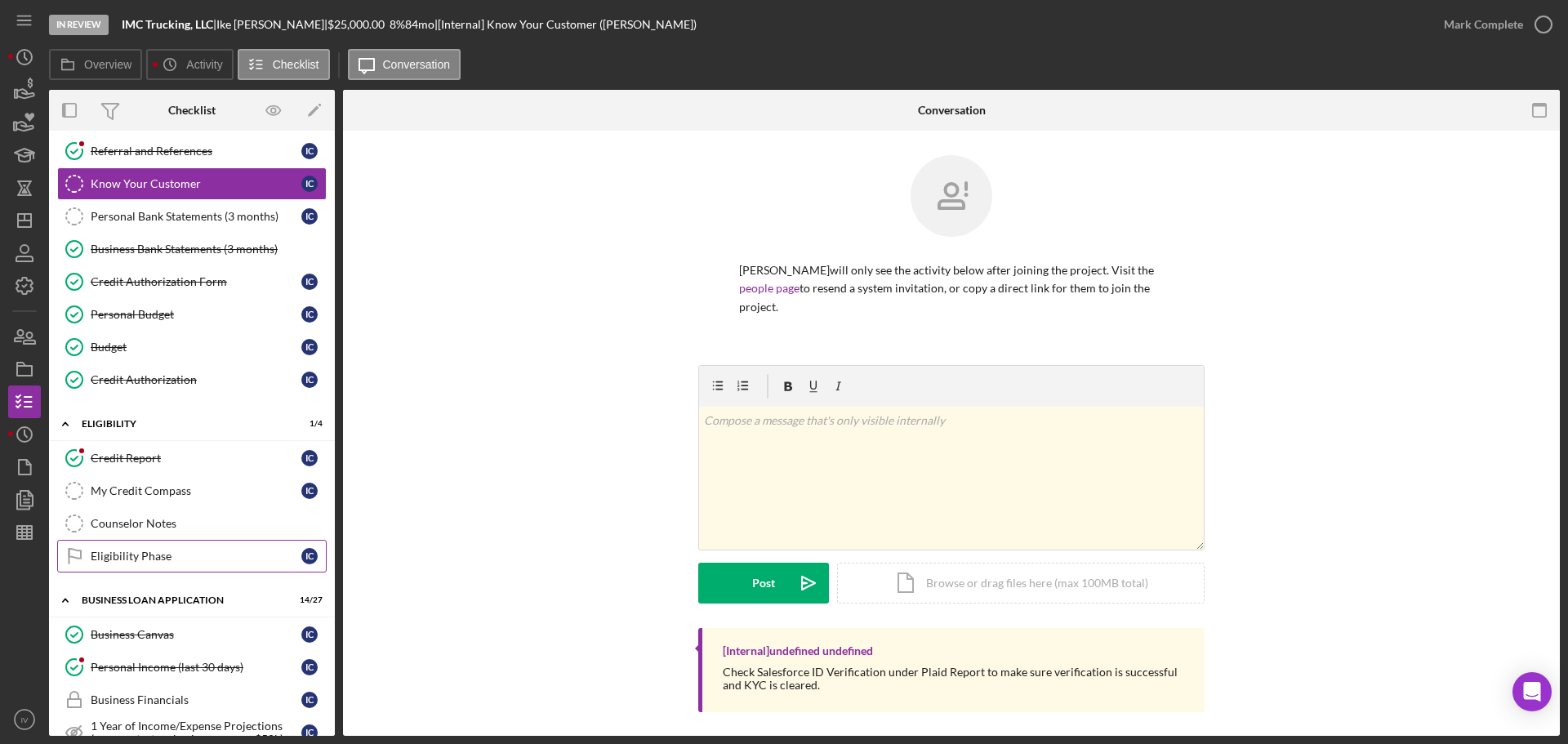
scroll to position [544, 0]
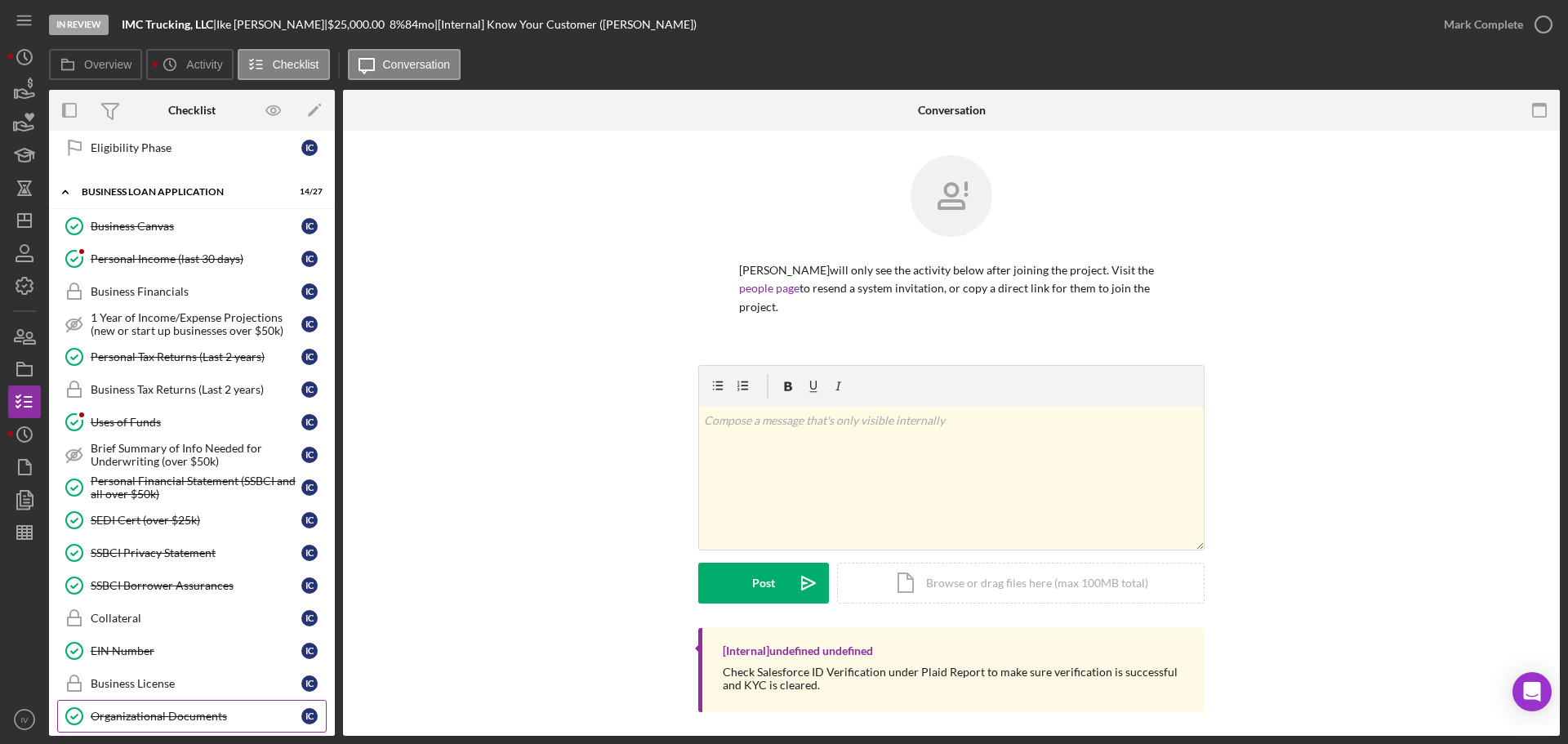
click at [144, 715] on div "Organizational Documents" at bounding box center [196, 717] width 211 height 13
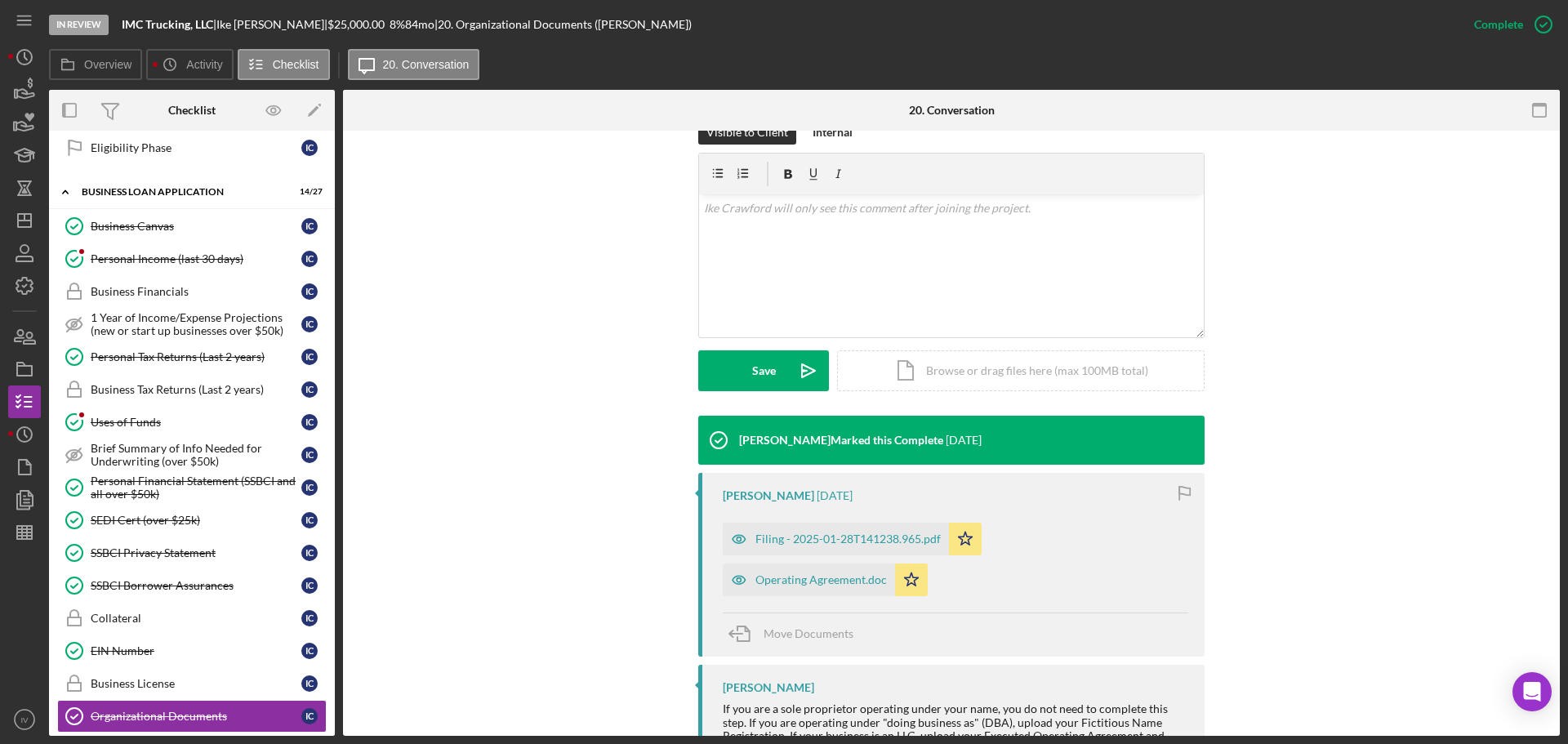
scroll to position [326, 0]
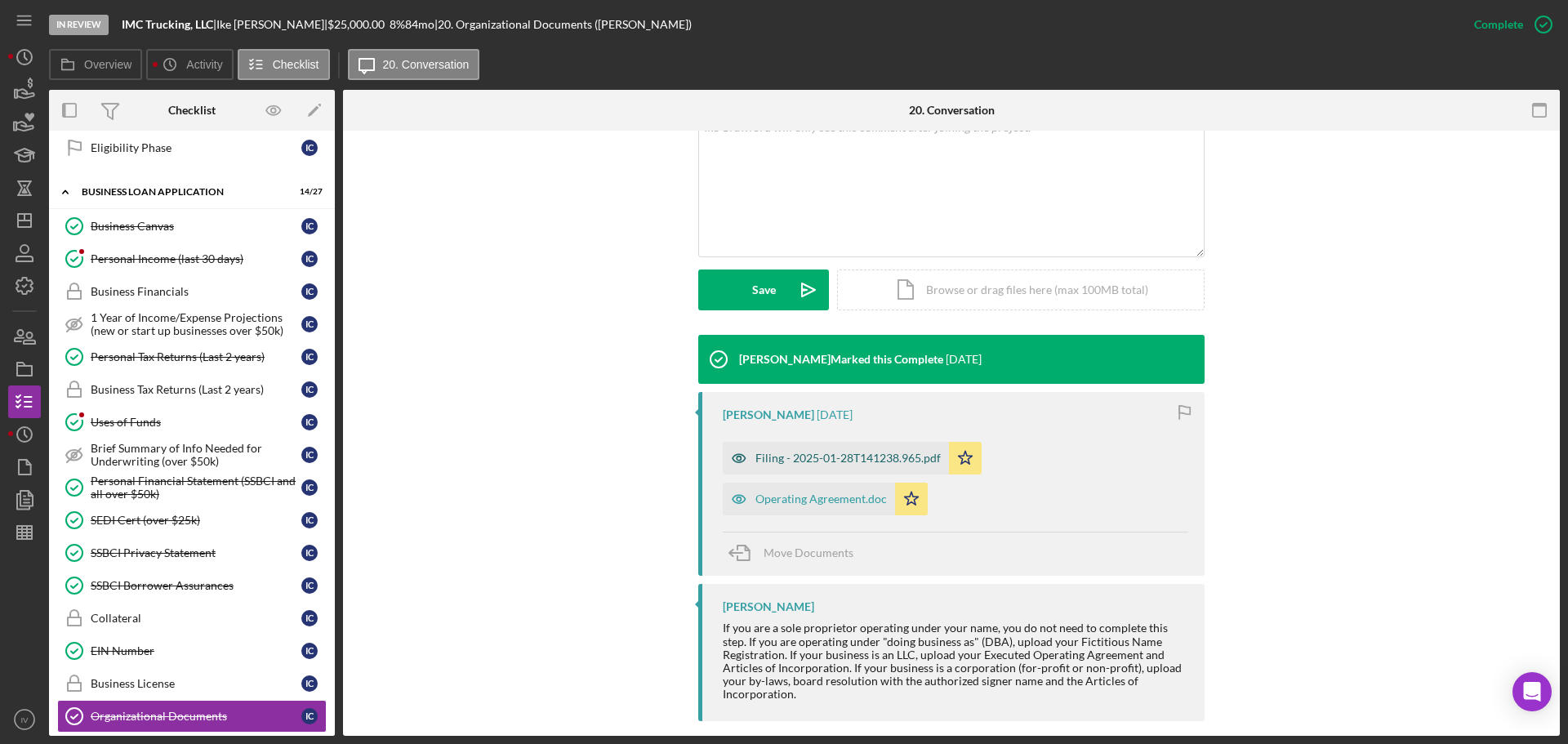
click at [791, 452] on div "Filing - 2025-01-28T141238.965.pdf" at bounding box center [849, 459] width 185 height 13
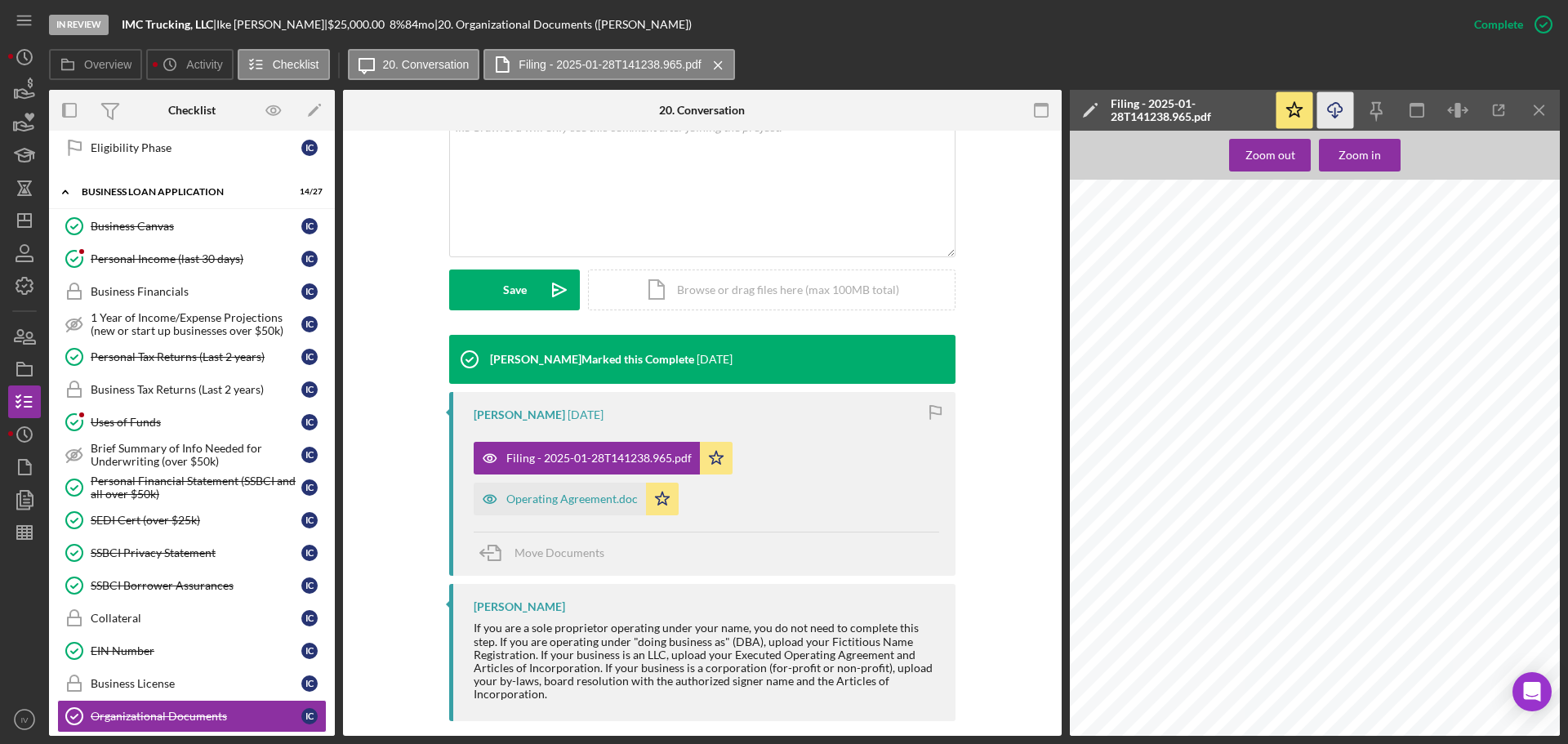
click at [1339, 106] on icon "Icon/Download" at bounding box center [1335, 110] width 36 height 36
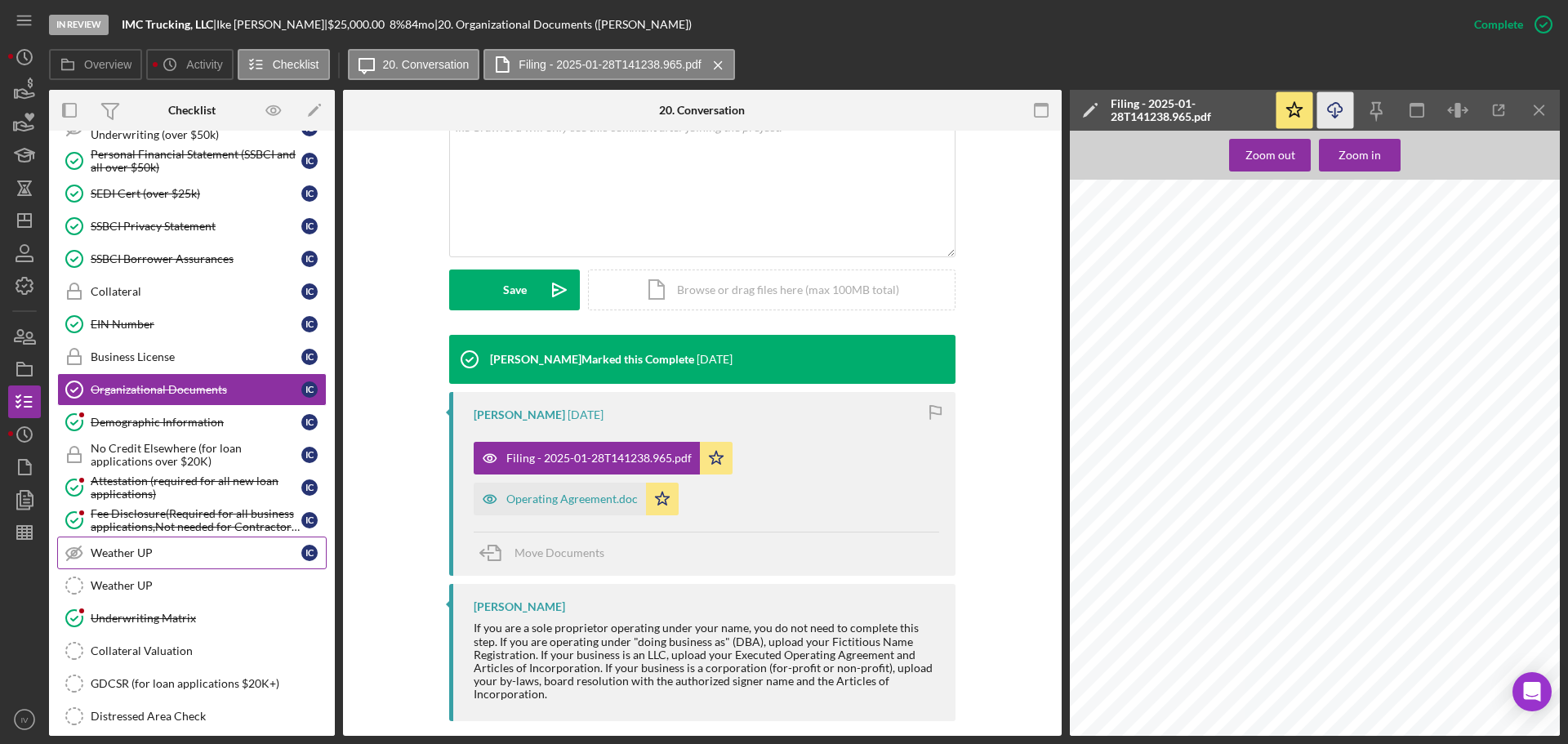
scroll to position [953, 0]
